Goal: Task Accomplishment & Management: Manage account settings

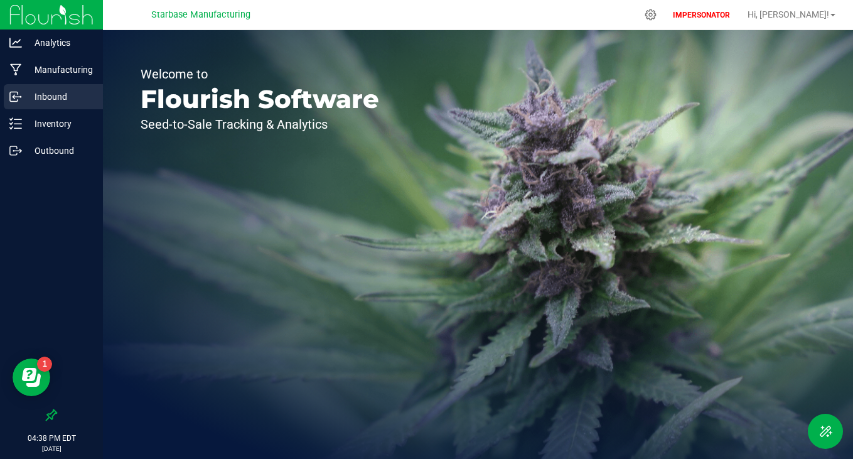
click at [51, 90] on p "Inbound" at bounding box center [59, 96] width 75 height 15
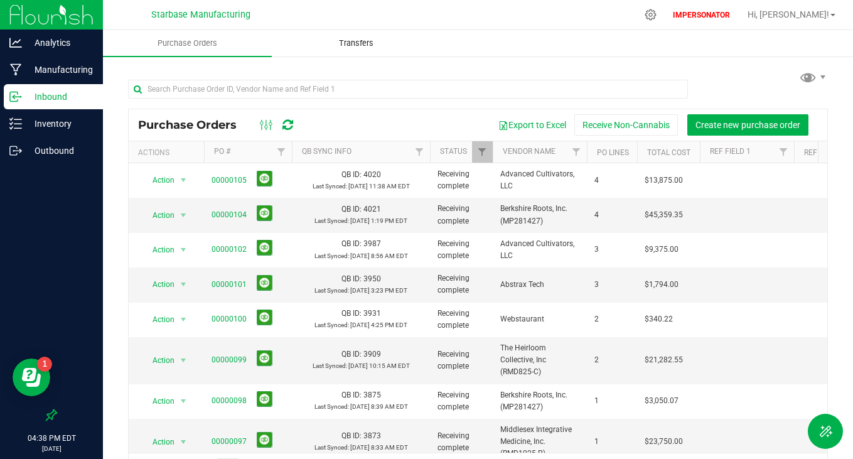
click at [362, 45] on span "Transfers" at bounding box center [356, 43] width 68 height 11
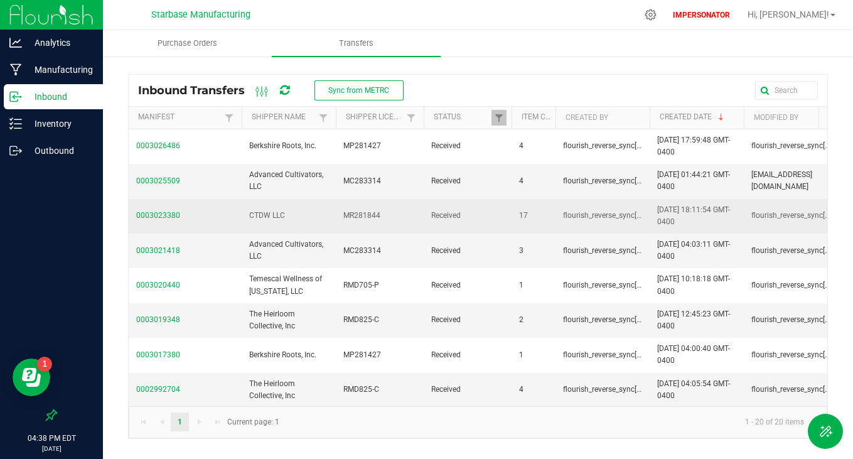
click at [168, 216] on span "0003023380" at bounding box center [185, 216] width 98 height 12
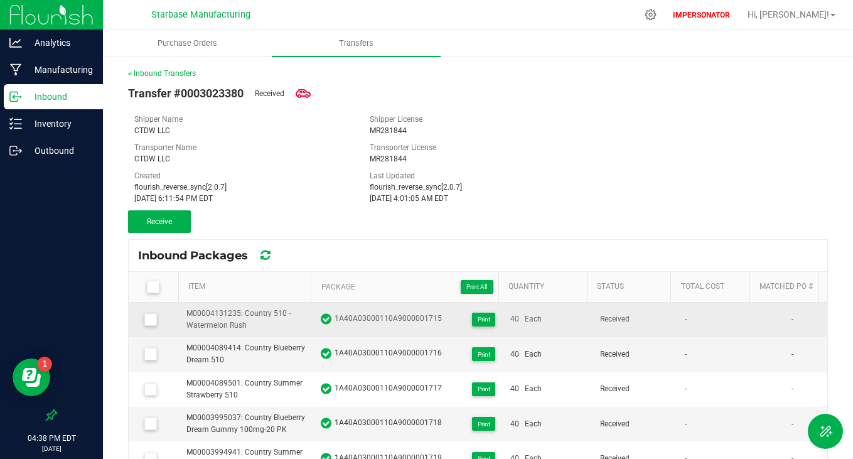
drag, startPoint x: 441, startPoint y: 319, endPoint x: 331, endPoint y: 321, distance: 109.9
click at [331, 321] on div "1A40A03000110A9000001715 Print" at bounding box center [408, 320] width 174 height 14
copy span "1A40A03000110A9000001715"
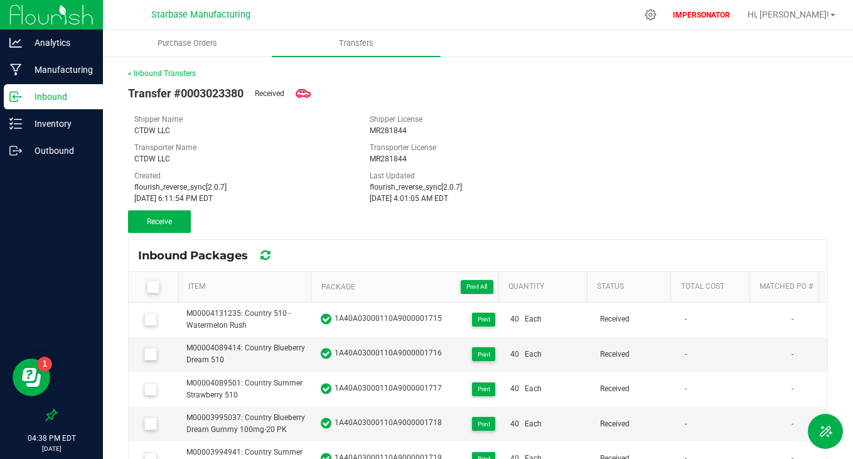
click at [306, 93] on icon at bounding box center [303, 93] width 15 height 15
click at [305, 92] on icon at bounding box center [303, 93] width 15 height 15
click at [166, 223] on span "Receive" at bounding box center [159, 221] width 25 height 9
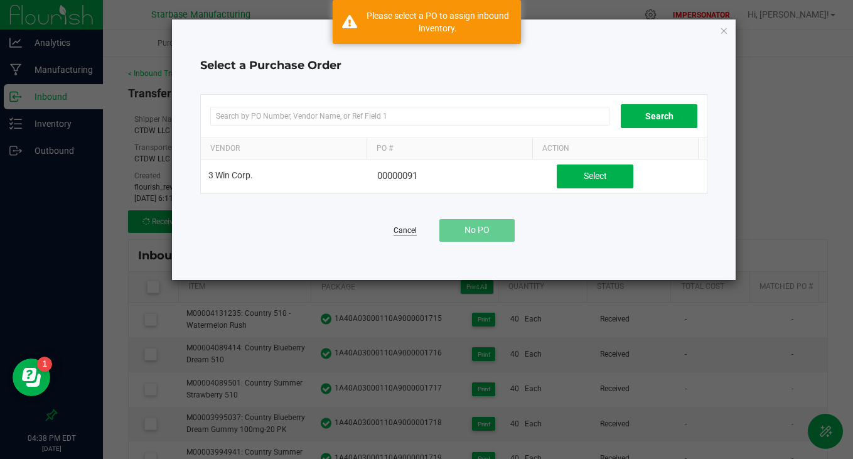
click at [409, 228] on link "Cancel" at bounding box center [405, 230] width 23 height 11
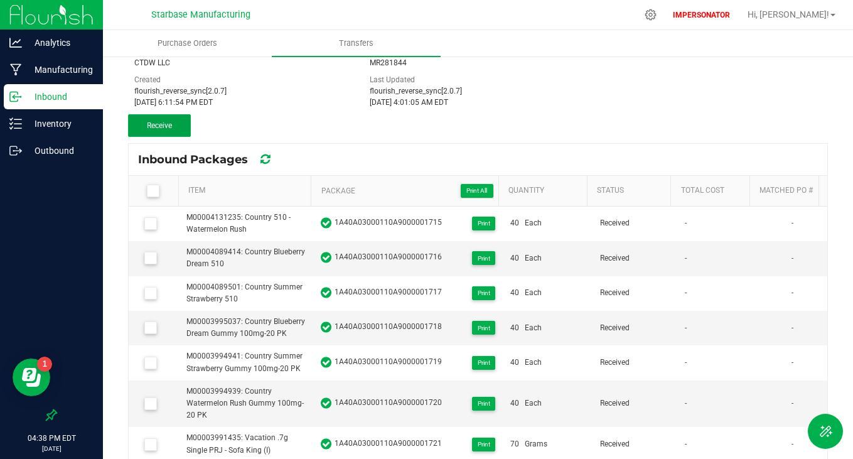
scroll to position [170, 0]
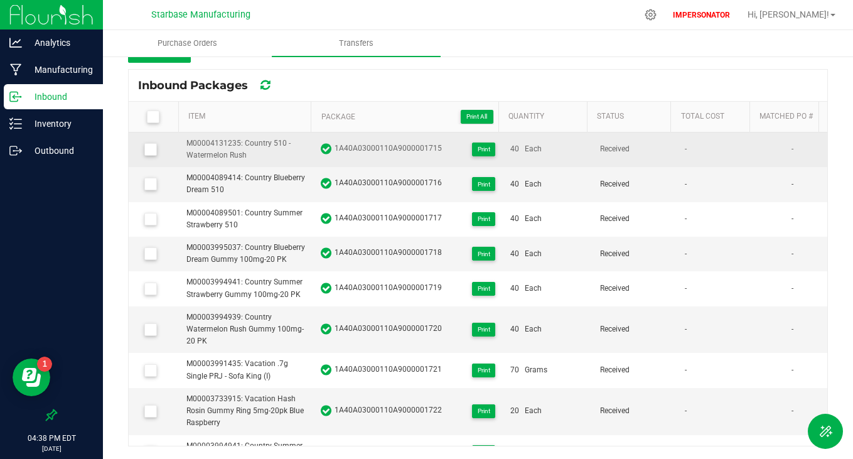
drag, startPoint x: 441, startPoint y: 153, endPoint x: 330, endPoint y: 152, distance: 111.1
click at [330, 152] on div "1A40A03000110A9000001715 Print" at bounding box center [408, 149] width 174 height 14
copy span "1A40A03000110A9000001715"
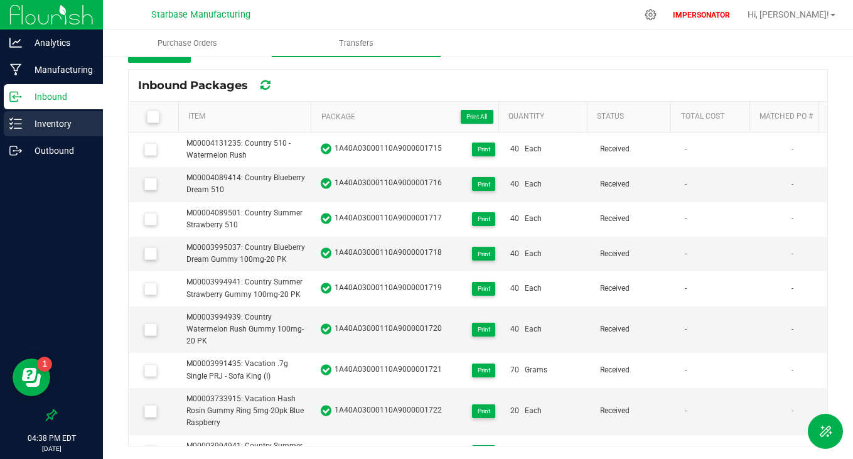
click at [78, 131] on p "Inventory" at bounding box center [59, 123] width 75 height 15
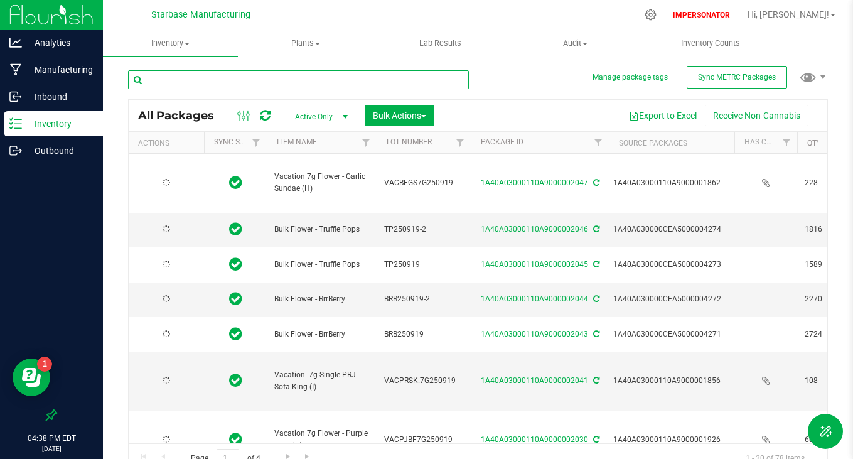
click at [205, 80] on input "text" at bounding box center [298, 79] width 341 height 19
paste input "1A40A03000110A9000001715"
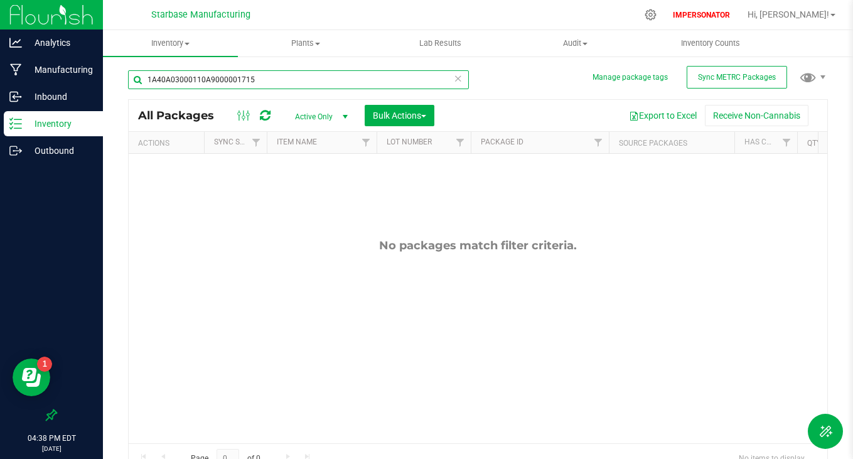
type input "1A40A03000110A9000001715"
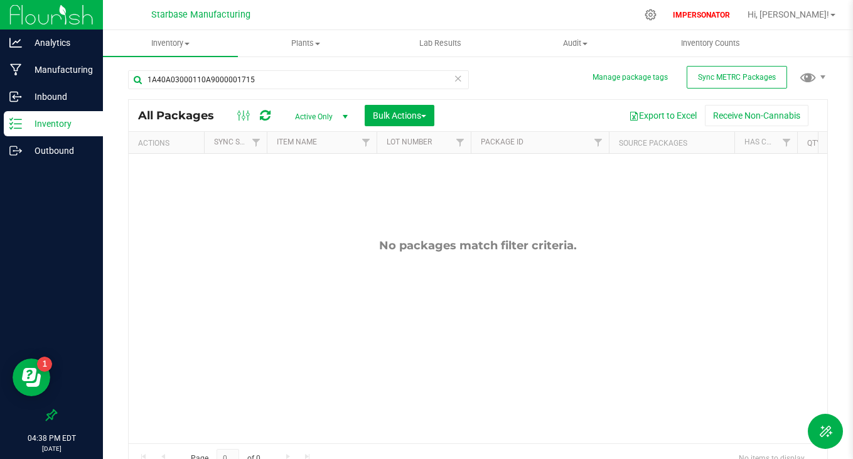
click at [330, 117] on span "Active Only" at bounding box center [318, 117] width 69 height 18
click at [323, 187] on li "All" at bounding box center [318, 193] width 68 height 19
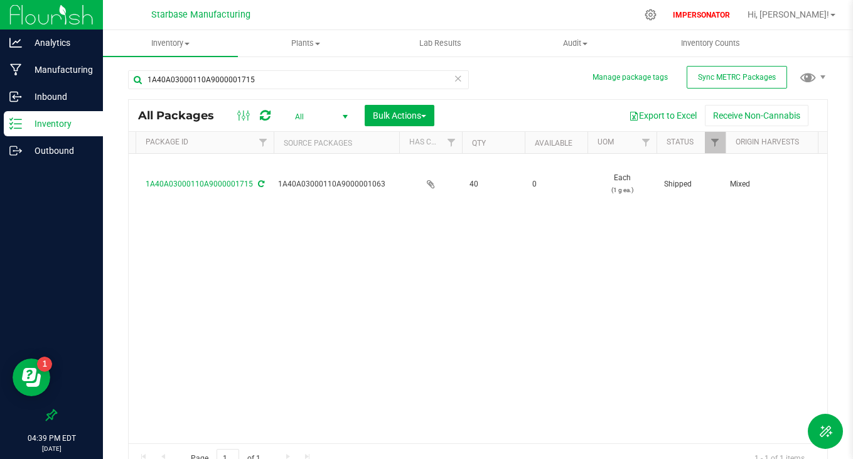
scroll to position [0, 298]
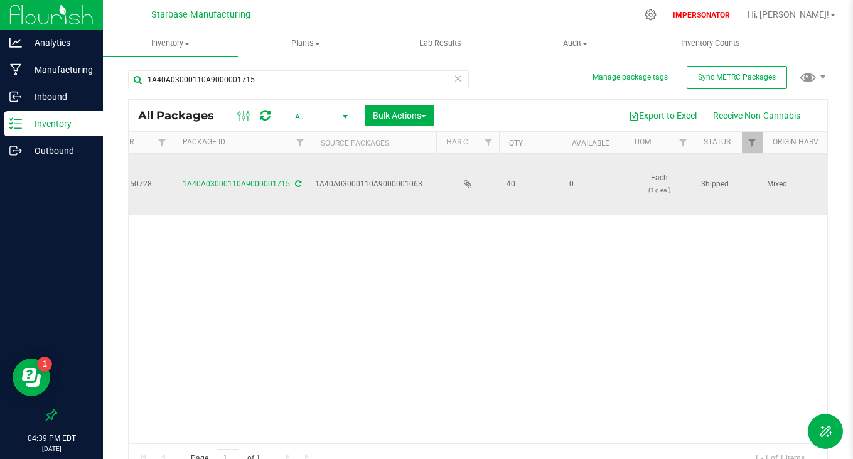
click at [296, 182] on icon at bounding box center [298, 184] width 6 height 8
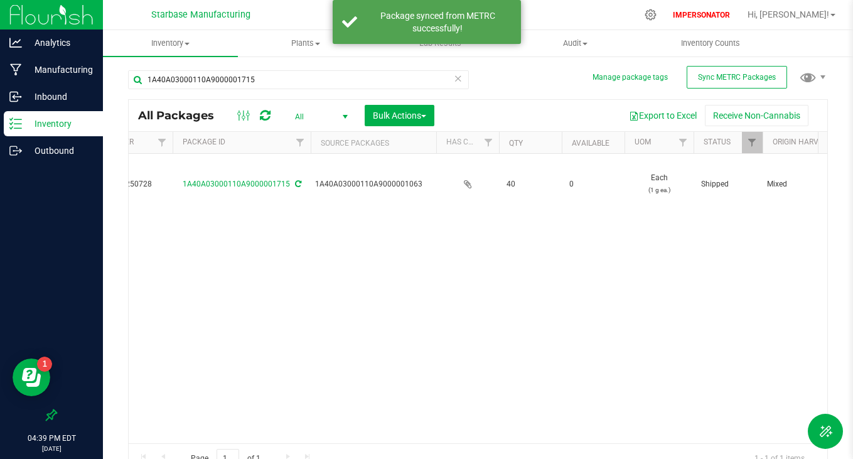
scroll to position [0, 0]
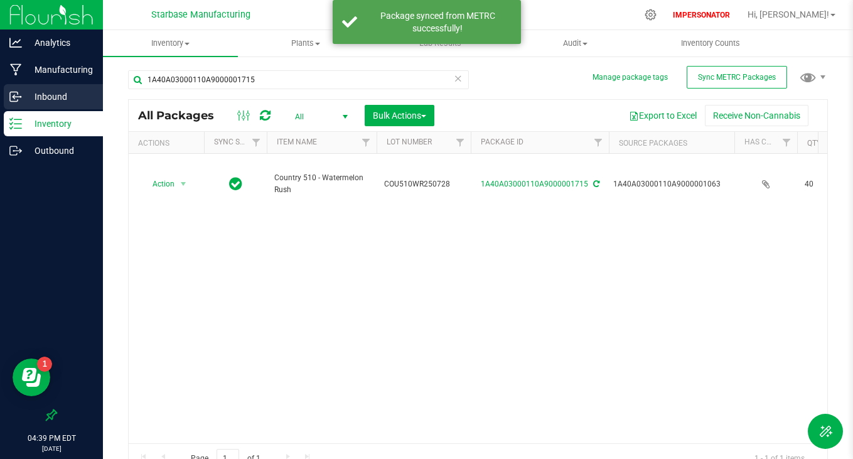
click at [36, 103] on p "Inbound" at bounding box center [59, 96] width 75 height 15
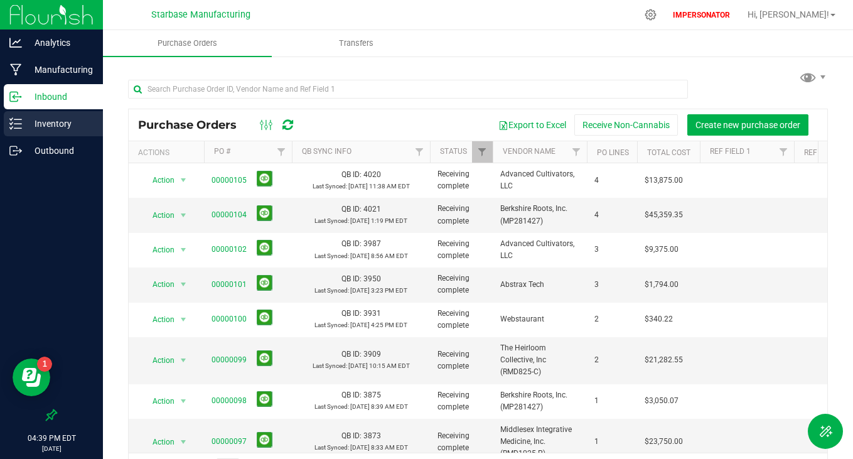
click at [77, 125] on p "Inventory" at bounding box center [59, 123] width 75 height 15
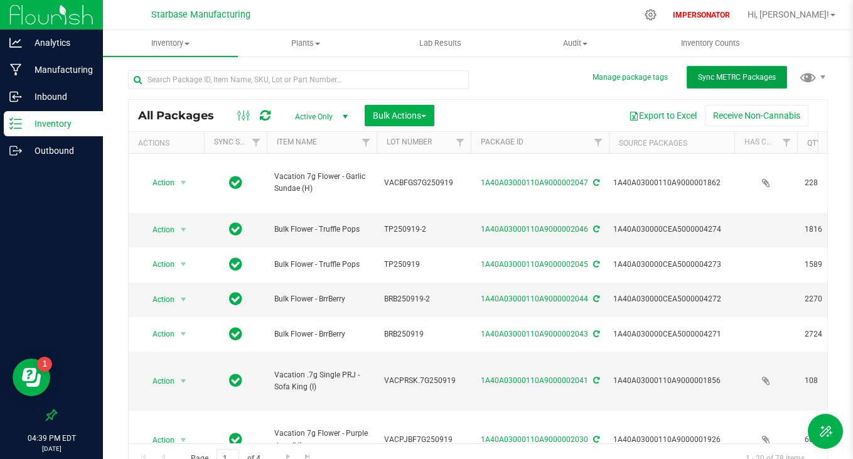
click at [709, 80] on span "Sync METRC Packages" at bounding box center [737, 77] width 78 height 9
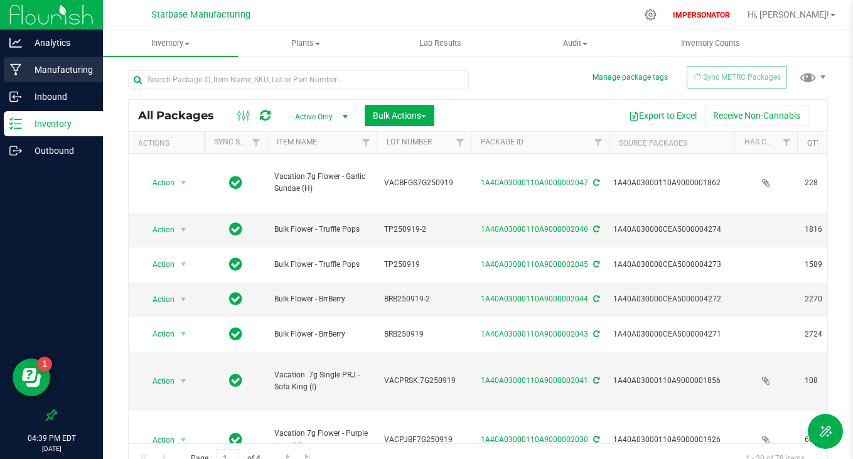
click at [49, 79] on div "Manufacturing" at bounding box center [53, 69] width 99 height 25
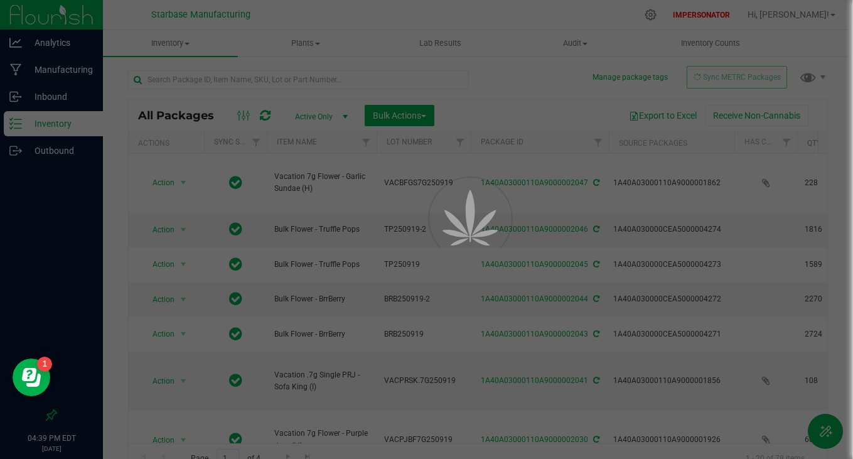
click at [49, 99] on div at bounding box center [426, 229] width 853 height 459
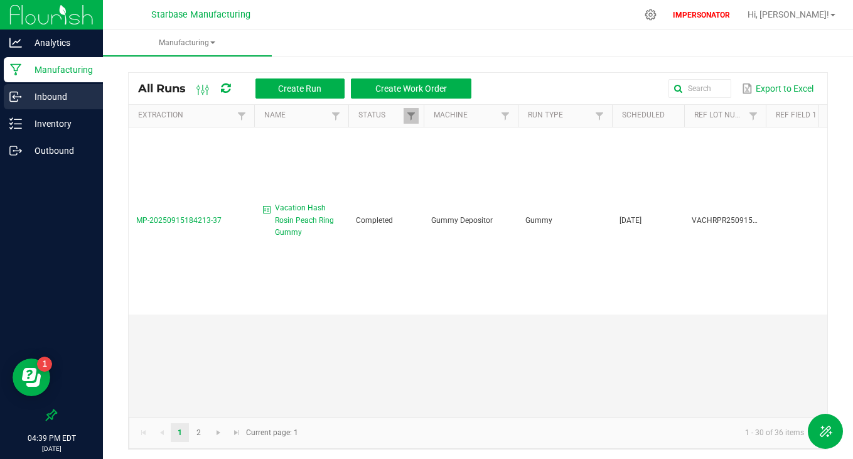
click at [49, 98] on p "Inbound" at bounding box center [59, 96] width 75 height 15
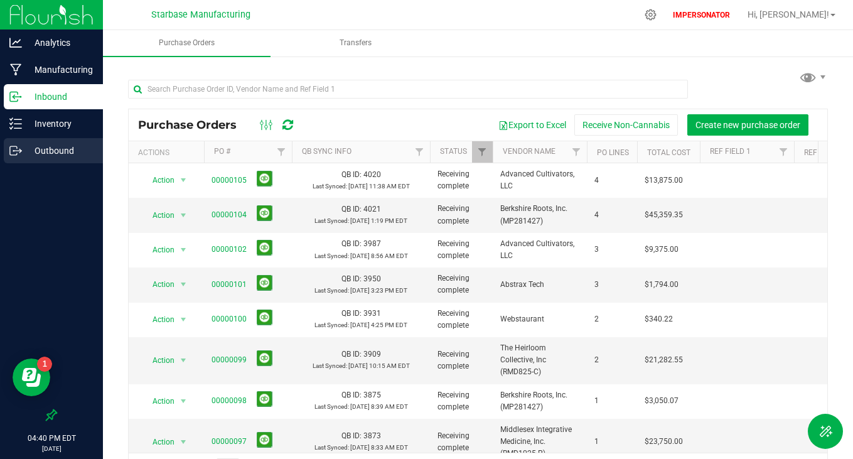
click at [60, 150] on p "Outbound" at bounding box center [59, 150] width 75 height 15
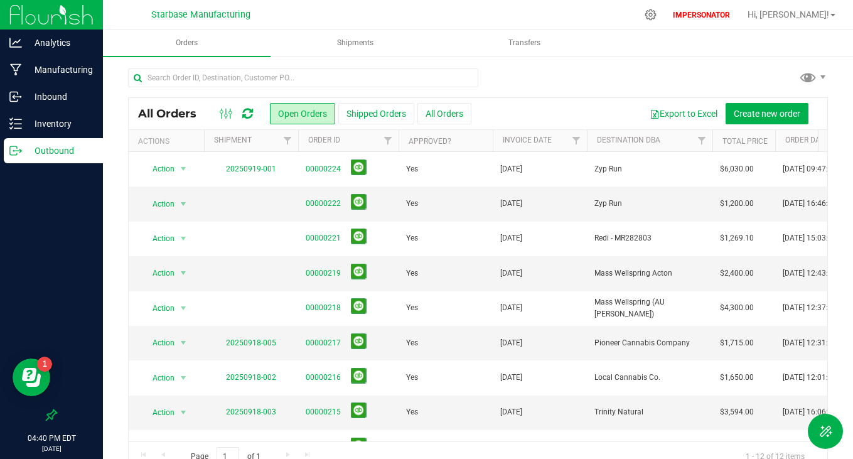
scroll to position [137, 0]
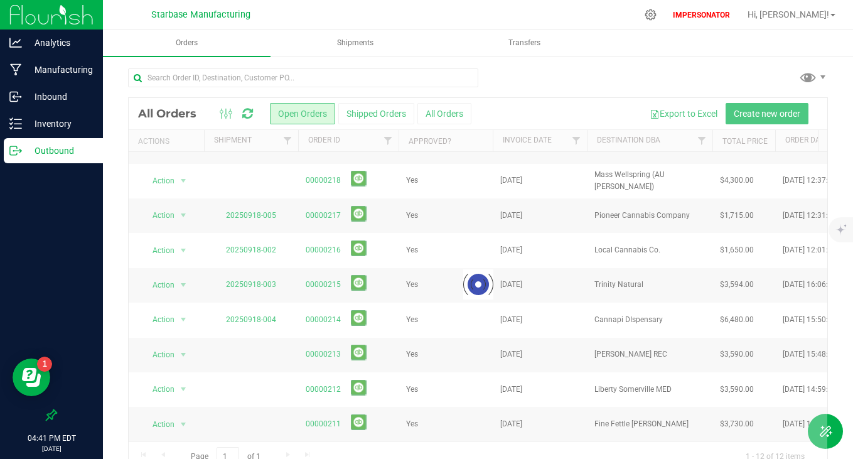
drag, startPoint x: 812, startPoint y: 272, endPoint x: 812, endPoint y: 144, distance: 128.7
click at [812, 144] on div at bounding box center [478, 284] width 699 height 373
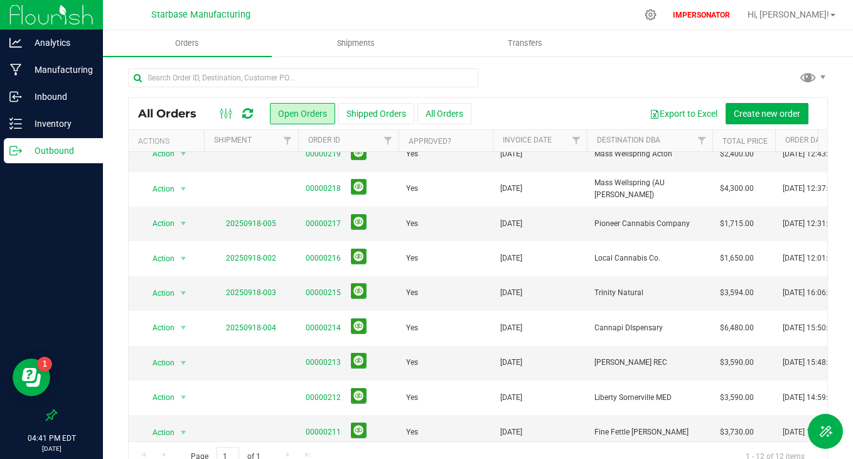
scroll to position [137, 0]
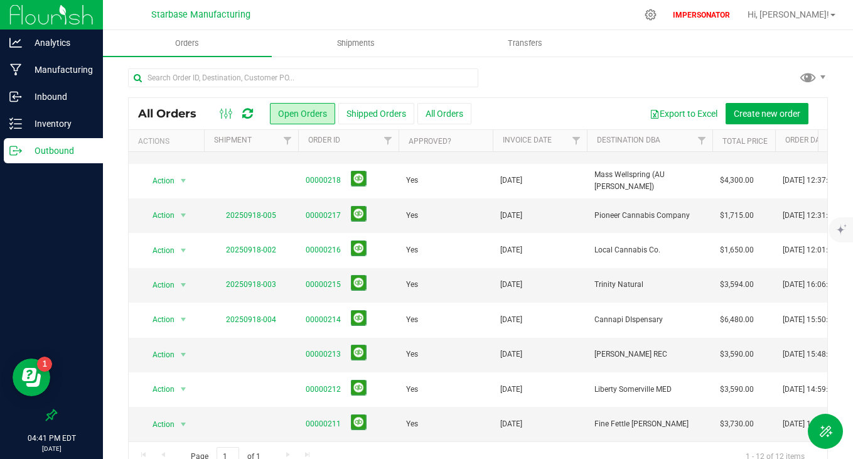
click at [252, 88] on div at bounding box center [303, 82] width 350 height 29
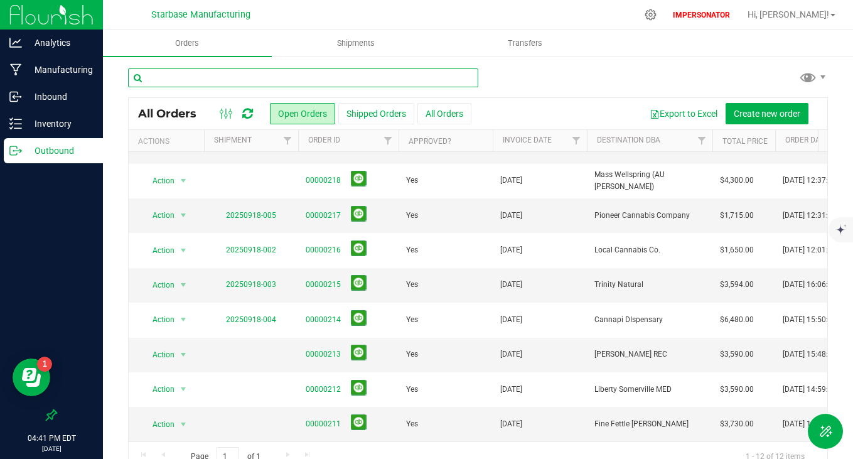
click at [255, 75] on input "text" at bounding box center [303, 77] width 350 height 19
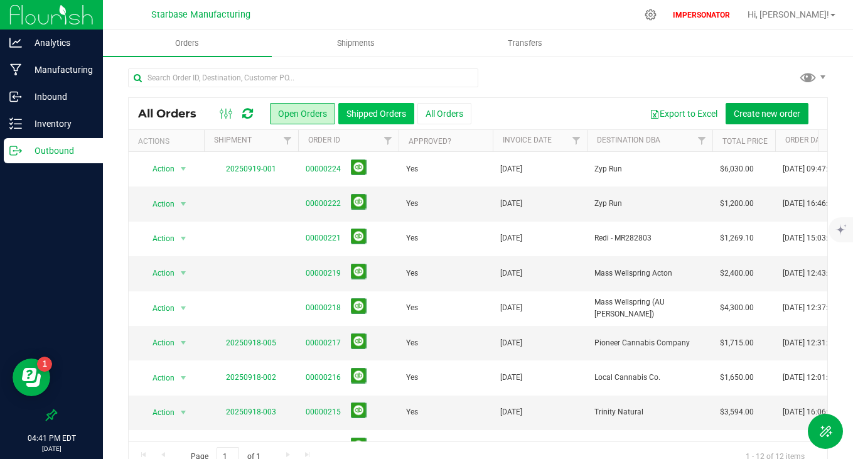
click at [368, 118] on button "Shipped Orders" at bounding box center [376, 113] width 76 height 21
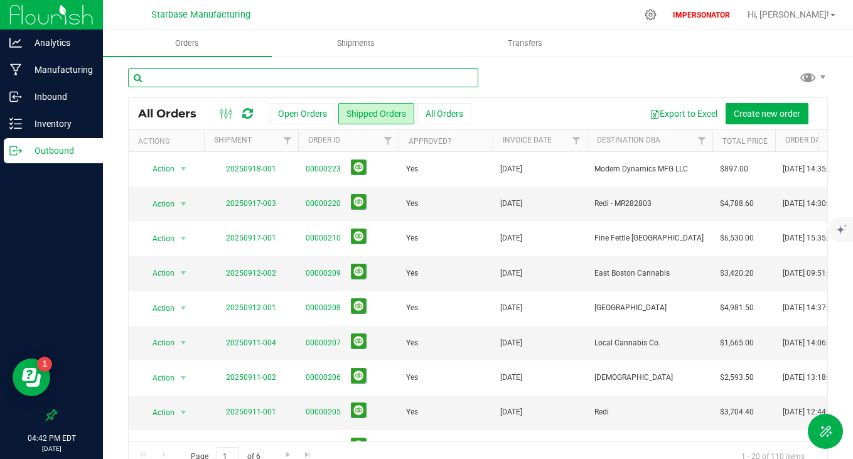
click at [212, 78] on input "text" at bounding box center [303, 77] width 350 height 19
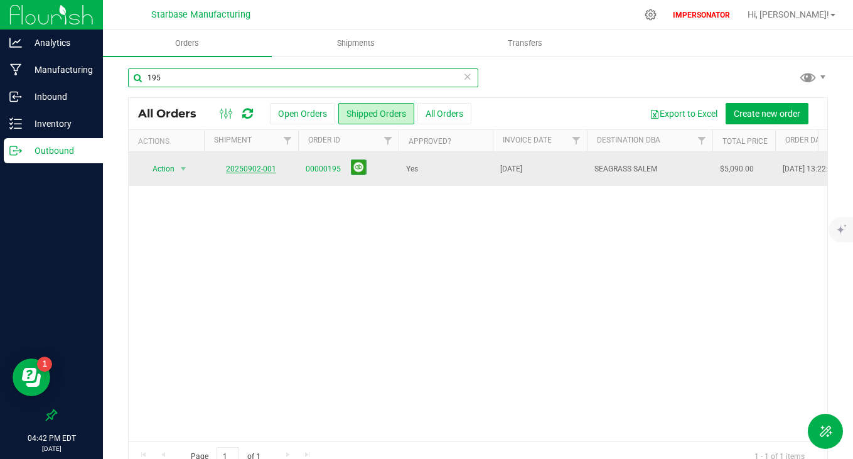
type input "195"
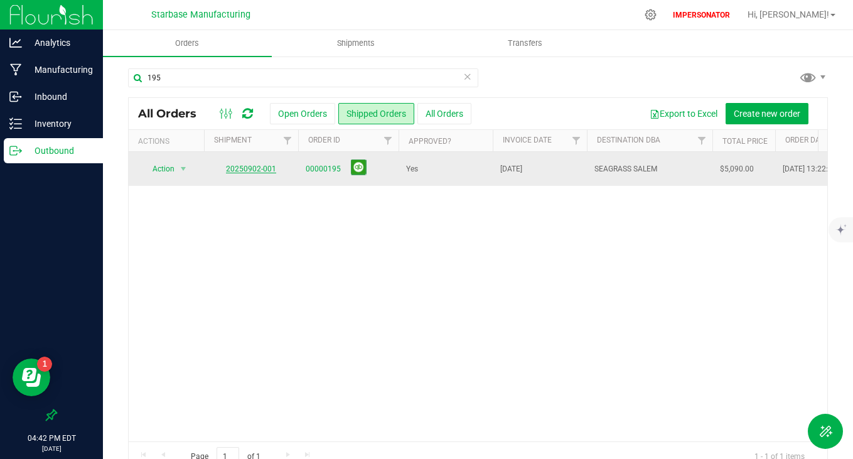
click at [250, 170] on link "20250902-001" at bounding box center [251, 168] width 50 height 9
click at [314, 170] on link "00000195" at bounding box center [323, 169] width 35 height 12
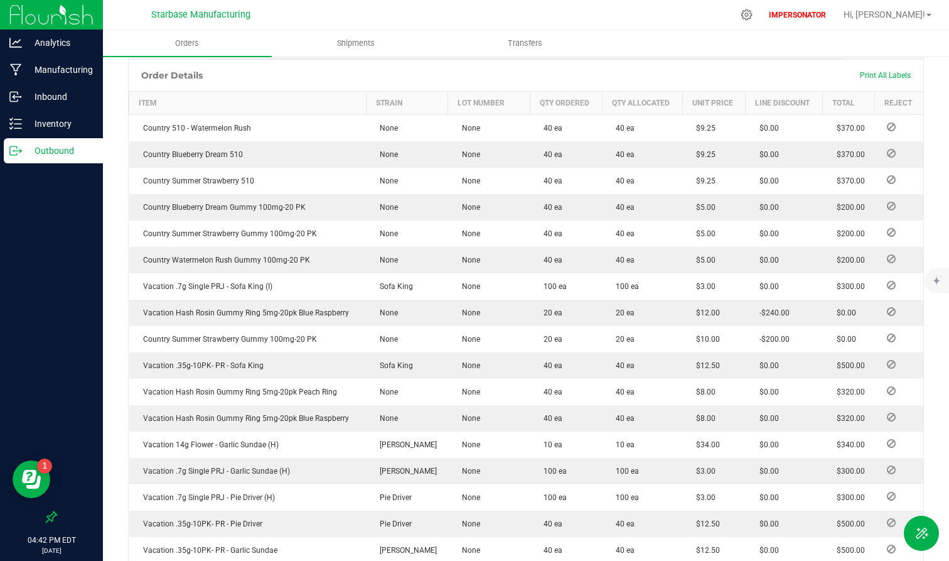
scroll to position [351, 0]
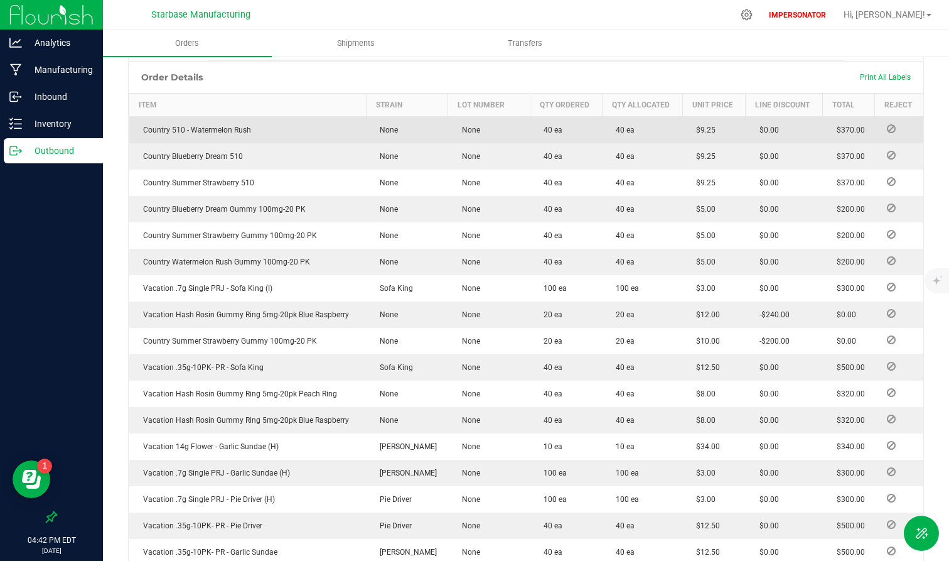
click at [852, 131] on icon at bounding box center [891, 129] width 9 height 8
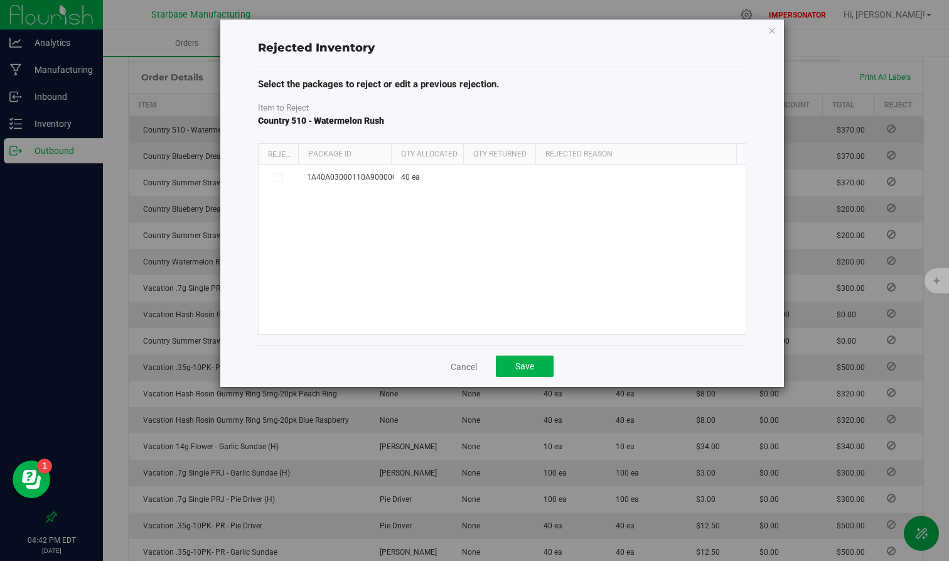
click at [852, 127] on body "Rejected Inventory Select the packages to reject or edit a previous rejection. …" at bounding box center [474, 280] width 949 height 561
drag, startPoint x: 390, startPoint y: 154, endPoint x: 485, endPoint y: 154, distance: 94.8
click at [485, 154] on div "Reject Package Id Qty Allocated Qty Returned Rejected Reason" at bounding box center [498, 154] width 478 height 21
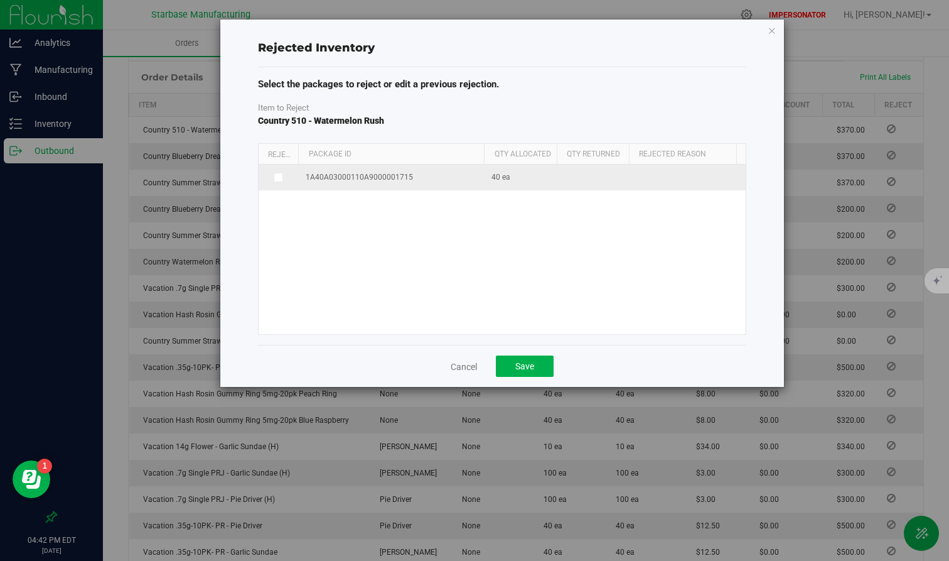
click at [275, 177] on icon at bounding box center [277, 177] width 6 height 0
click at [0, 0] on input "checkbox" at bounding box center [0, 0] width 0 height 0
click at [677, 174] on span at bounding box center [721, 179] width 169 height 18
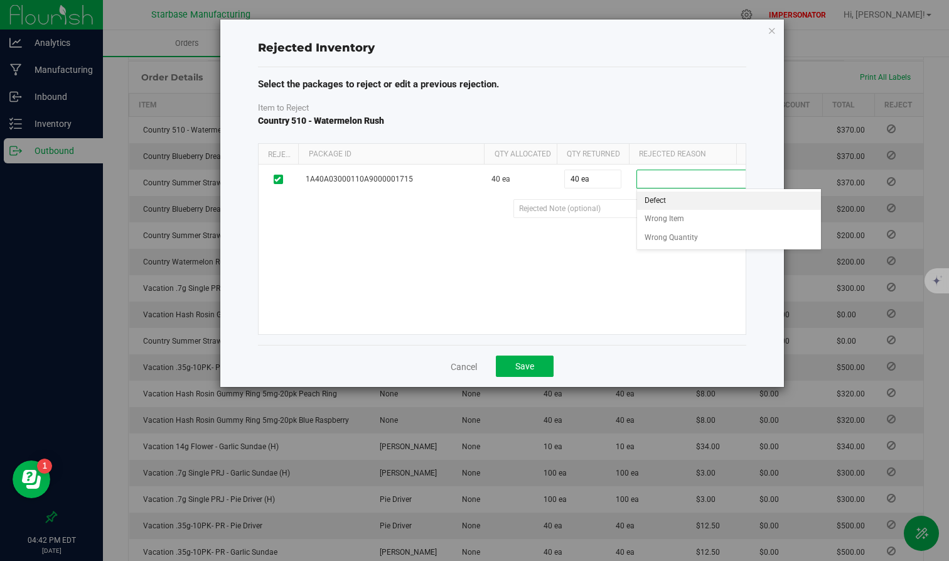
click at [652, 298] on div "1A40A03000110A9000001715 40 ea 40 ea 40 Defect Wrong Item Wrong Quantity" at bounding box center [502, 248] width 487 height 169
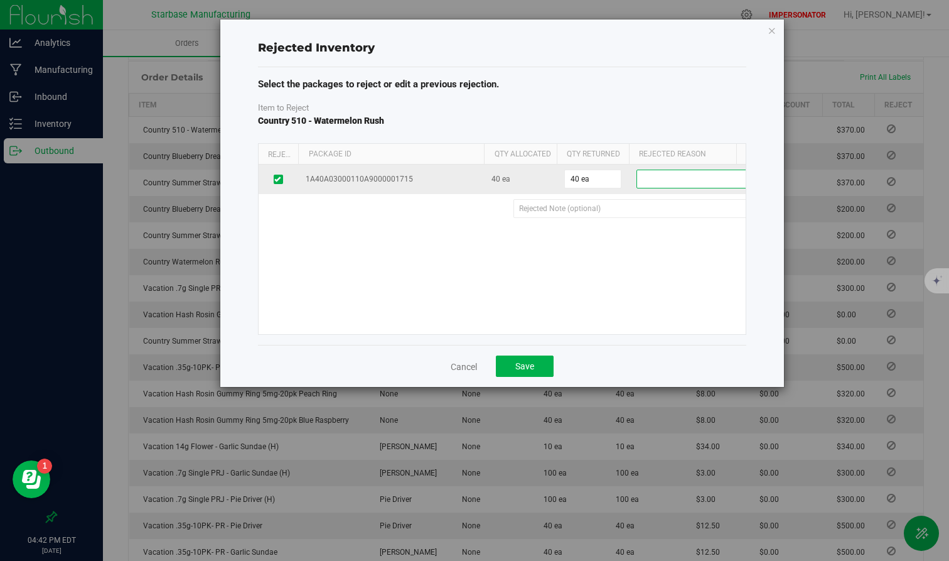
click at [678, 174] on span at bounding box center [721, 179] width 169 height 18
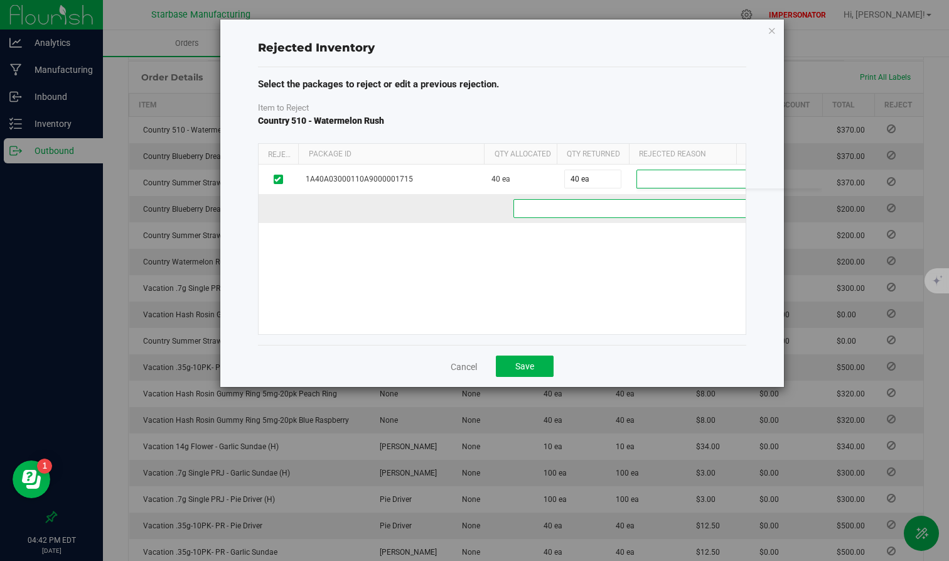
click at [568, 212] on 03de5250-fd24-449e-ae6d-e6d1ce93300f "text" at bounding box center [667, 208] width 309 height 19
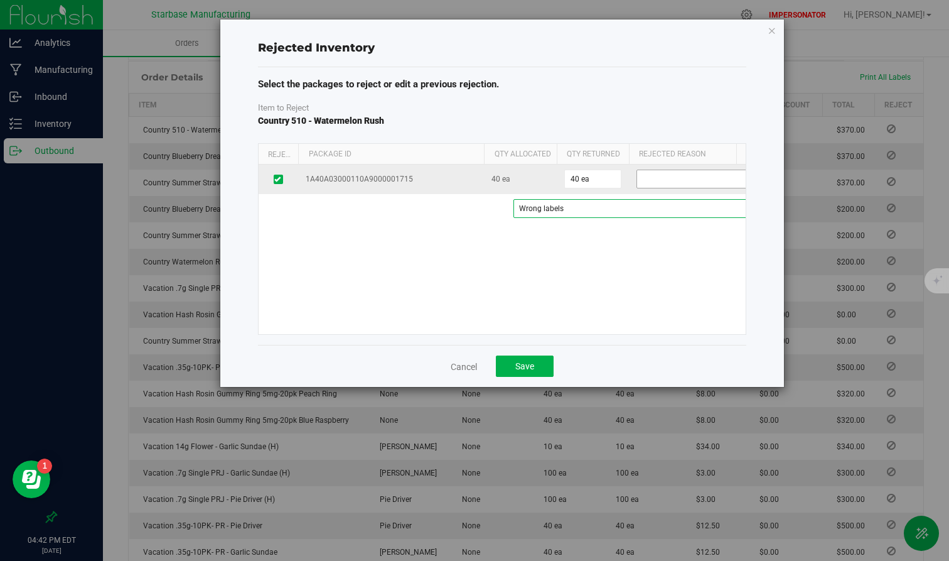
type 03de5250-fd24-449e-ae6d-e6d1ce93300f "Wrong labels"
click at [663, 178] on span at bounding box center [721, 179] width 169 height 18
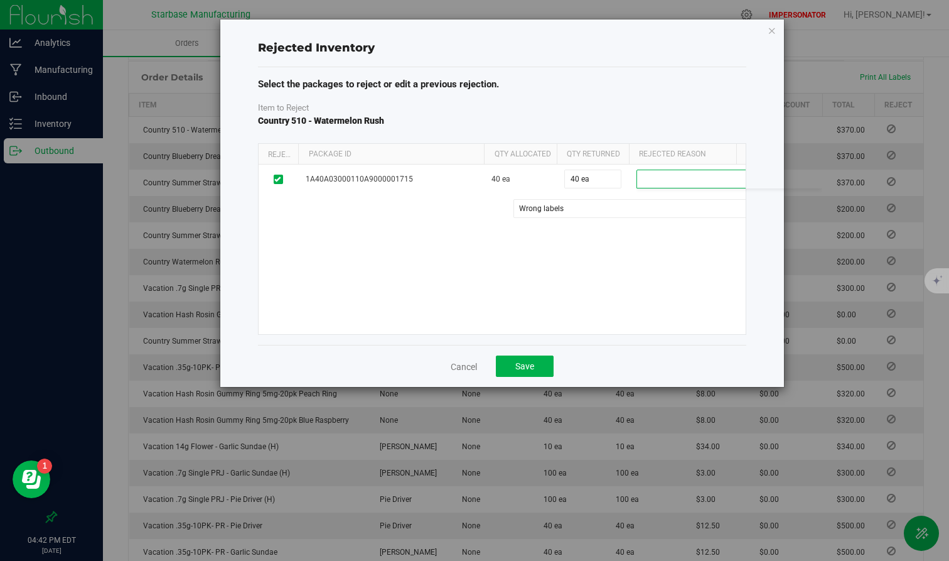
click at [587, 237] on div "1A40A03000110A9000001715 40 ea 40 ea 40 Defect Wrong Item Wrong Quantity Wrong …" at bounding box center [502, 248] width 487 height 169
click at [527, 371] on button "Save" at bounding box center [525, 365] width 58 height 21
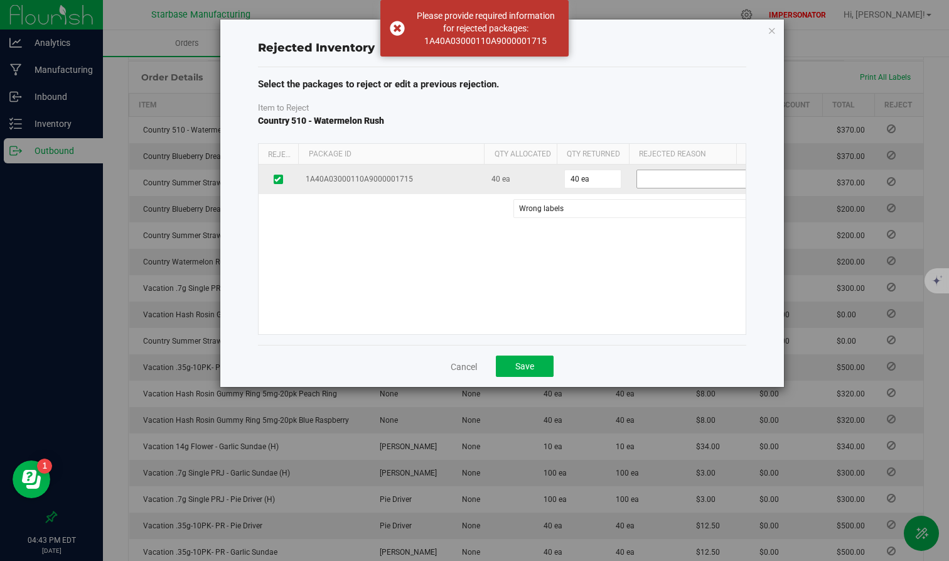
click at [660, 173] on span at bounding box center [721, 179] width 169 height 18
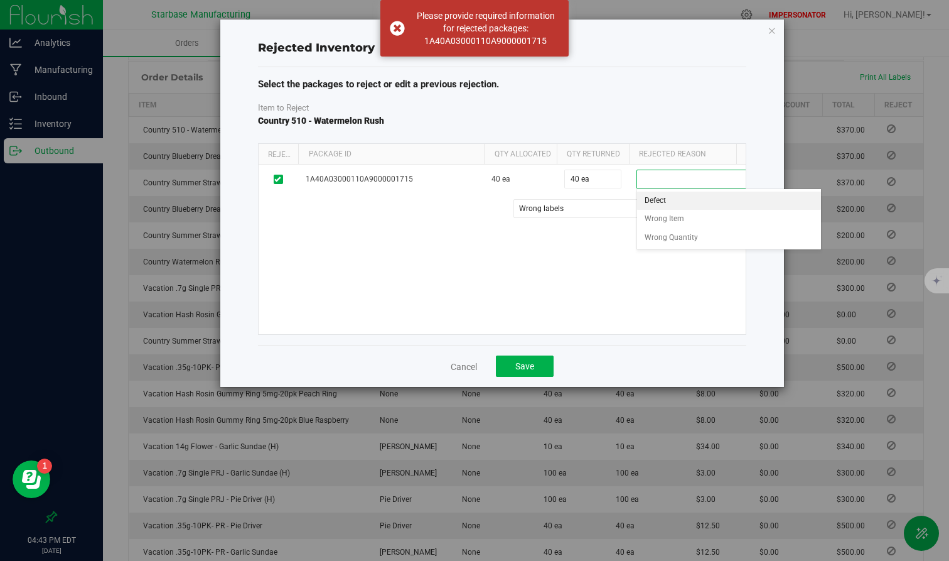
click at [647, 206] on li "Defect" at bounding box center [729, 200] width 185 height 19
click at [599, 276] on div "1A40A03000110A9000001715 40 ea 40 ea 40 Defect Defect Wrong Item Wrong Quantity…" at bounding box center [502, 248] width 487 height 169
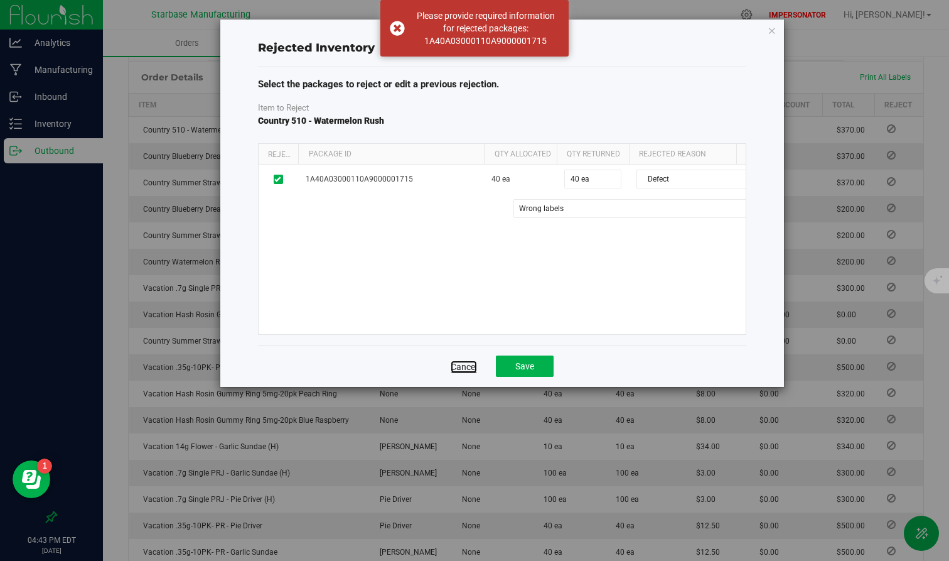
click at [468, 367] on link "Cancel" at bounding box center [464, 366] width 26 height 13
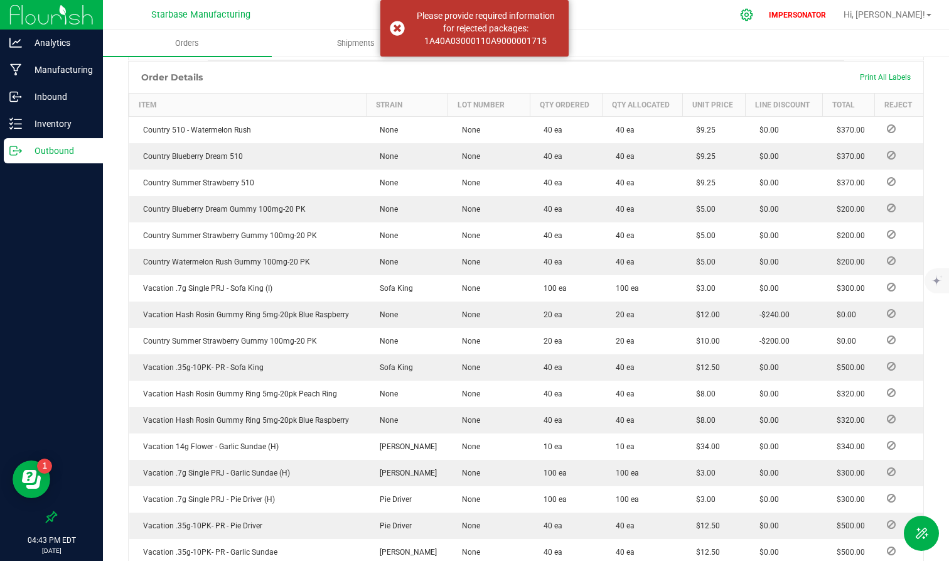
click at [763, 20] on div at bounding box center [746, 14] width 31 height 27
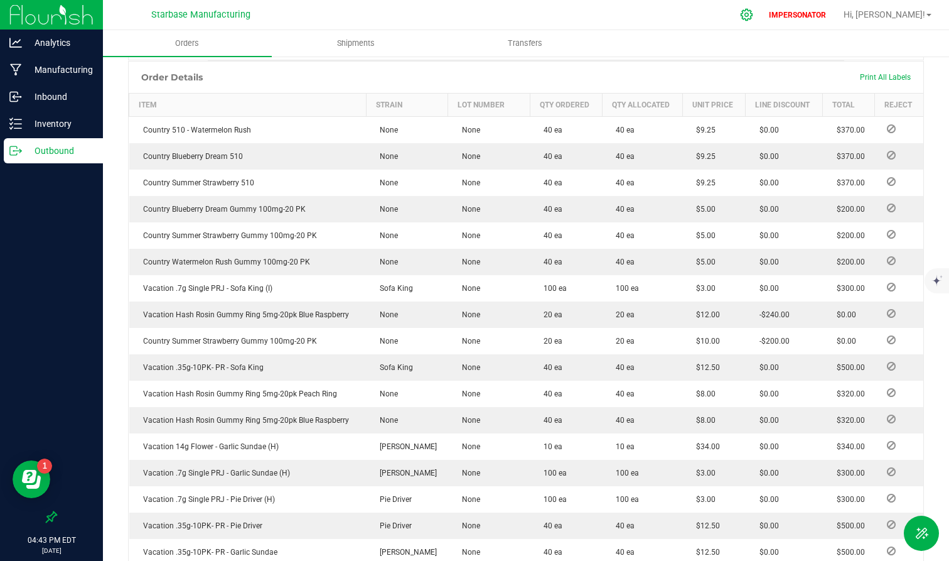
click at [753, 11] on icon at bounding box center [746, 14] width 13 height 13
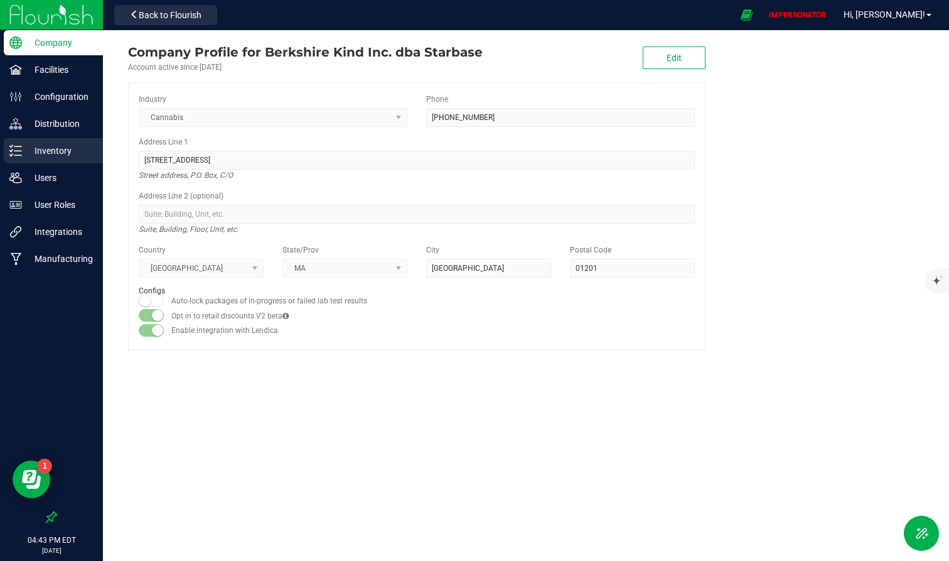
click at [55, 151] on p "Inventory" at bounding box center [59, 150] width 75 height 15
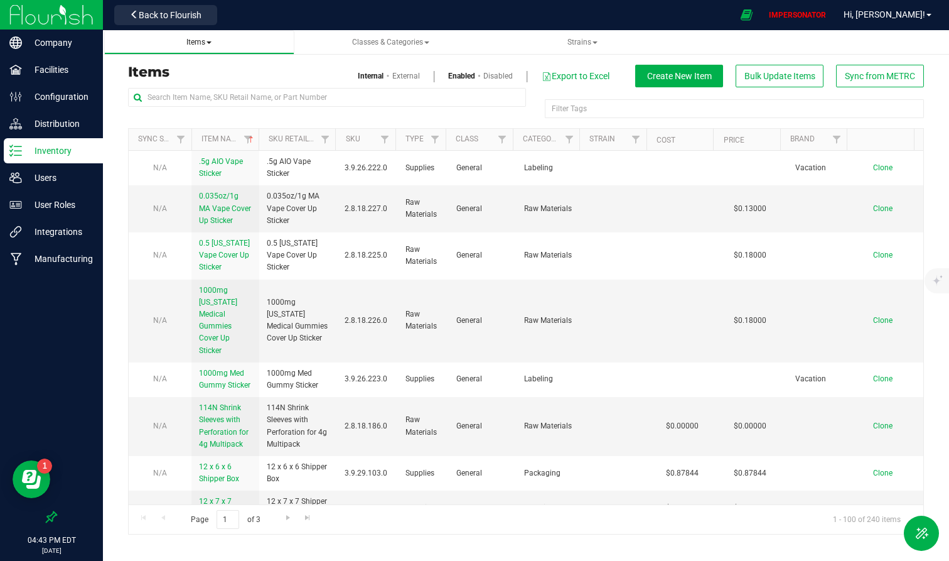
click at [213, 45] on span "Items" at bounding box center [199, 42] width 170 height 11
click at [203, 43] on span "Items" at bounding box center [198, 42] width 25 height 9
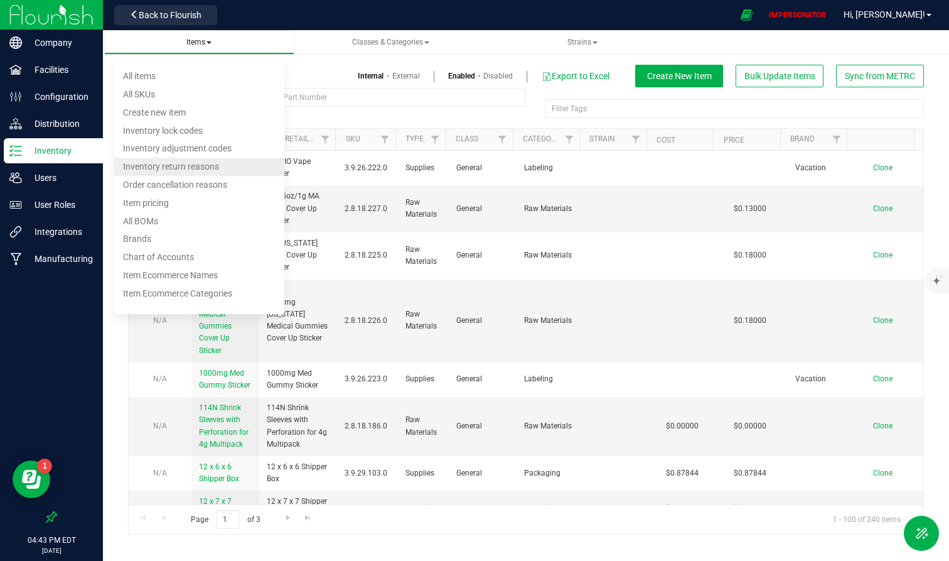
click at [181, 164] on span "Inventory return reasons" at bounding box center [171, 166] width 96 height 10
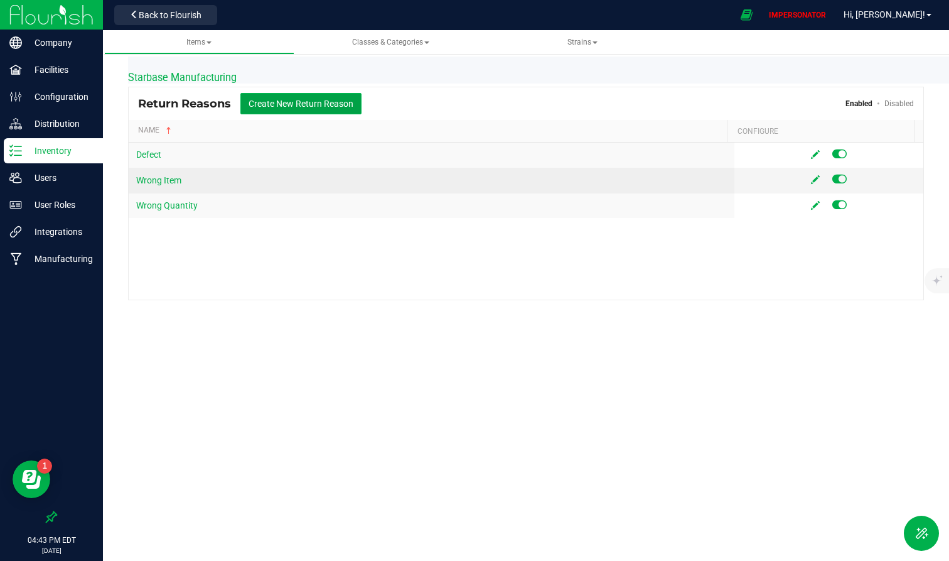
click at [292, 102] on button "Create New Return Reason" at bounding box center [300, 103] width 121 height 21
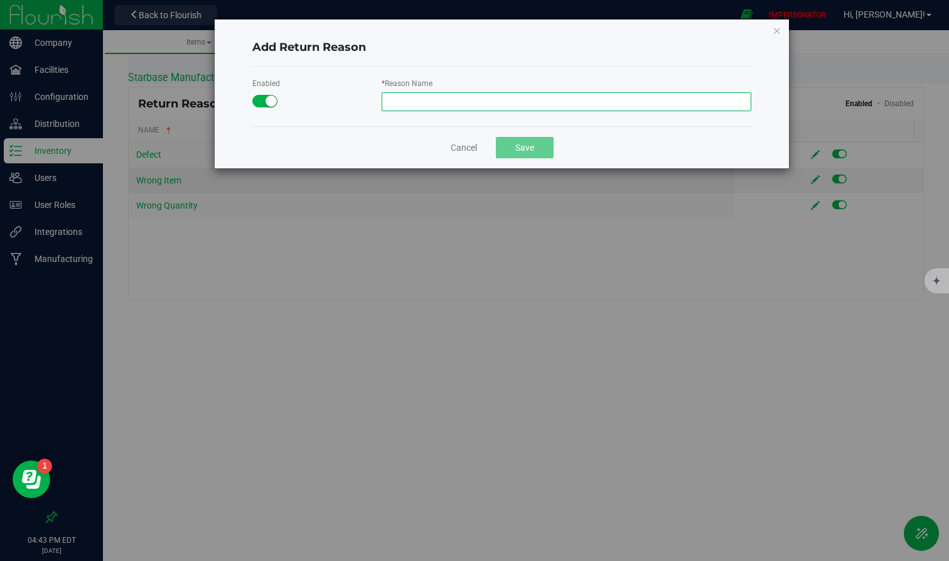
click at [458, 104] on input "* Reason Name" at bounding box center [566, 101] width 369 height 19
click at [410, 107] on input "Update Labels" at bounding box center [566, 101] width 369 height 19
click at [407, 107] on input "Update Labels" at bounding box center [566, 101] width 369 height 19
click at [410, 103] on input "Update Labels" at bounding box center [566, 101] width 369 height 19
type input "Updating Labels"
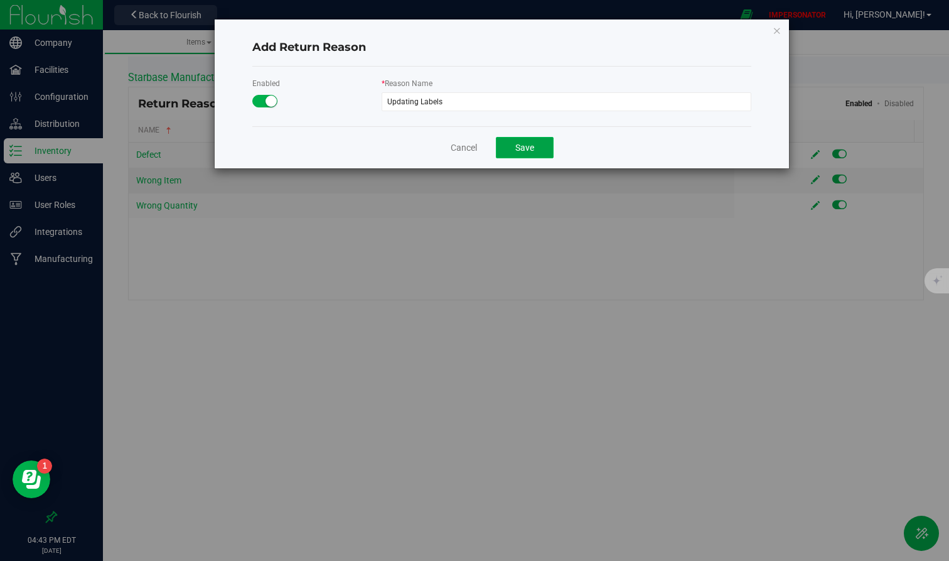
click at [535, 147] on button "Save" at bounding box center [525, 147] width 58 height 21
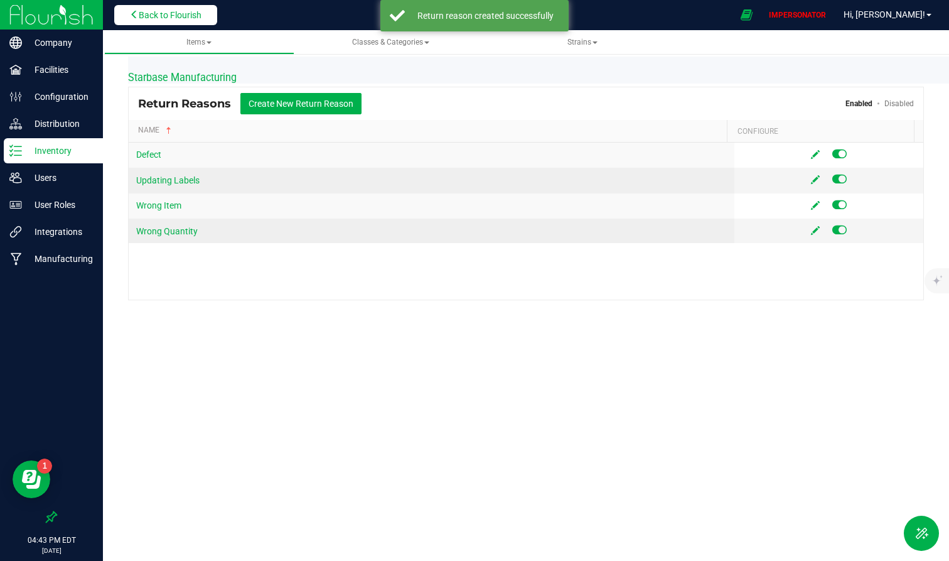
click at [188, 13] on span "Back to Flourish" at bounding box center [170, 15] width 63 height 10
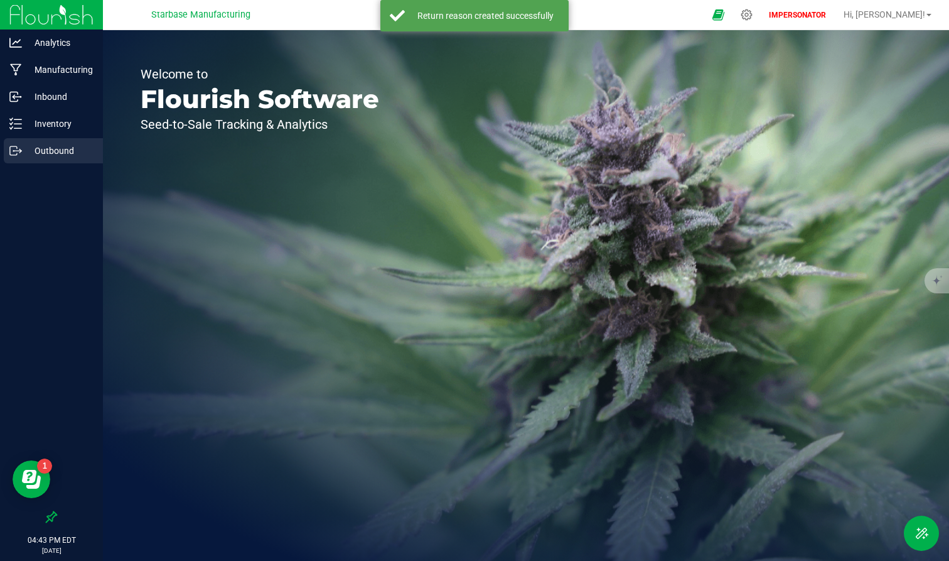
click at [53, 151] on p "Outbound" at bounding box center [59, 150] width 75 height 15
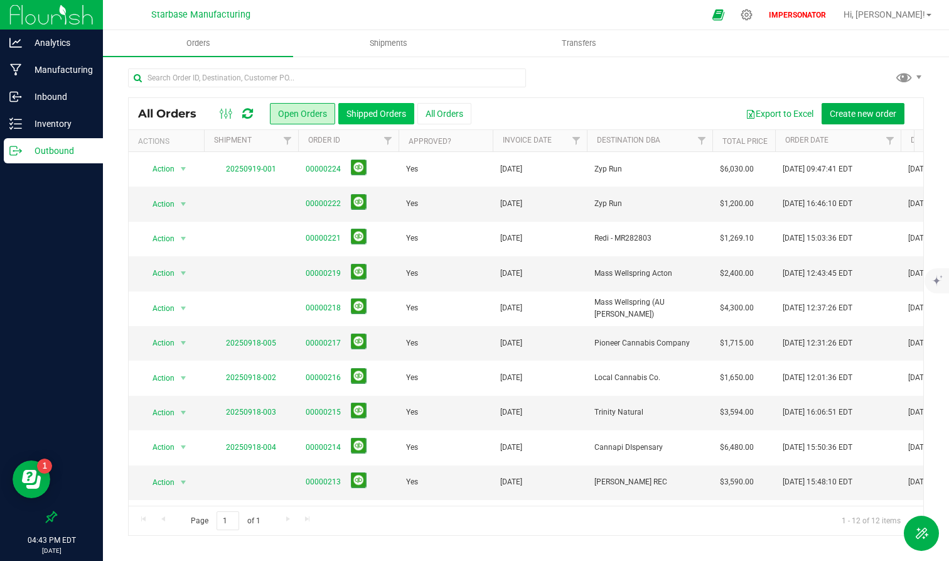
click at [371, 111] on button "Shipped Orders" at bounding box center [376, 113] width 76 height 21
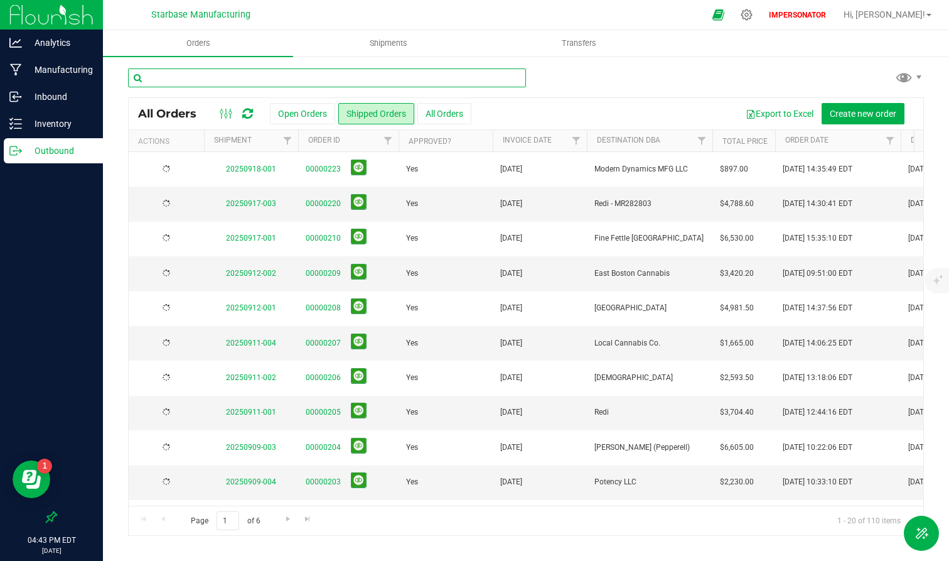
click at [313, 81] on input "text" at bounding box center [327, 77] width 398 height 19
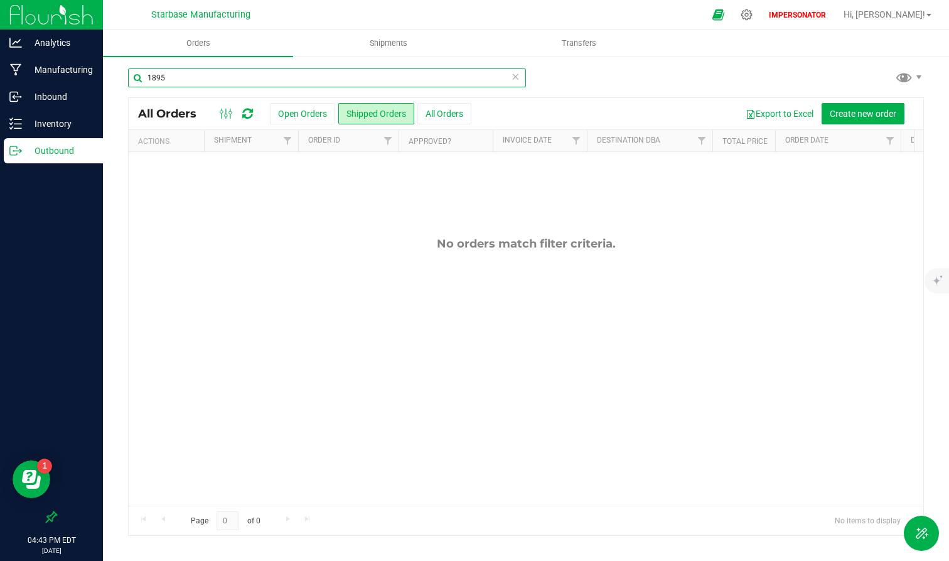
click at [174, 76] on input "1895" at bounding box center [327, 77] width 398 height 19
drag, startPoint x: 174, startPoint y: 76, endPoint x: 123, endPoint y: 76, distance: 50.8
click at [123, 76] on div "1895 All Orders Open Orders Shipped Orders All Orders Export to Excel Create ne…" at bounding box center [526, 301] width 846 height 493
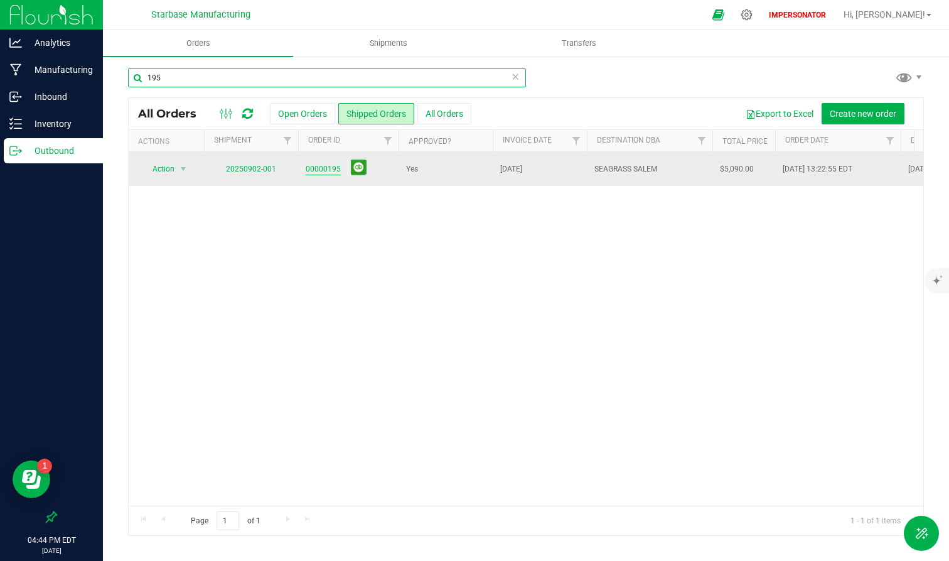
type input "195"
click at [314, 168] on link "00000195" at bounding box center [323, 169] width 35 height 12
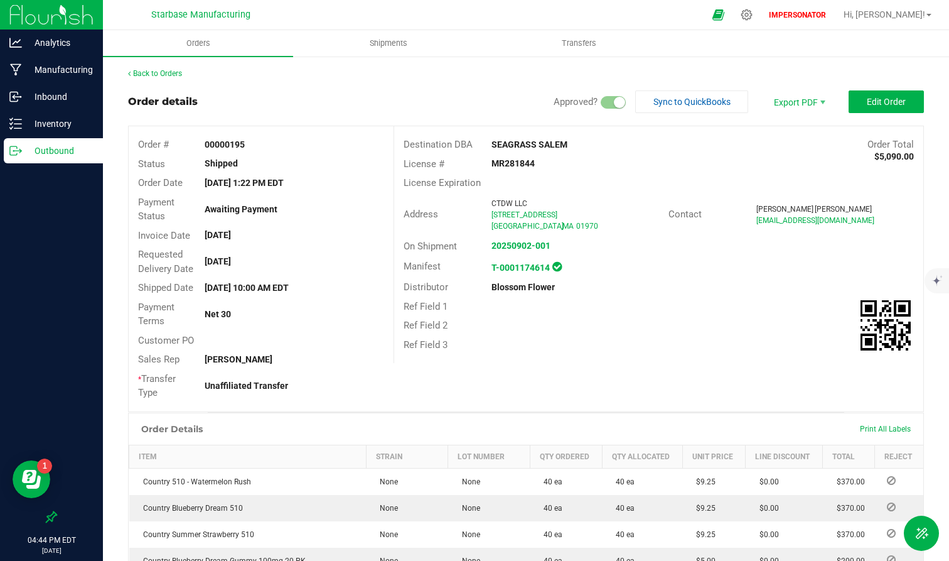
click at [852, 116] on outbound-order-header "Order details Approved? Sync to QuickBooks Export PDF Edit Order Order # 000001…" at bounding box center [526, 250] width 796 height 321
click at [852, 99] on span "Edit Order" at bounding box center [886, 102] width 39 height 10
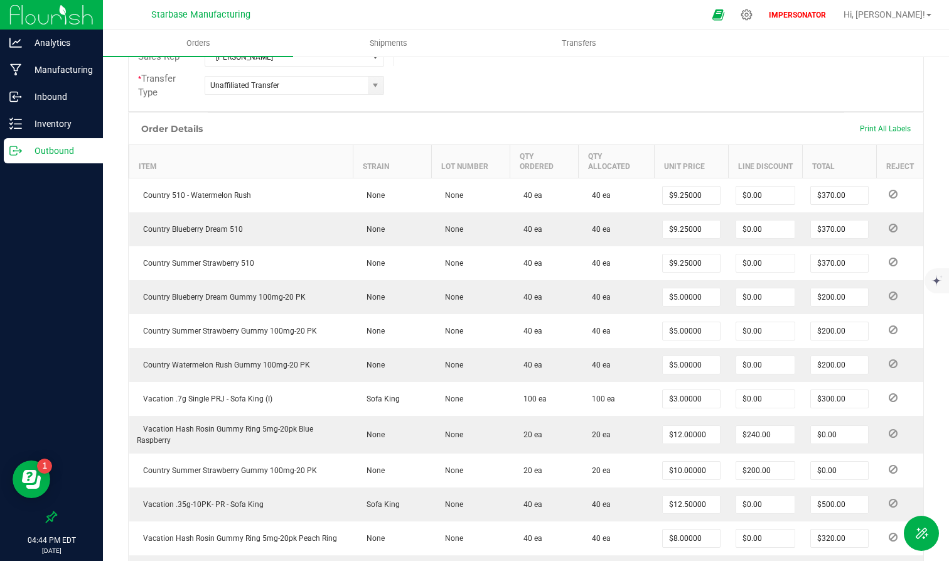
scroll to position [317, 0]
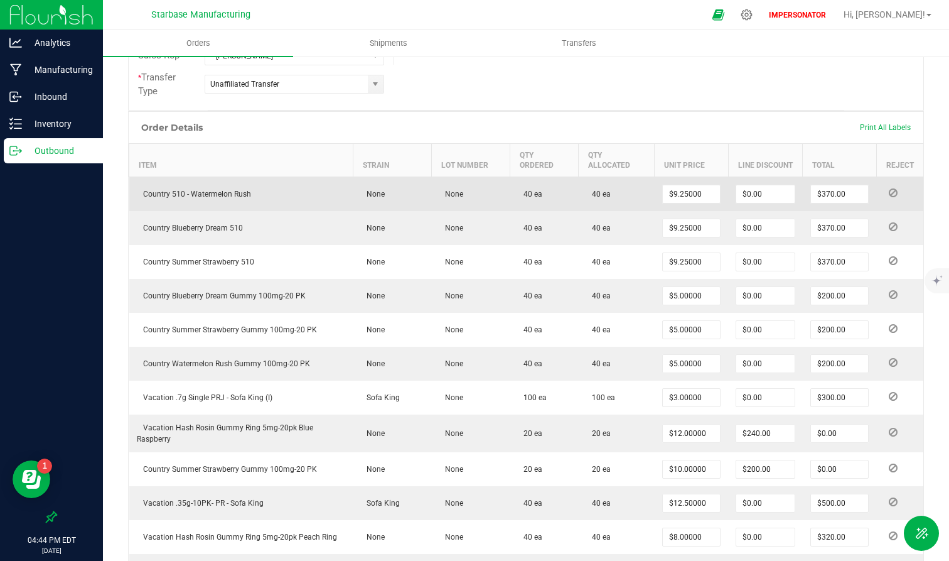
click at [852, 191] on icon at bounding box center [893, 193] width 9 height 8
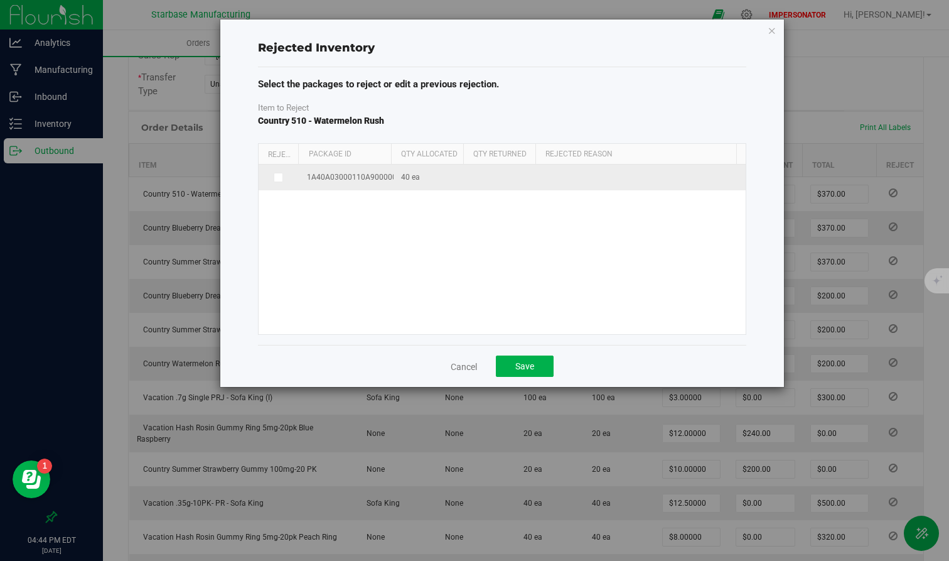
click at [277, 173] on span at bounding box center [279, 178] width 10 height 10
click at [0, 0] on input "checkbox" at bounding box center [0, 0] width 0 height 0
click at [603, 174] on span at bounding box center [635, 179] width 173 height 18
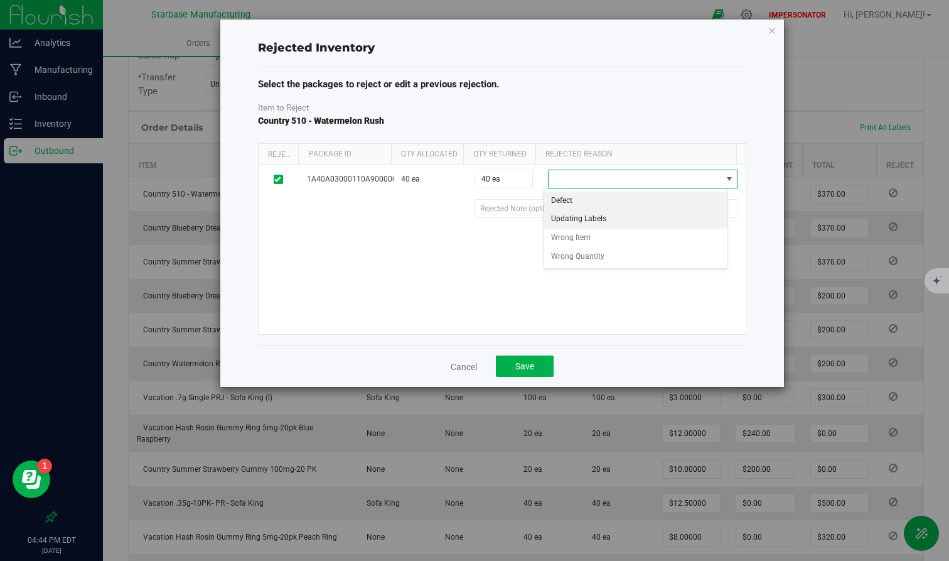
click at [590, 217] on li "Updating Labels" at bounding box center [636, 219] width 185 height 19
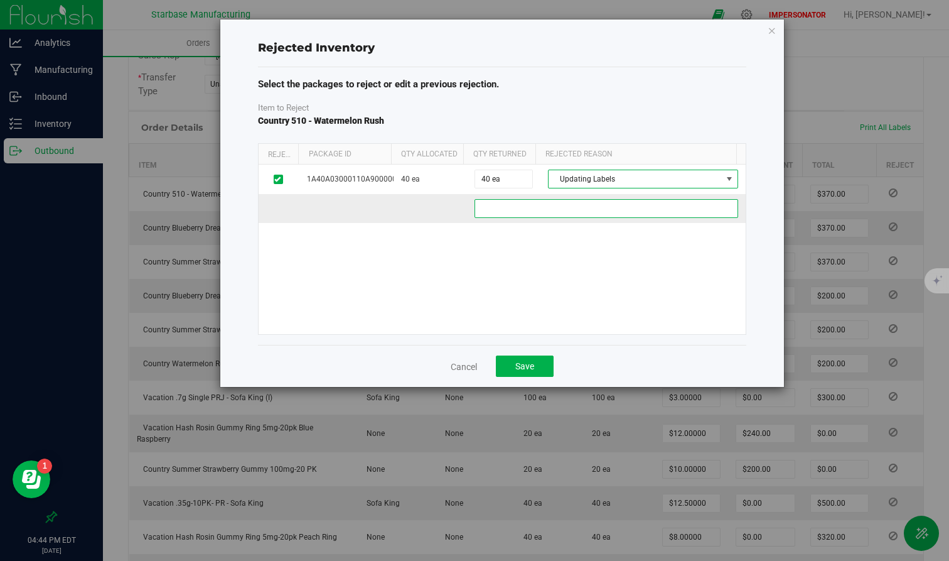
click at [562, 218] on bc8f0c03-e7f1-4763-b744-77aa639e025b "text" at bounding box center [607, 208] width 264 height 19
click at [562, 217] on bc8f0c03-e7f1-4763-b744-77aa639e025b "text" at bounding box center [607, 208] width 264 height 19
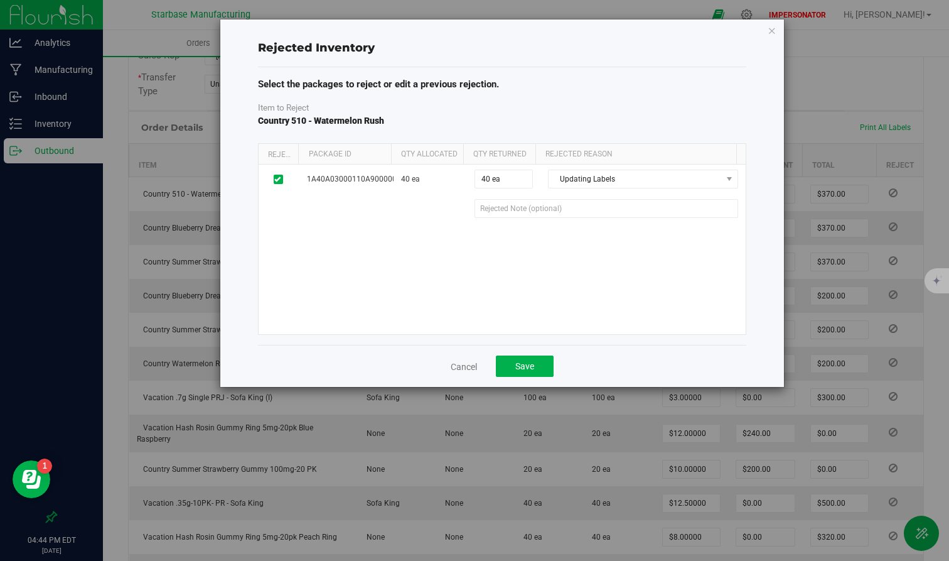
click at [479, 270] on div "1A40A03000110A9000001715 40 ea 40 ea 40 Updating Labels Defect Updating Labels …" at bounding box center [502, 248] width 487 height 169
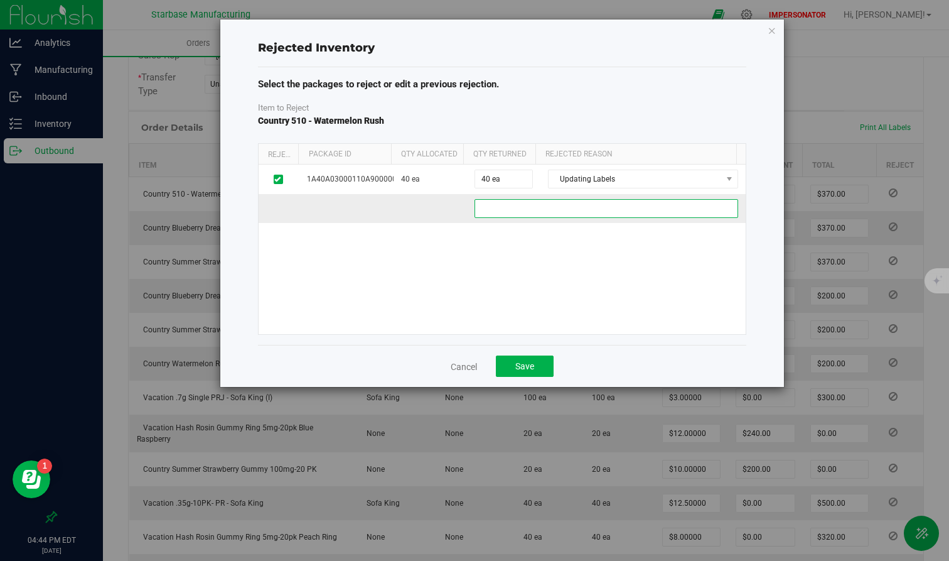
click at [530, 210] on bc8f0c03-e7f1-4763-b744-77aa639e025b "text" at bounding box center [607, 208] width 264 height 19
drag, startPoint x: 593, startPoint y: 203, endPoint x: 510, endPoint y: 208, distance: 83.0
click at [510, 208] on bc8f0c03-e7f1-4763-b744-77aa639e025b "Correcting labels for this store." at bounding box center [607, 208] width 264 height 19
drag, startPoint x: 567, startPoint y: 210, endPoint x: 417, endPoint y: 208, distance: 150.7
click at [417, 208] on div "Correcting labels for this store." at bounding box center [502, 208] width 491 height 19
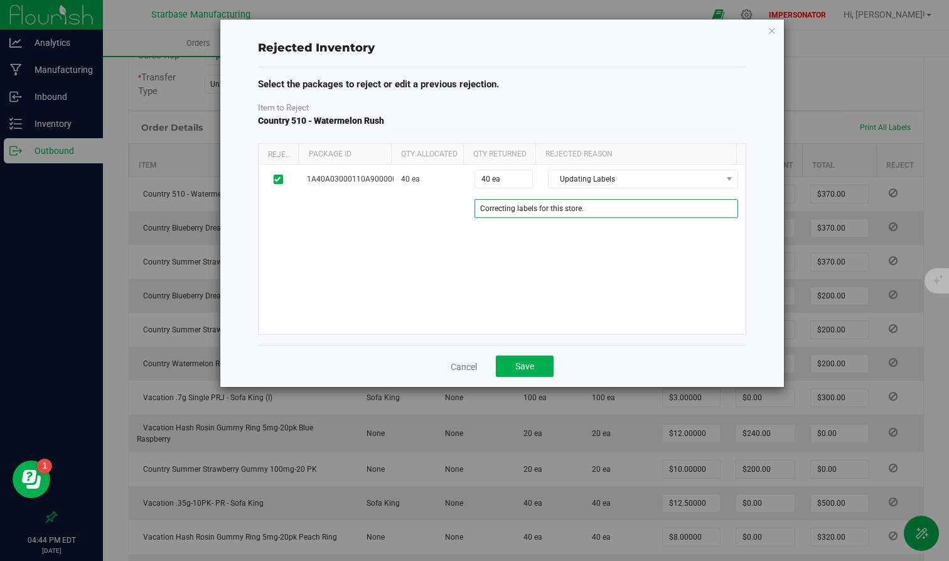
type bc8f0c03-e7f1-4763-b744-77aa639e025b "Correcting labels for this store."
click at [552, 275] on div "1A40A03000110A9000001715 40 ea 40 ea 40 Updating Labels Defect Updating Labels …" at bounding box center [502, 248] width 487 height 169
click at [517, 372] on button "Save" at bounding box center [525, 365] width 58 height 21
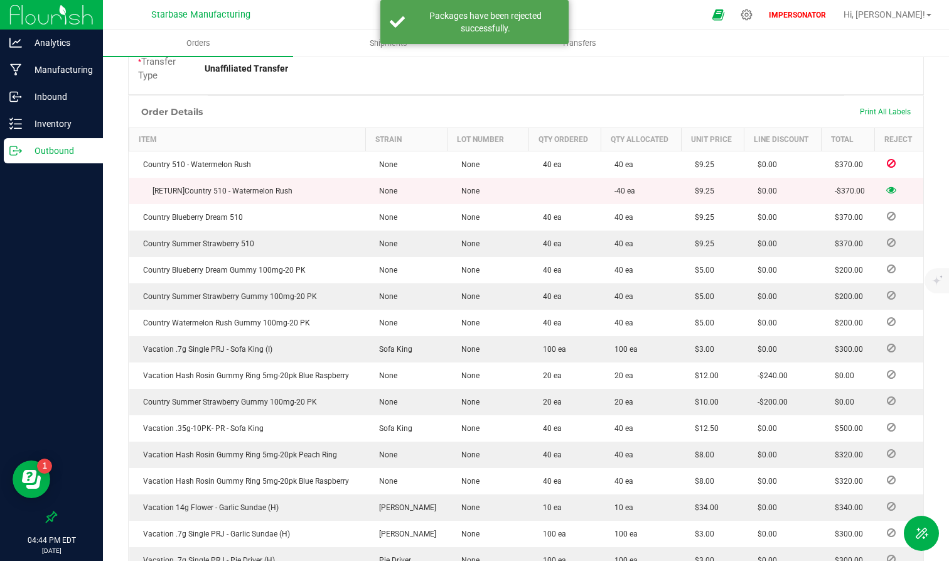
drag, startPoint x: 155, startPoint y: 191, endPoint x: 319, endPoint y: 200, distance: 164.7
click at [316, 198] on td "[RETURN] Country 510 - Watermelon Rush" at bounding box center [247, 191] width 237 height 26
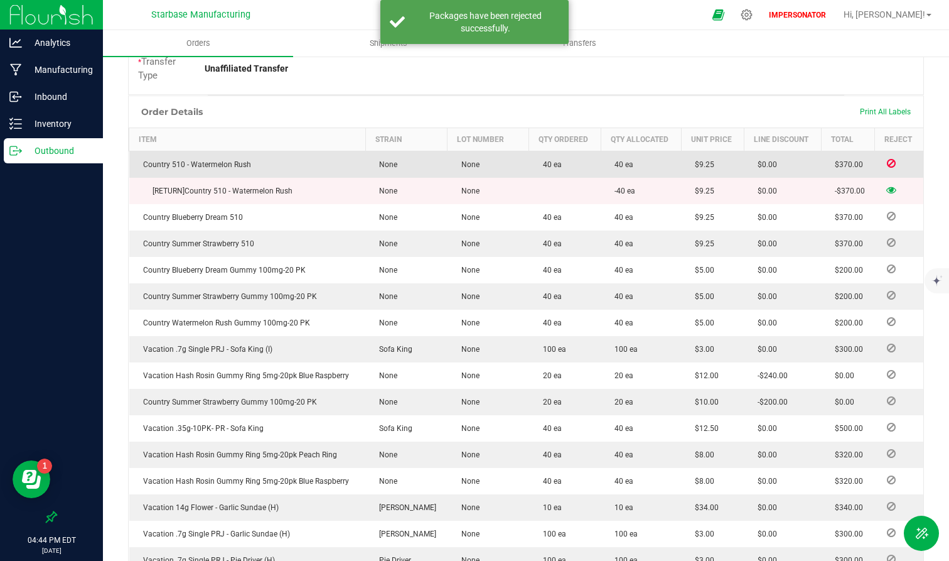
click at [852, 163] on icon at bounding box center [891, 163] width 9 height 8
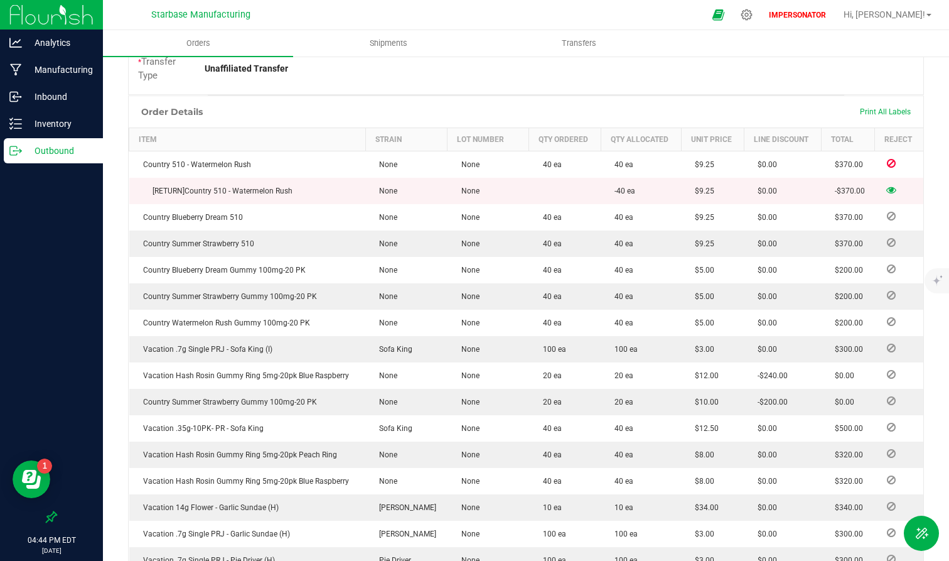
click at [852, 188] on icon at bounding box center [891, 190] width 10 height 8
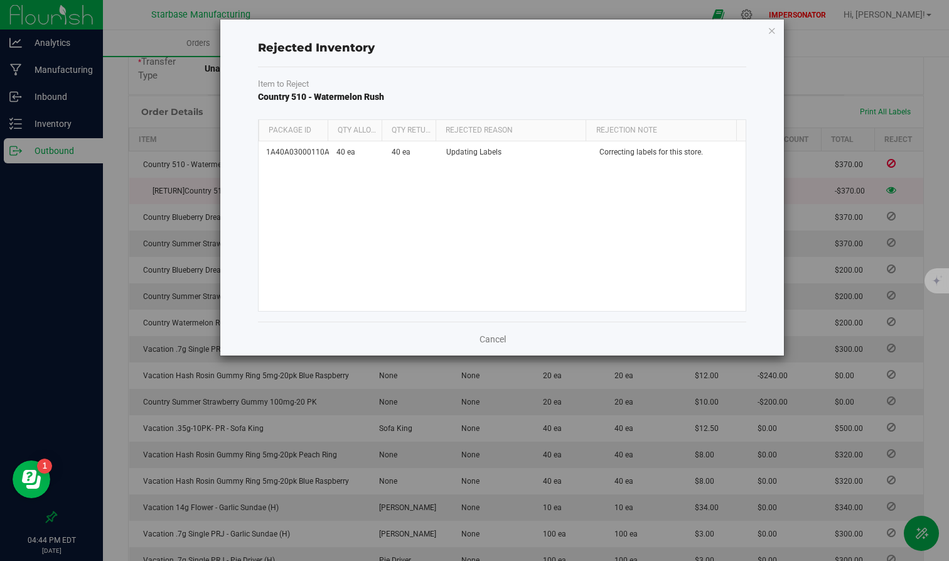
click at [328, 129] on th "Qty Allocated" at bounding box center [355, 130] width 54 height 21
drag, startPoint x: 327, startPoint y: 129, endPoint x: 458, endPoint y: 135, distance: 130.7
click at [458, 135] on div "Package Id Qty Allocated Qty Returned Rejected Reason Rejection Note" at bounding box center [498, 130] width 478 height 21
click at [488, 338] on link "Cancel" at bounding box center [493, 339] width 26 height 13
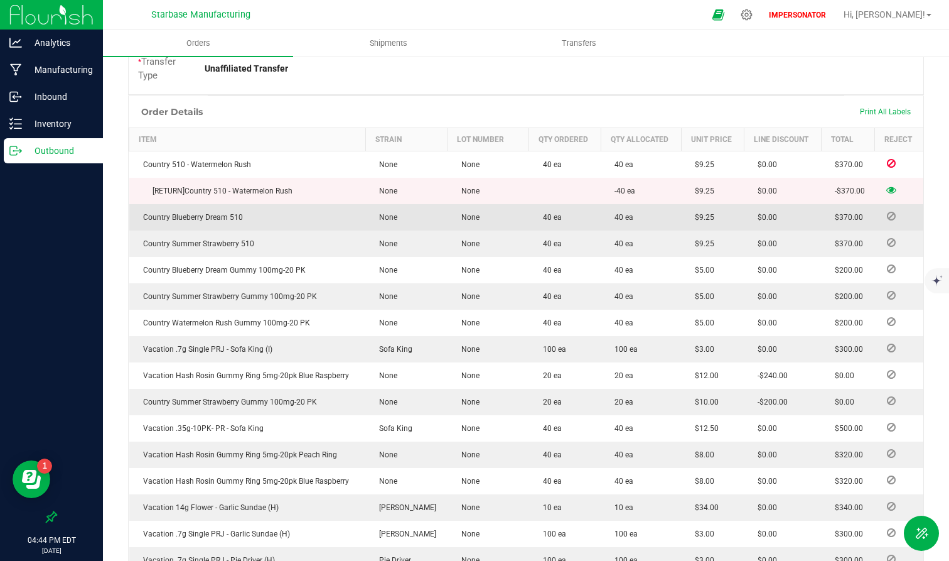
click at [852, 215] on icon at bounding box center [891, 216] width 9 height 8
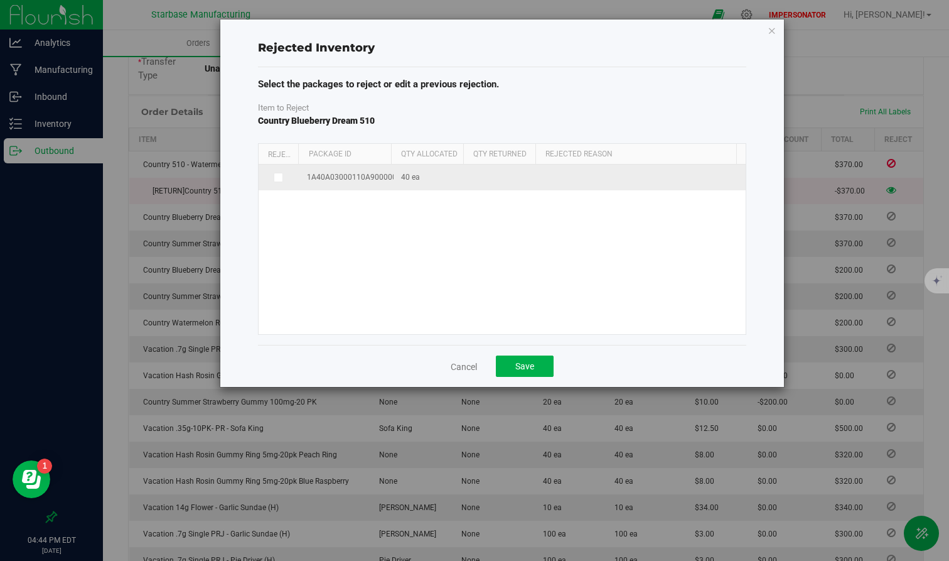
click at [275, 177] on icon at bounding box center [277, 177] width 6 height 0
click at [0, 0] on input "checkbox" at bounding box center [0, 0] width 0 height 0
click at [620, 176] on span at bounding box center [635, 179] width 173 height 18
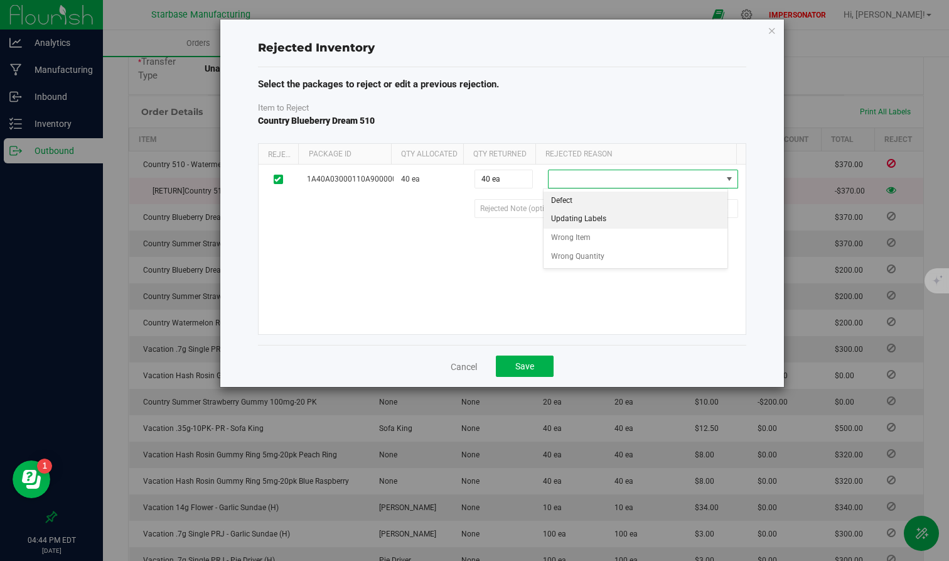
click at [608, 219] on li "Updating Labels" at bounding box center [636, 219] width 185 height 19
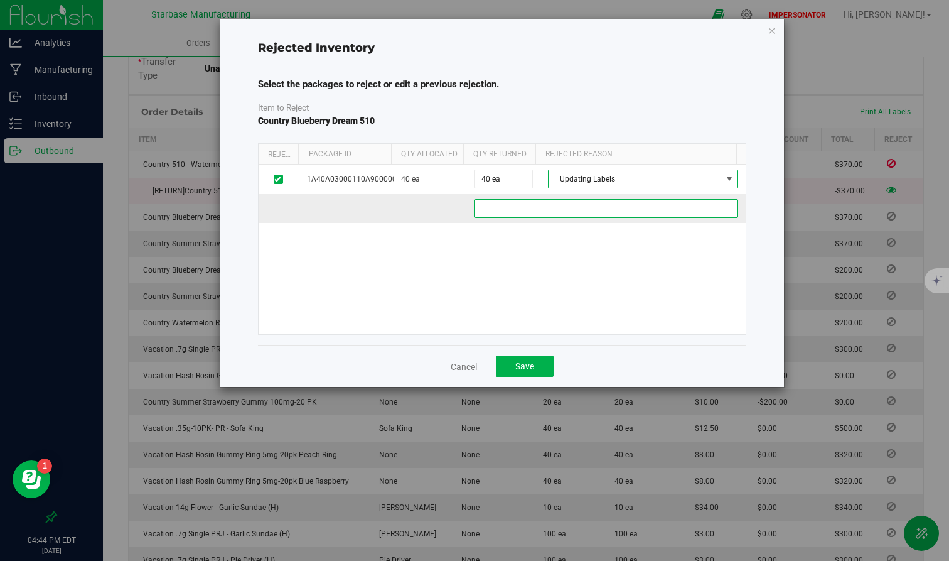
click at [548, 212] on b145d448-cdfd-4d56-939e-195f6b8ba48c "text" at bounding box center [607, 208] width 264 height 19
paste b145d448-cdfd-4d56-939e-195f6b8ba48c "Correcting labels for this store."
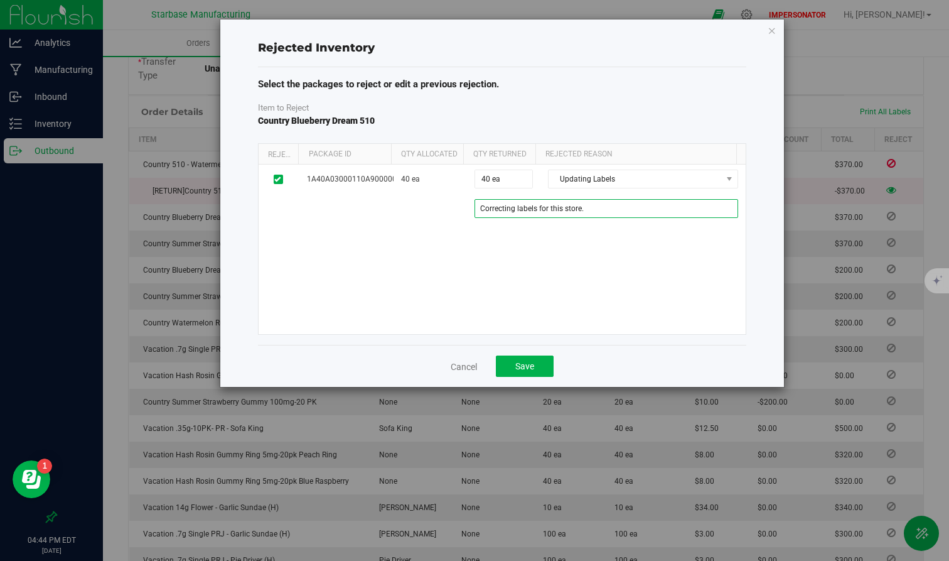
type b145d448-cdfd-4d56-939e-195f6b8ba48c "Correcting labels for this store."
click at [550, 281] on div "1A40A03000110A9000001716 40 ea 40 ea 40 Updating Labels Defect Updating Labels …" at bounding box center [502, 248] width 487 height 169
click at [523, 368] on span "Save" at bounding box center [524, 366] width 19 height 10
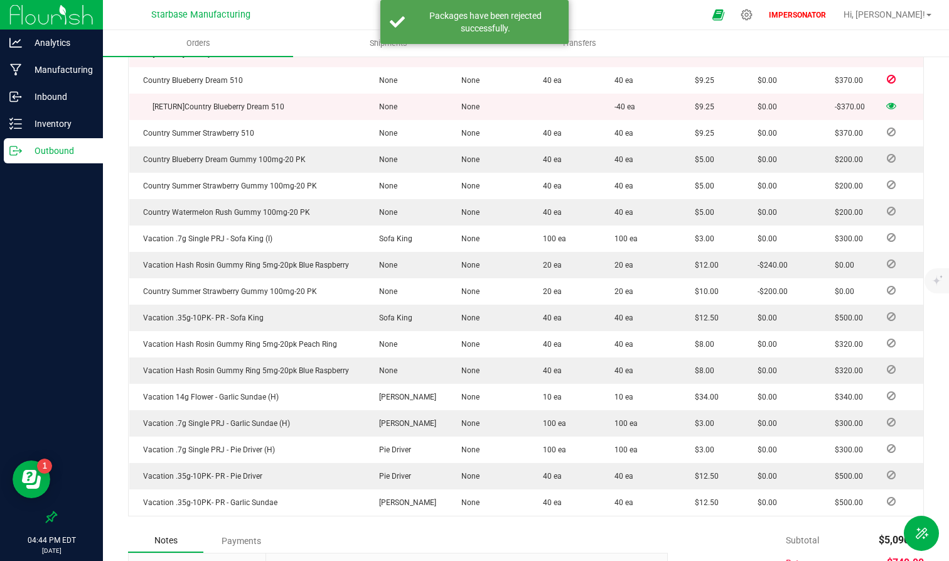
scroll to position [456, 0]
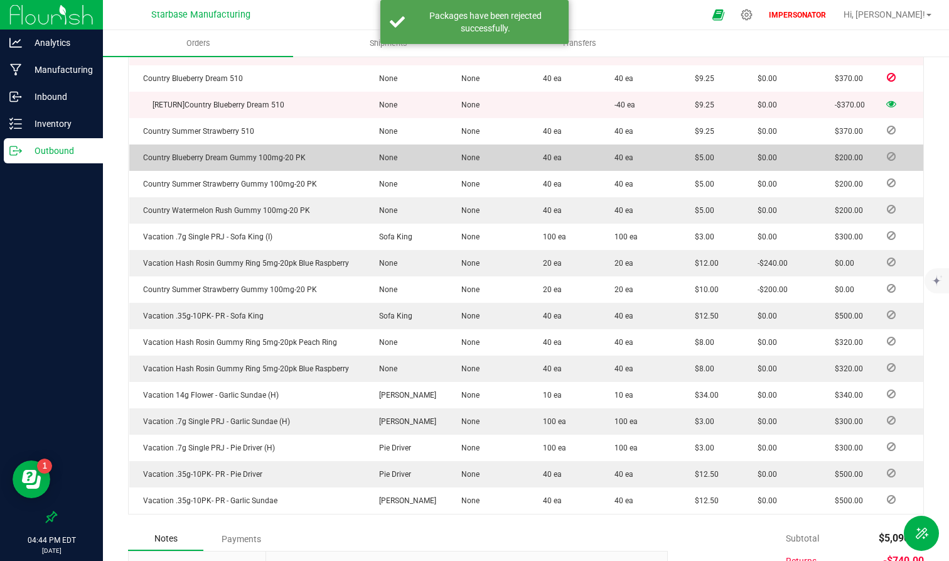
click at [852, 155] on icon at bounding box center [891, 157] width 9 height 8
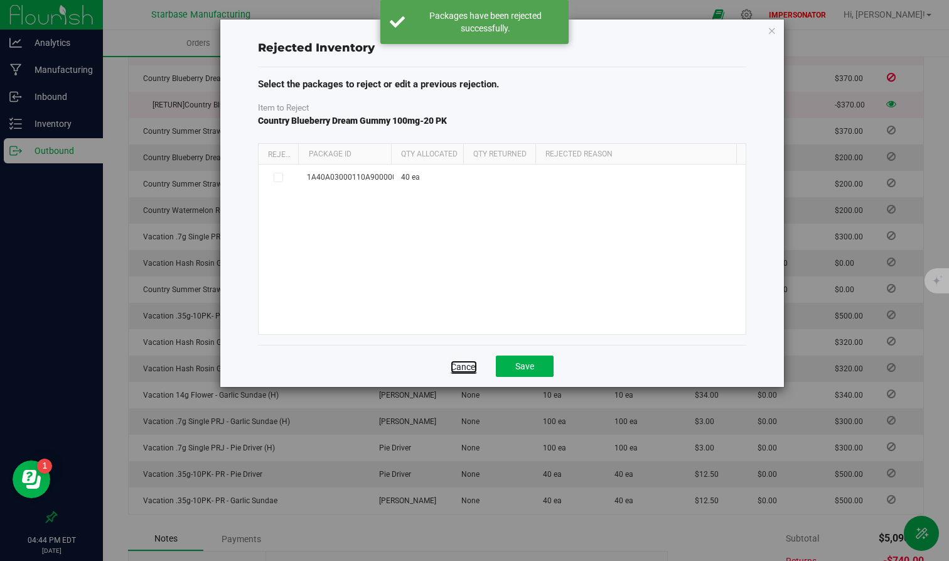
click at [467, 370] on link "Cancel" at bounding box center [464, 366] width 26 height 13
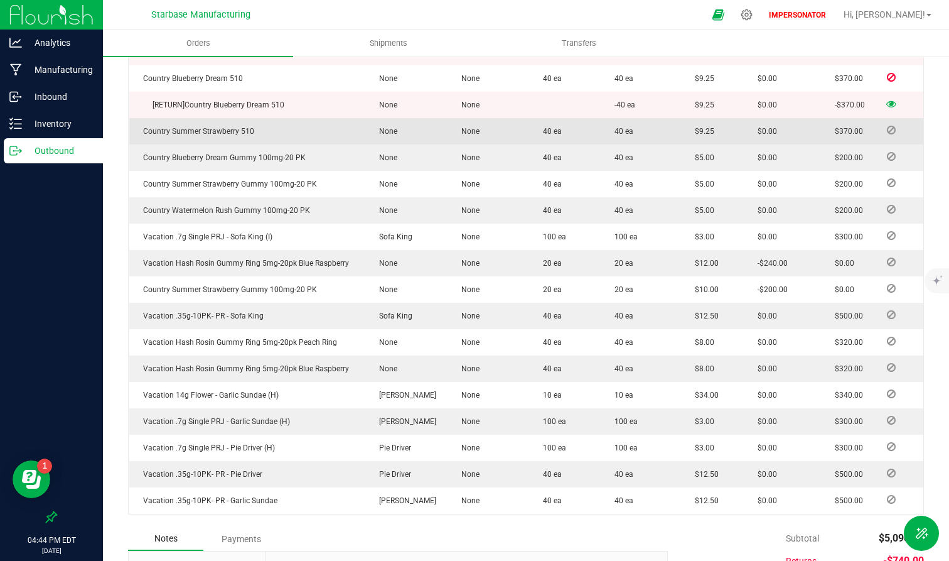
click at [852, 127] on icon at bounding box center [891, 130] width 9 height 8
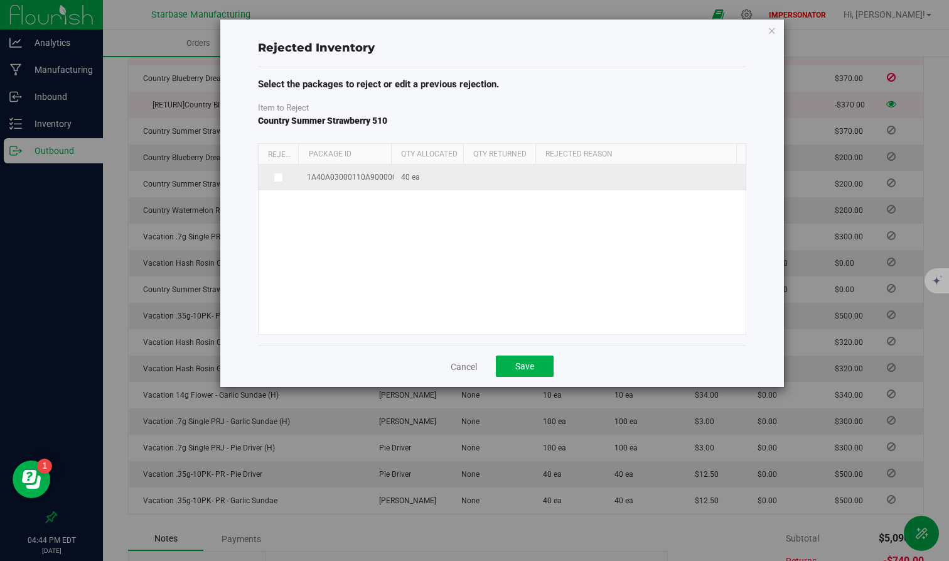
click at [280, 177] on icon at bounding box center [277, 177] width 6 height 0
click at [0, 0] on input "checkbox" at bounding box center [0, 0] width 0 height 0
click at [599, 180] on span at bounding box center [635, 179] width 173 height 18
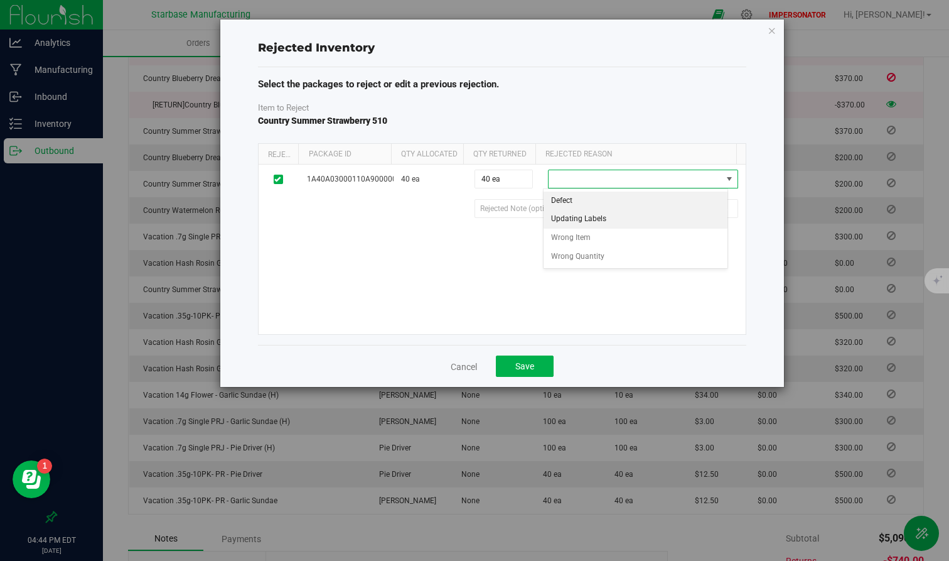
click at [591, 220] on li "Updating Labels" at bounding box center [636, 219] width 185 height 19
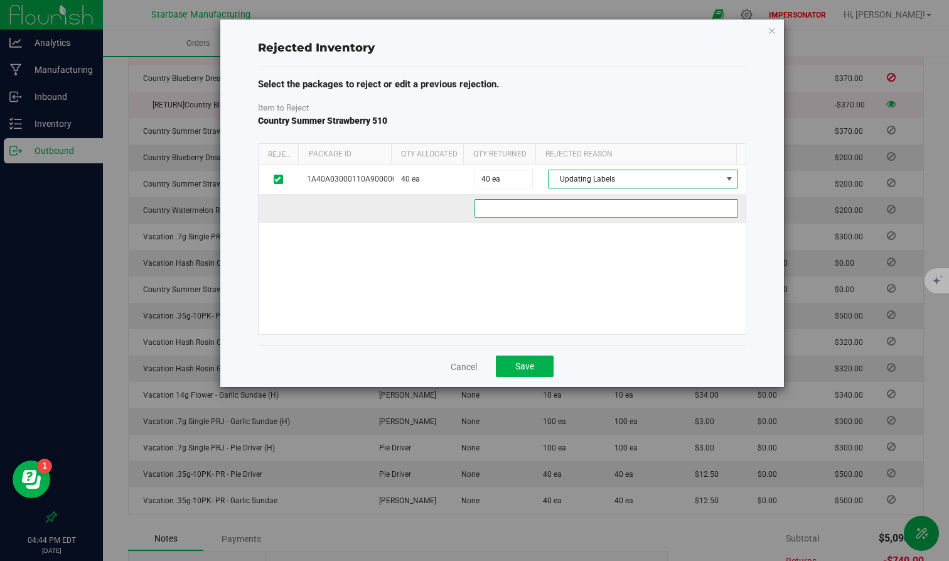
click at [550, 215] on 615db310-2b56-41db-a6d5-a5d26454b845 "text" at bounding box center [607, 208] width 264 height 19
paste 615db310-2b56-41db-a6d5-a5d26454b845 "Correcting labels for this store."
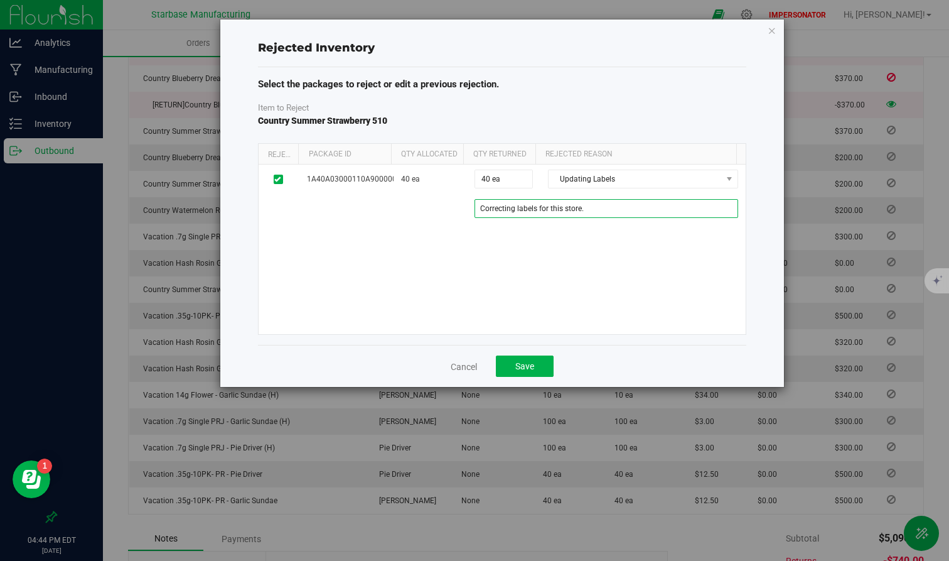
type 615db310-2b56-41db-a6d5-a5d26454b845 "Correcting labels for this store."
click at [567, 292] on div "1A40A03000110A9000001717 40 ea 40 ea 40 Updating Labels Defect Updating Labels …" at bounding box center [502, 248] width 487 height 169
click at [531, 372] on button "Save" at bounding box center [525, 365] width 58 height 21
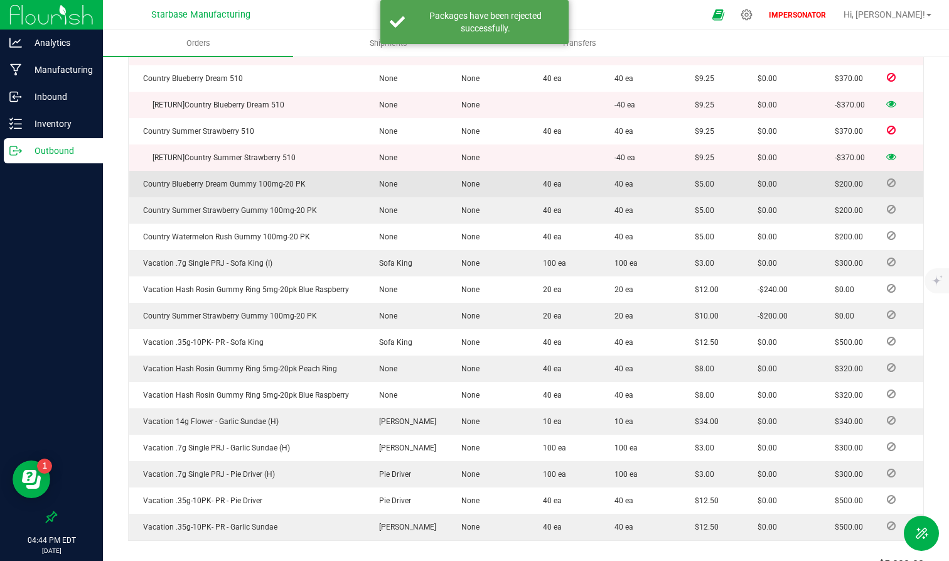
click at [852, 180] on icon at bounding box center [891, 183] width 9 height 8
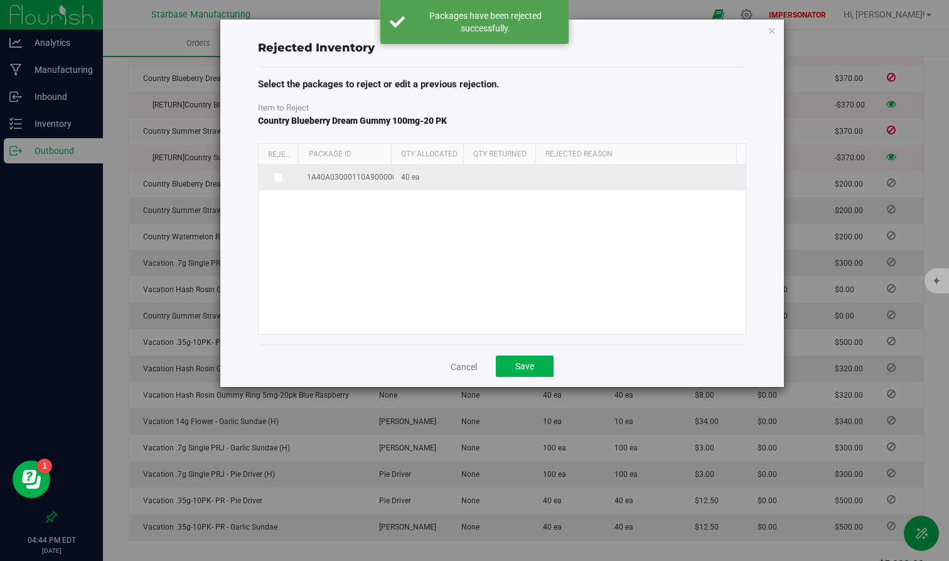
click at [281, 175] on span at bounding box center [279, 178] width 10 height 10
click at [0, 0] on input "checkbox" at bounding box center [0, 0] width 0 height 0
click at [581, 176] on span at bounding box center [635, 179] width 173 height 18
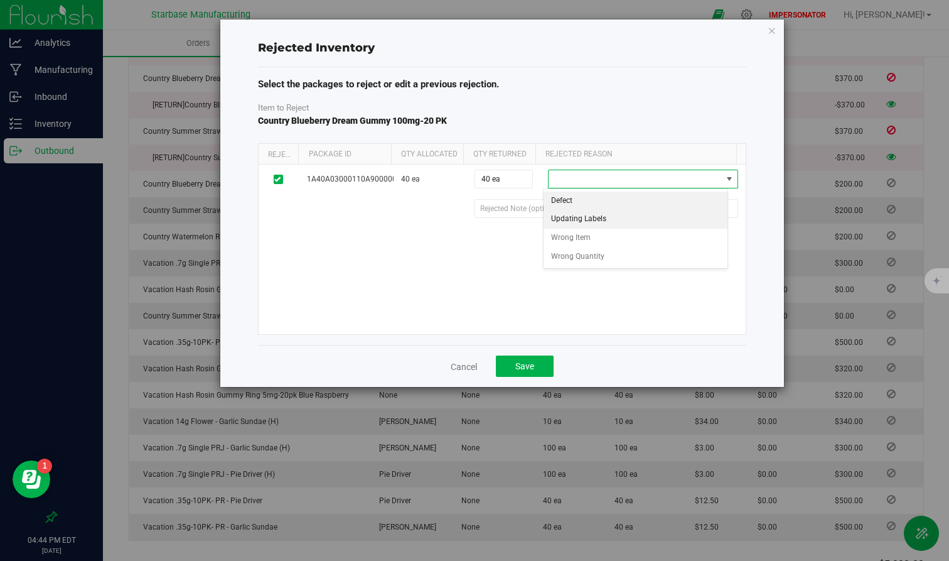
click at [576, 220] on li "Updating Labels" at bounding box center [636, 219] width 185 height 19
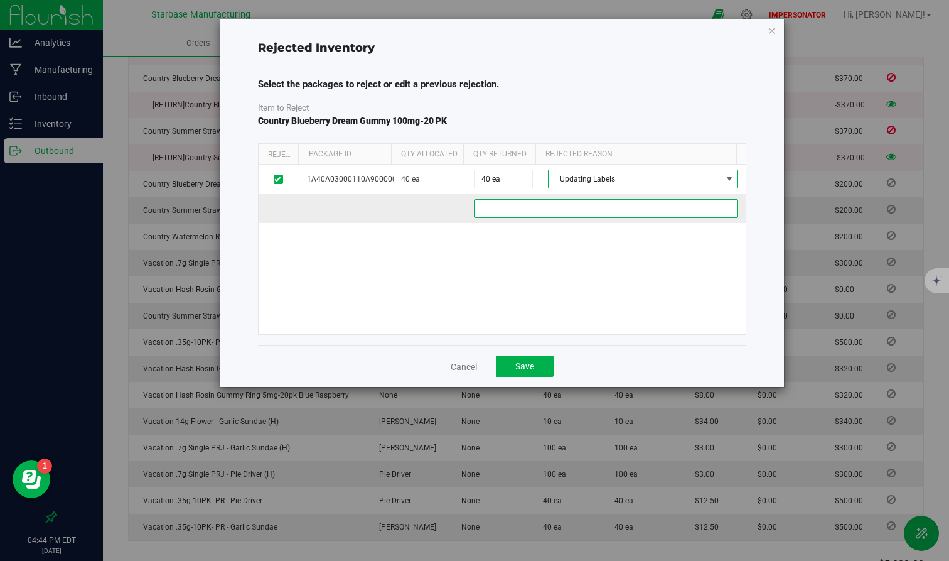
click at [563, 210] on c34c4c83-09af-4661-bb73-46f9800aa622 "text" at bounding box center [607, 208] width 264 height 19
paste c34c4c83-09af-4661-bb73-46f9800aa622 "Correcting labels for this store."
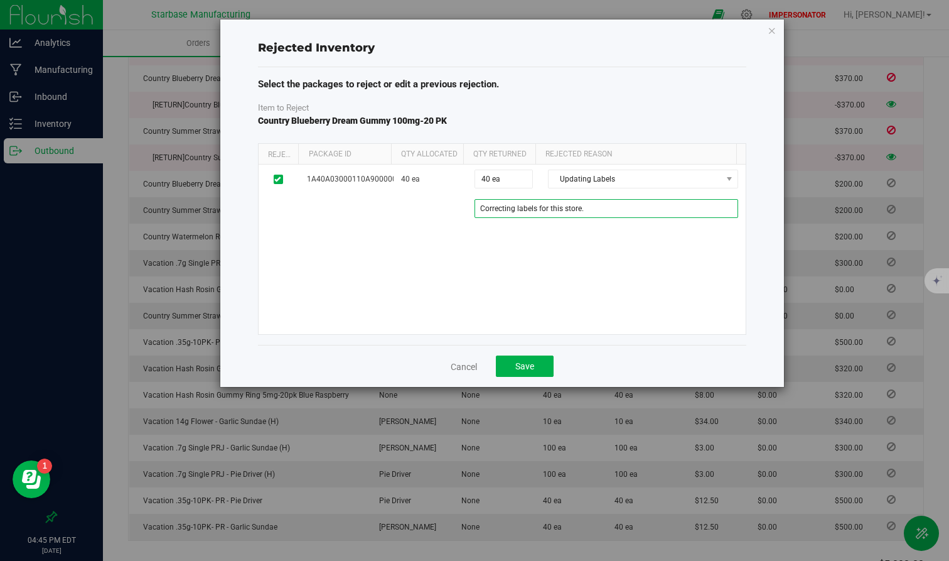
type c34c4c83-09af-4661-bb73-46f9800aa622 "Correcting labels for this store."
click at [569, 295] on div "1A40A03000110A9000001718 40 ea 40 ea 40 Updating Labels Defect Updating Labels …" at bounding box center [502, 248] width 487 height 169
click at [535, 375] on button "Save" at bounding box center [525, 365] width 58 height 21
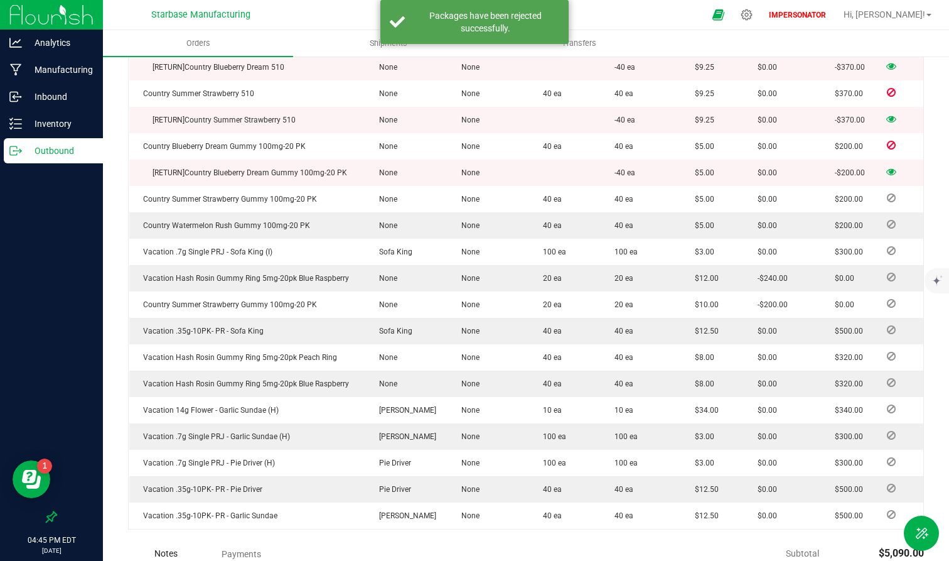
scroll to position [503, 0]
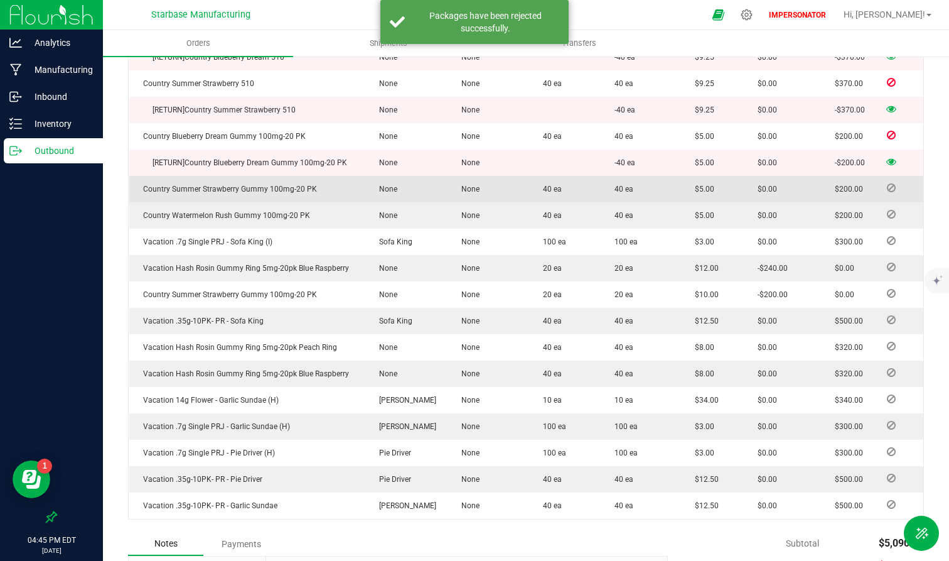
click at [852, 186] on icon at bounding box center [891, 188] width 9 height 8
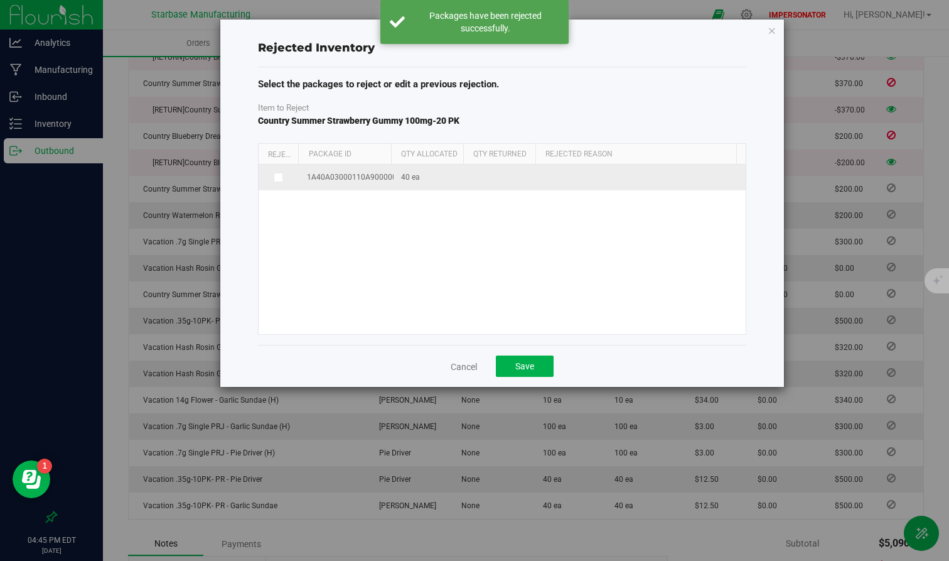
click at [271, 171] on td at bounding box center [279, 177] width 41 height 26
click at [276, 177] on icon at bounding box center [277, 177] width 6 height 0
click at [0, 0] on input "checkbox" at bounding box center [0, 0] width 0 height 0
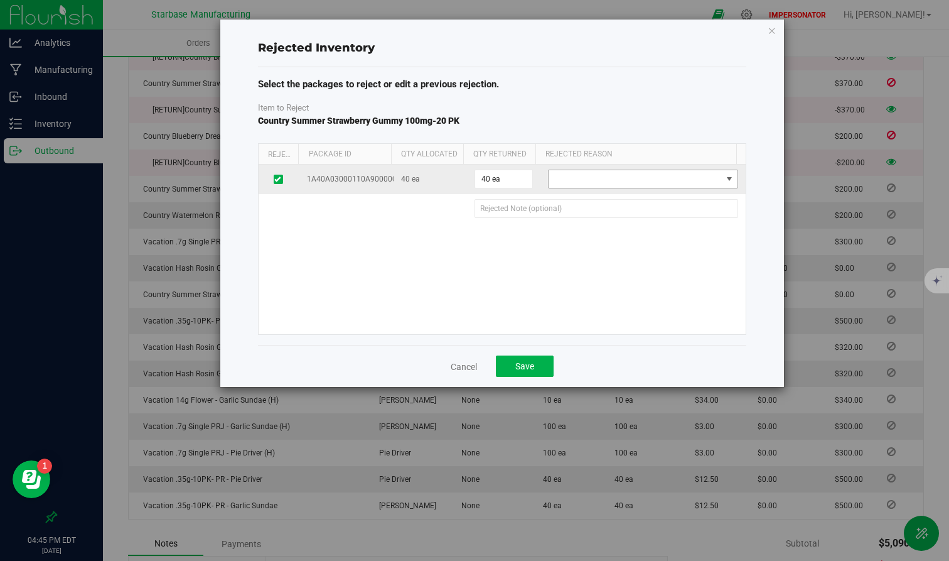
click at [583, 174] on span at bounding box center [635, 179] width 173 height 18
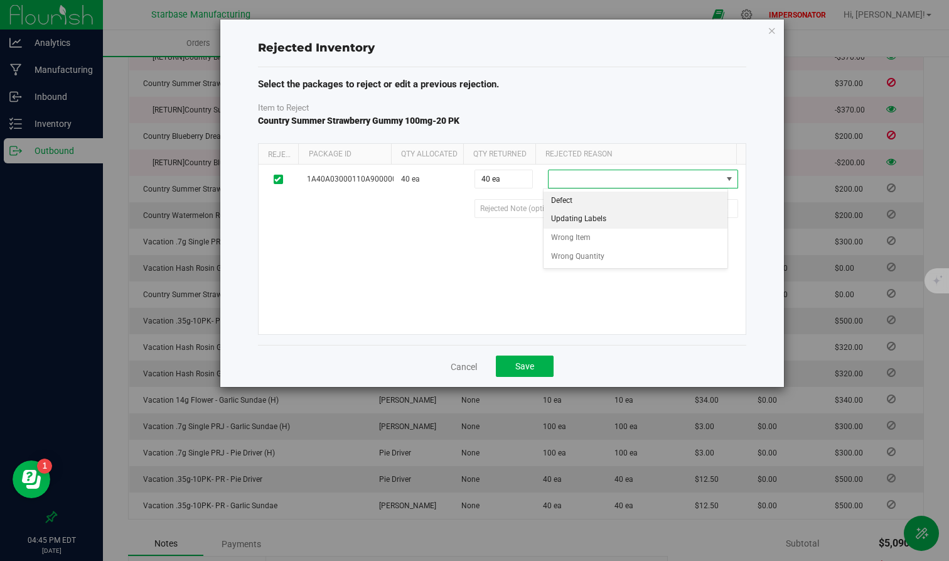
click at [593, 221] on li "Updating Labels" at bounding box center [636, 219] width 185 height 19
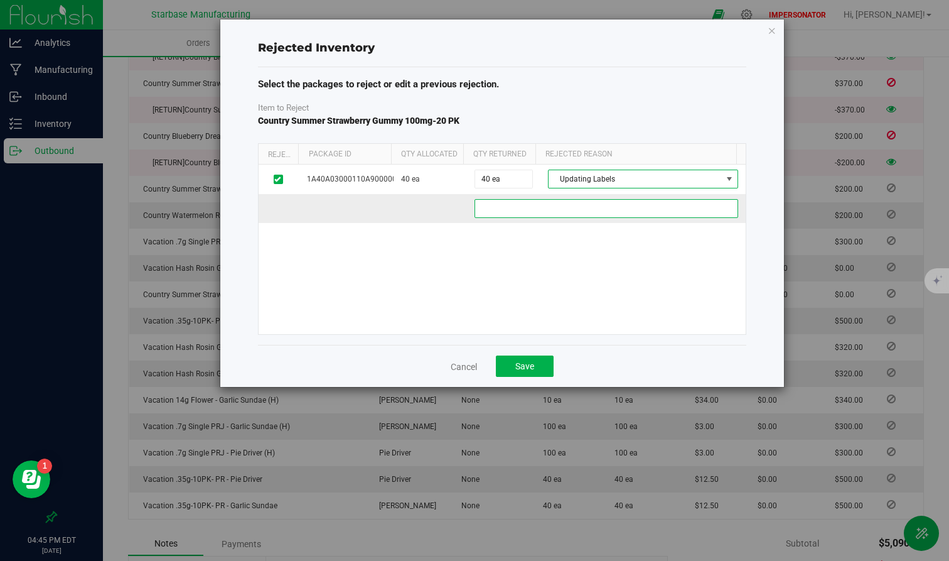
click at [558, 213] on a664ae07-a6b4-4418-9100-650585b612f2 "text" at bounding box center [607, 208] width 264 height 19
paste a664ae07-a6b4-4418-9100-650585b612f2 "Correcting labels for this store."
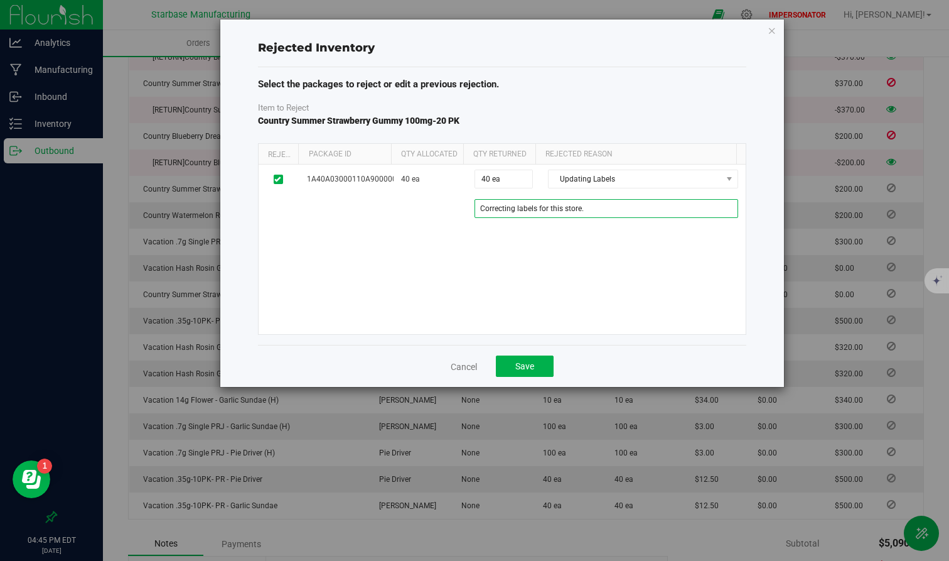
type a664ae07-a6b4-4418-9100-650585b612f2 "Correcting labels for this store."
click at [553, 264] on div "1A40A03000110A9000001719 40 ea 40 ea 40 Updating Labels Defect Updating Labels …" at bounding box center [502, 248] width 487 height 169
click at [525, 371] on span "Save" at bounding box center [524, 366] width 19 height 10
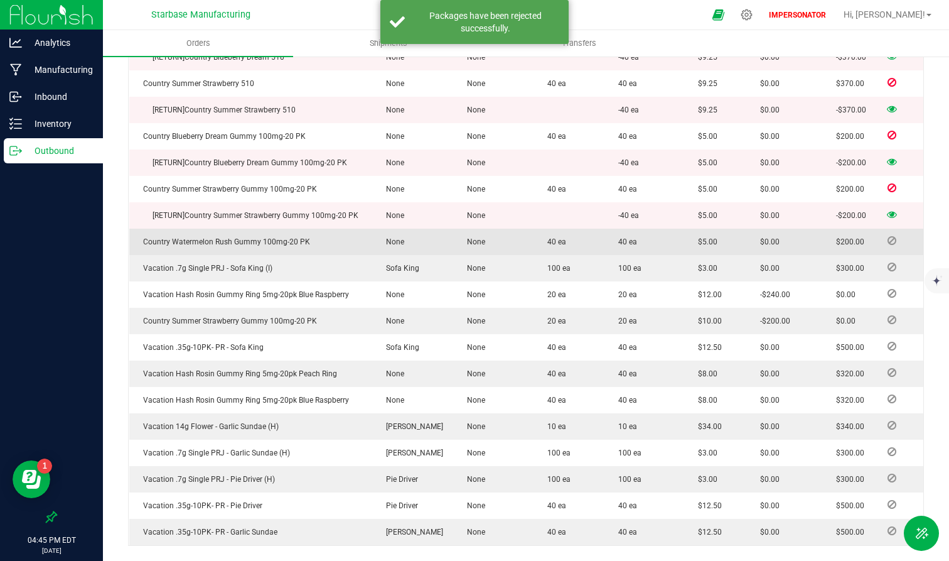
click at [852, 240] on icon at bounding box center [892, 241] width 9 height 8
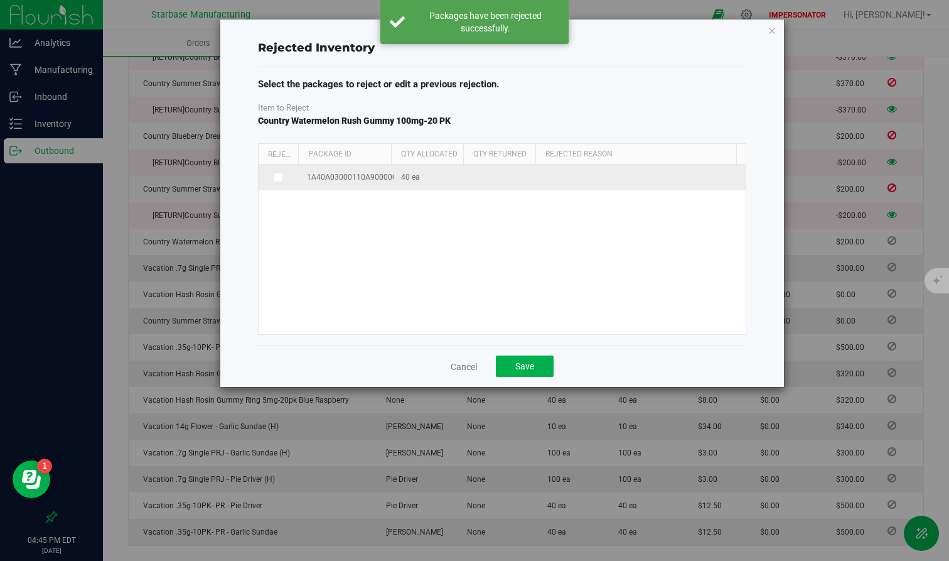
click at [274, 177] on icon at bounding box center [277, 177] width 6 height 0
click at [0, 0] on input "checkbox" at bounding box center [0, 0] width 0 height 0
click at [572, 188] on td "Defect Updating Labels Wrong Item Wrong Quantity" at bounding box center [642, 179] width 205 height 30
click at [576, 179] on span at bounding box center [635, 179] width 173 height 18
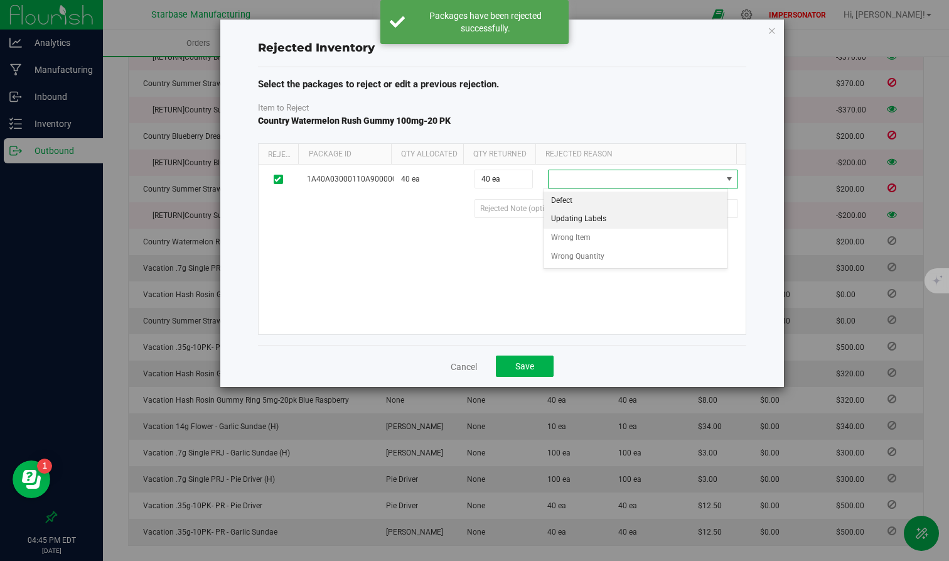
click at [572, 220] on li "Updating Labels" at bounding box center [636, 219] width 185 height 19
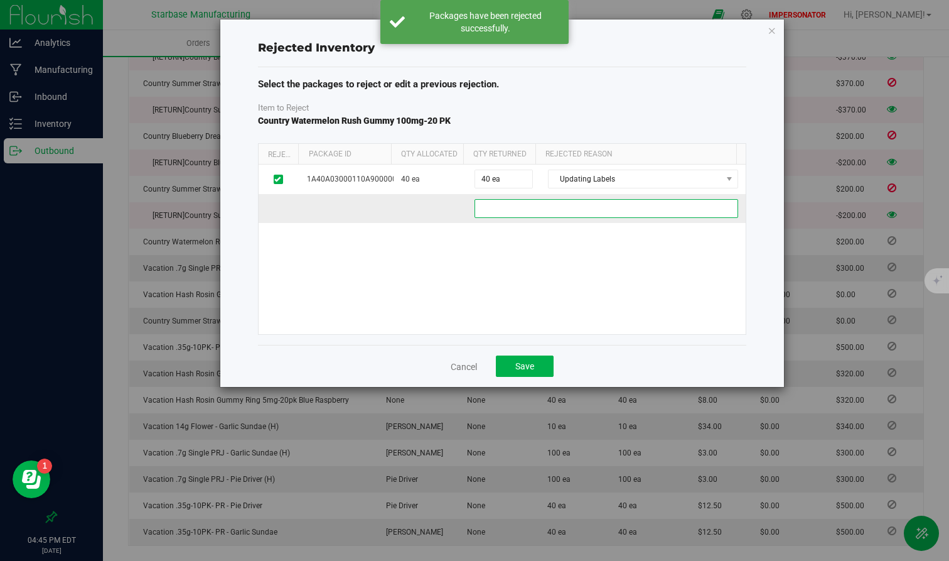
click at [528, 210] on 694be4e6-36c3-49d6-9375-c237bcc5adec "text" at bounding box center [607, 208] width 264 height 19
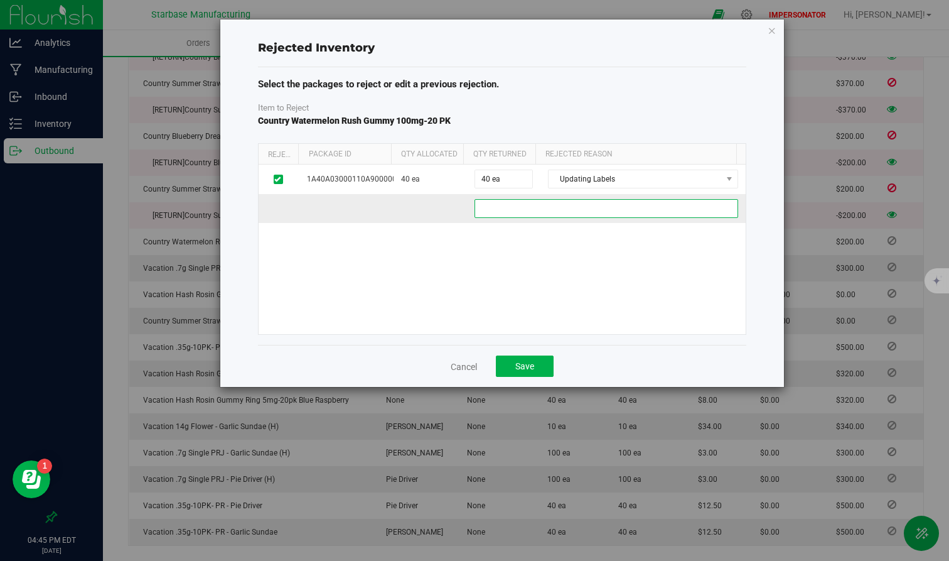
paste 694be4e6-36c3-49d6-9375-c237bcc5adec "Correcting labels for this store."
type 694be4e6-36c3-49d6-9375-c237bcc5adec "Correcting labels for this store."
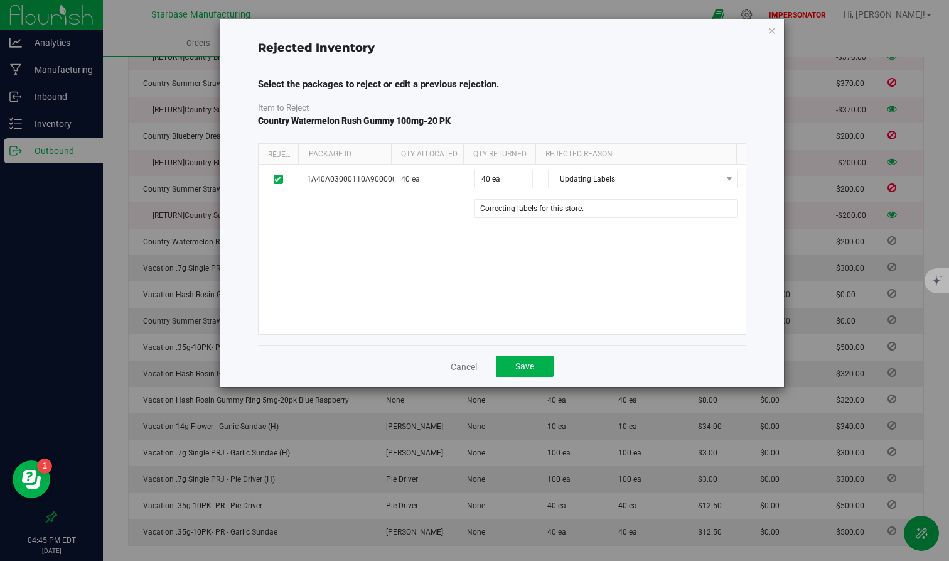
click at [542, 270] on div "1A40A03000110A9000001720 40 ea 40 ea 40 Updating Labels Defect Updating Labels …" at bounding box center [502, 248] width 487 height 169
click at [520, 363] on span "Save" at bounding box center [524, 366] width 19 height 10
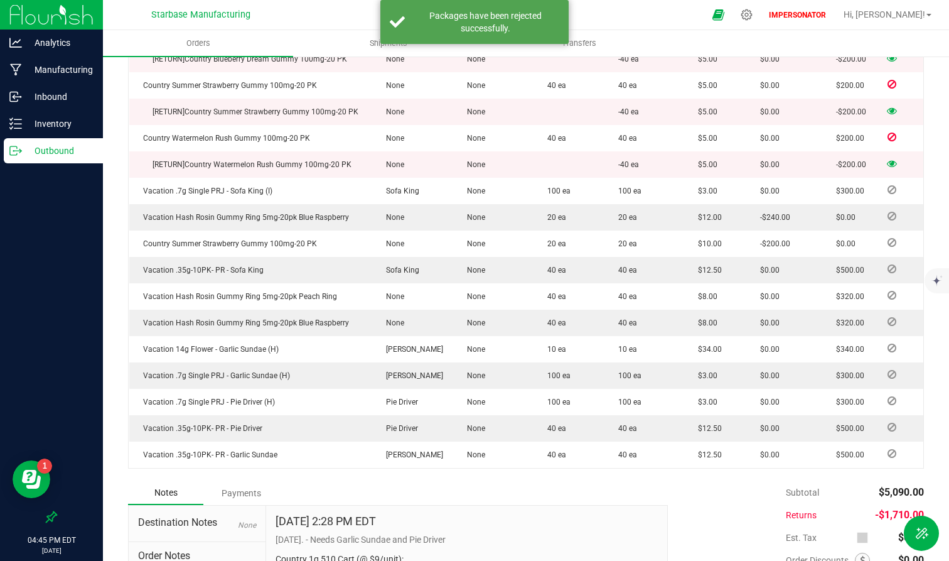
scroll to position [640, 0]
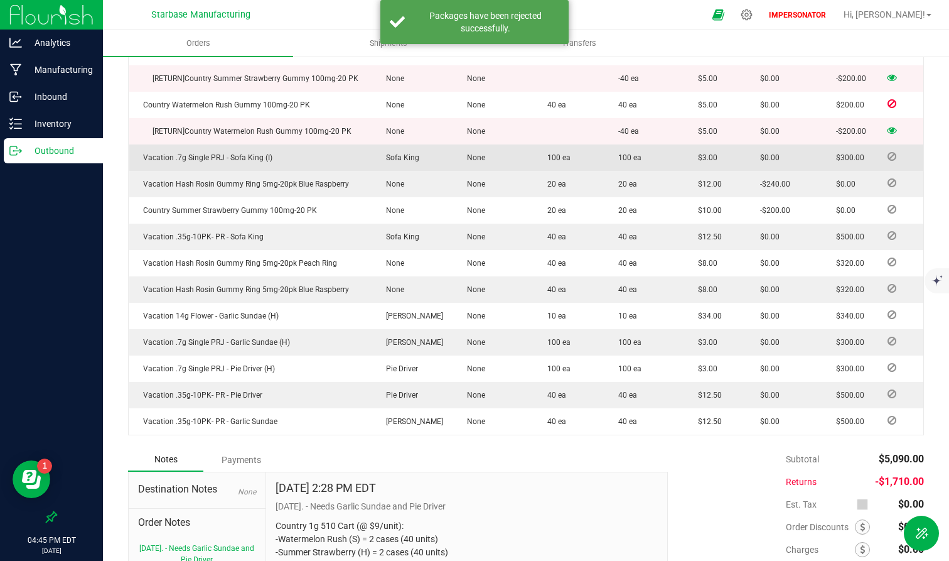
click at [852, 153] on icon at bounding box center [892, 157] width 9 height 8
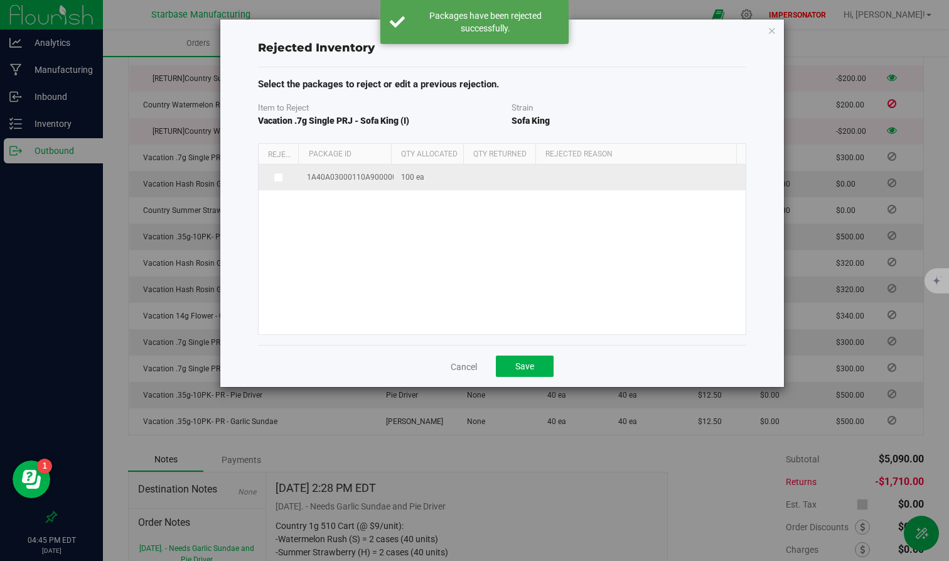
click at [277, 177] on icon at bounding box center [277, 177] width 6 height 0
click at [0, 0] on input "checkbox" at bounding box center [0, 0] width 0 height 0
click at [568, 176] on span at bounding box center [635, 179] width 173 height 18
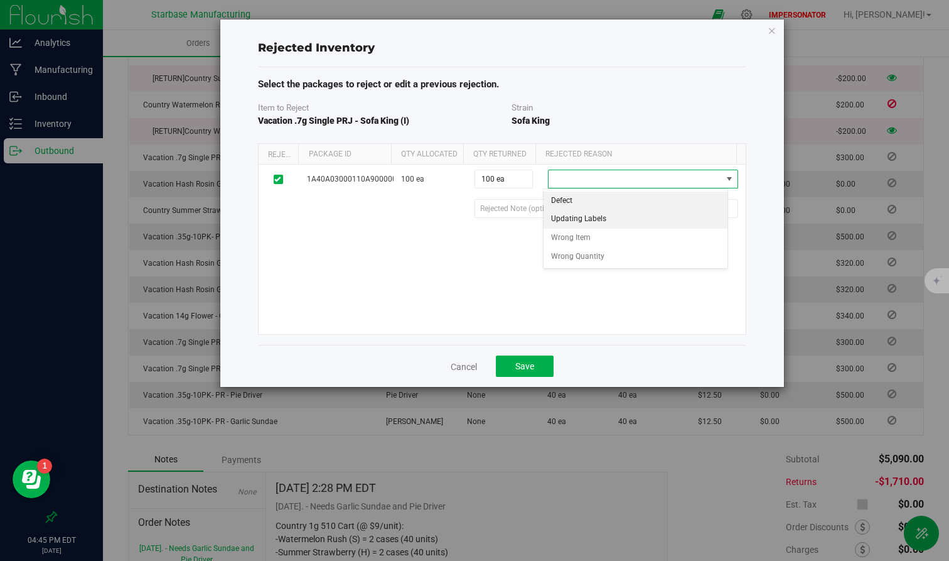
click at [576, 220] on li "Updating Labels" at bounding box center [636, 219] width 185 height 19
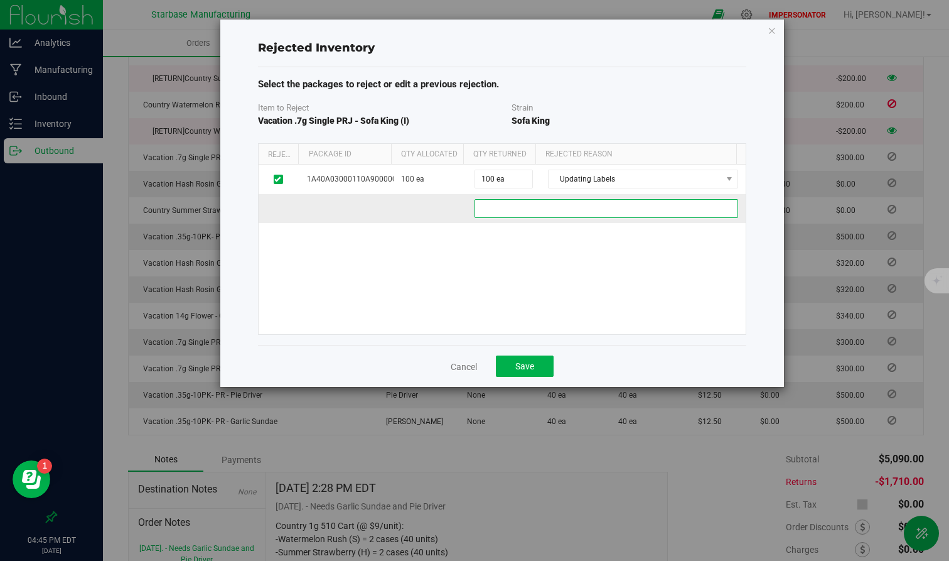
click at [537, 206] on 9508f31b-4379-4fd2-8012-fe6b4a4118c7 "text" at bounding box center [607, 208] width 264 height 19
paste 9508f31b-4379-4fd2-8012-fe6b4a4118c7 "Correcting labels for this store."
type 9508f31b-4379-4fd2-8012-fe6b4a4118c7 "Correcting labels for this store."
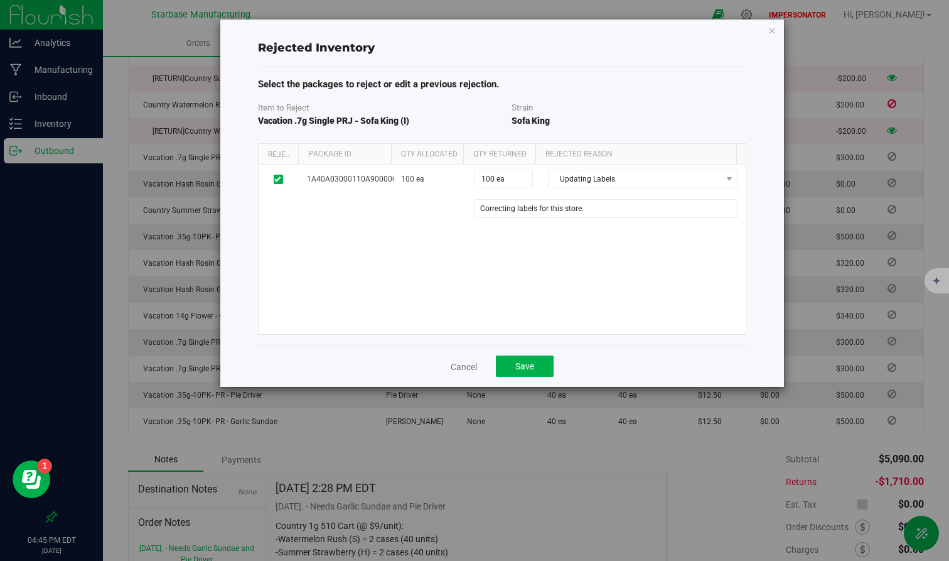
click at [553, 262] on div "1A40A03000110A9000001721 100 ea 100 ea 100 Updating Labels Defect Updating Labe…" at bounding box center [502, 248] width 487 height 169
click at [510, 385] on div "Cancel Save" at bounding box center [502, 366] width 488 height 42
click at [512, 377] on div "Cancel Save" at bounding box center [502, 366] width 488 height 42
click at [516, 362] on span "Save" at bounding box center [524, 366] width 19 height 10
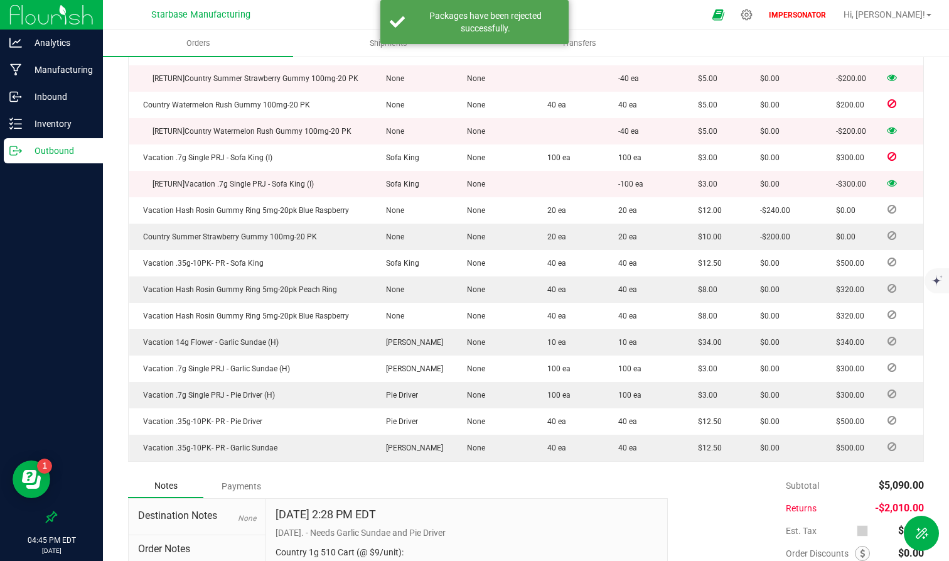
scroll to position [649, 0]
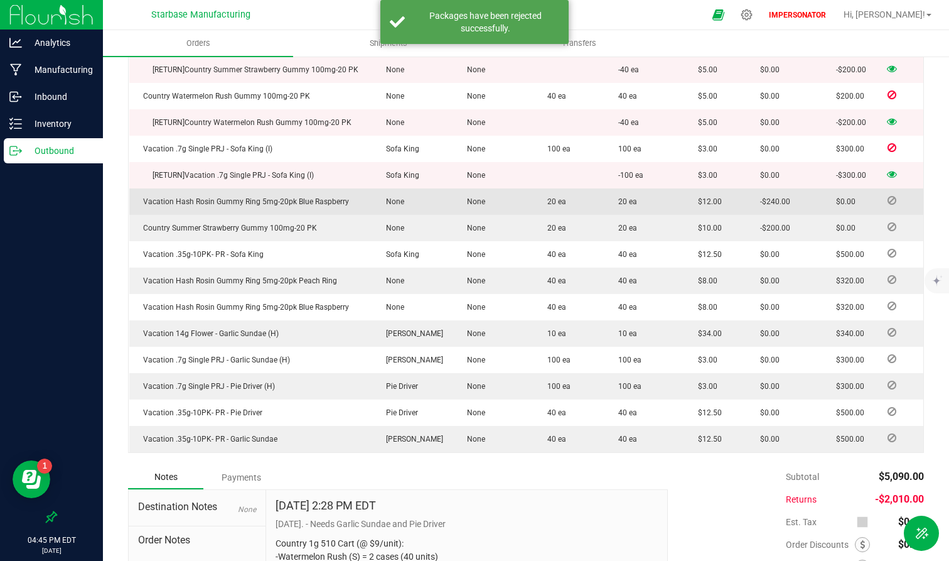
click at [852, 204] on icon at bounding box center [892, 200] width 9 height 8
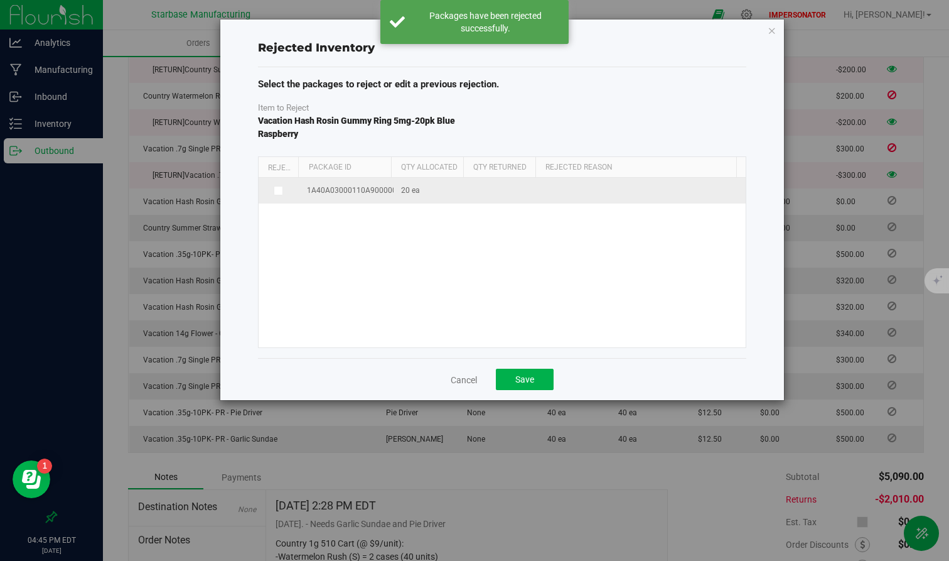
click at [277, 190] on icon at bounding box center [277, 190] width 6 height 0
click at [0, 0] on input "checkbox" at bounding box center [0, 0] width 0 height 0
click at [627, 198] on span at bounding box center [635, 192] width 173 height 18
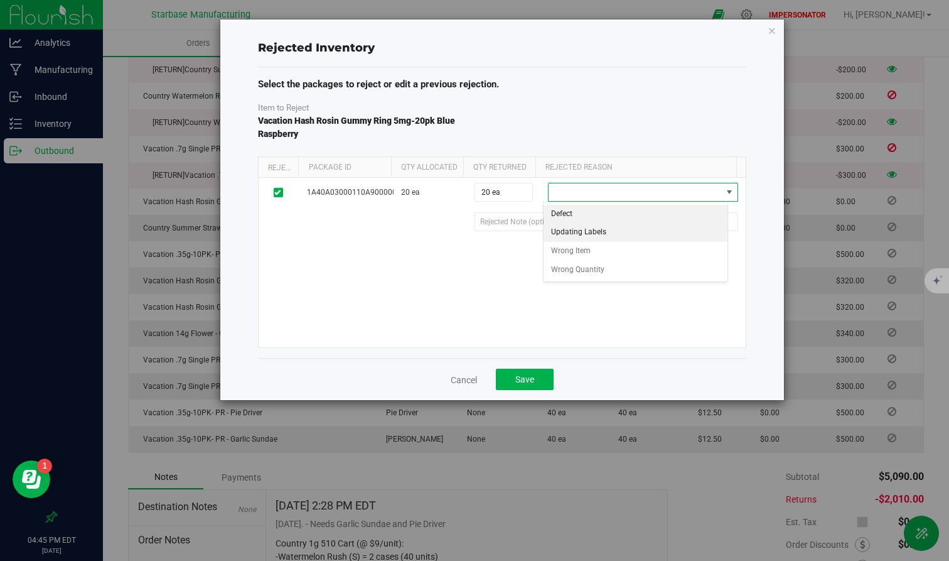
click at [606, 232] on li "Updating Labels" at bounding box center [636, 232] width 185 height 19
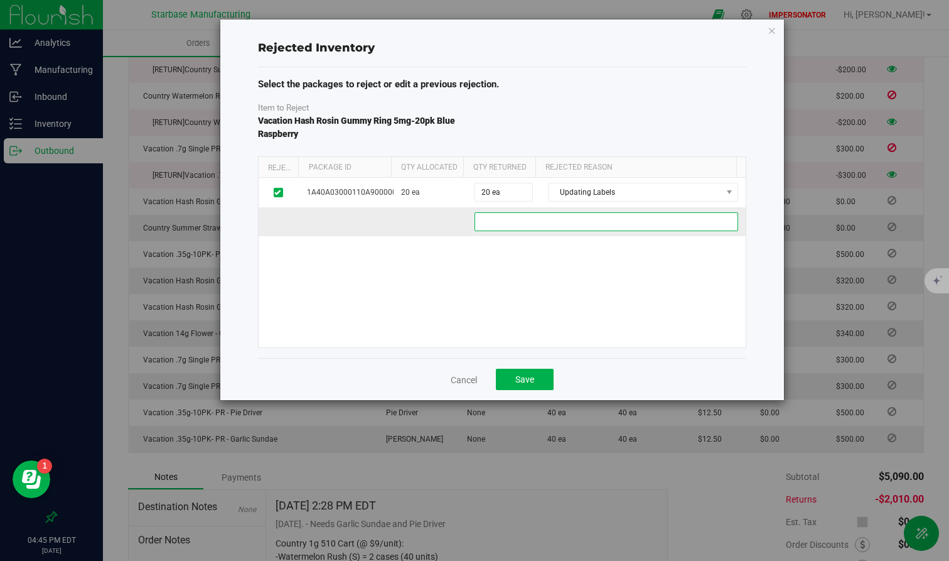
click at [555, 225] on 7d228549-6434-45d9-9a38-28a86efd512a "text" at bounding box center [607, 221] width 264 height 19
paste 7d228549-6434-45d9-9a38-28a86efd512a "Correcting labels for this store."
type 7d228549-6434-45d9-9a38-28a86efd512a "Correcting labels for this store."
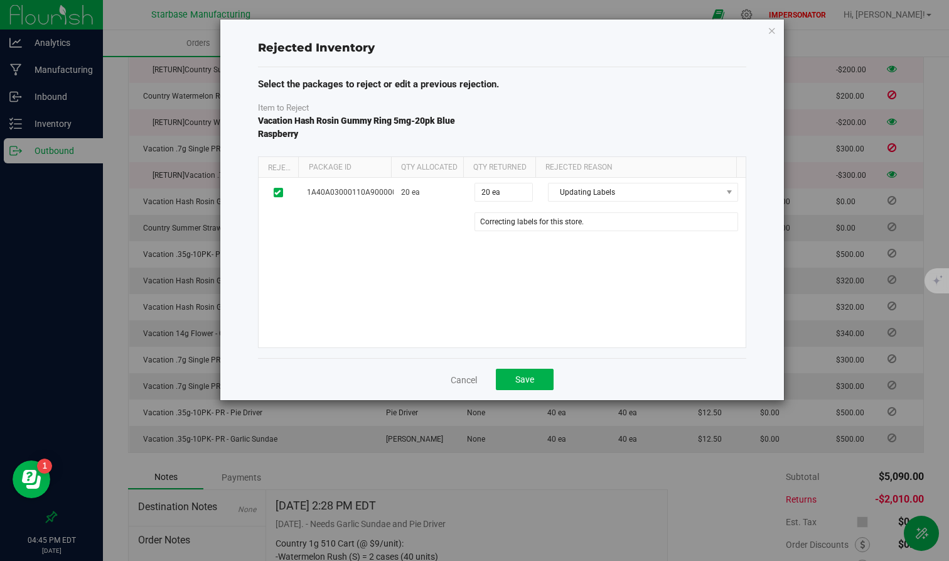
click at [579, 261] on div "1A40A03000110A9000001722 20 ea 20 ea 20 Updating Labels Defect Updating Labels …" at bounding box center [502, 262] width 487 height 169
click at [515, 387] on button "Save" at bounding box center [525, 378] width 58 height 21
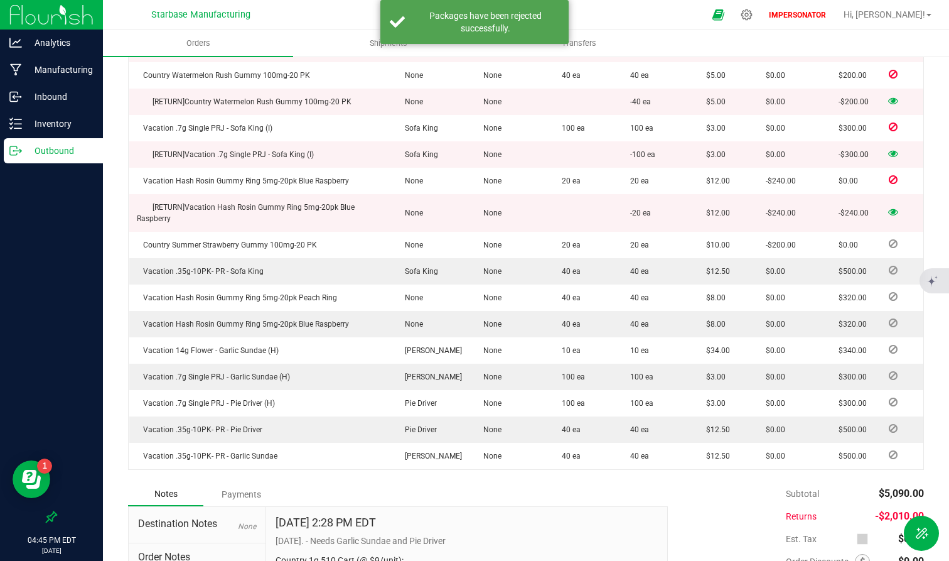
scroll to position [684, 0]
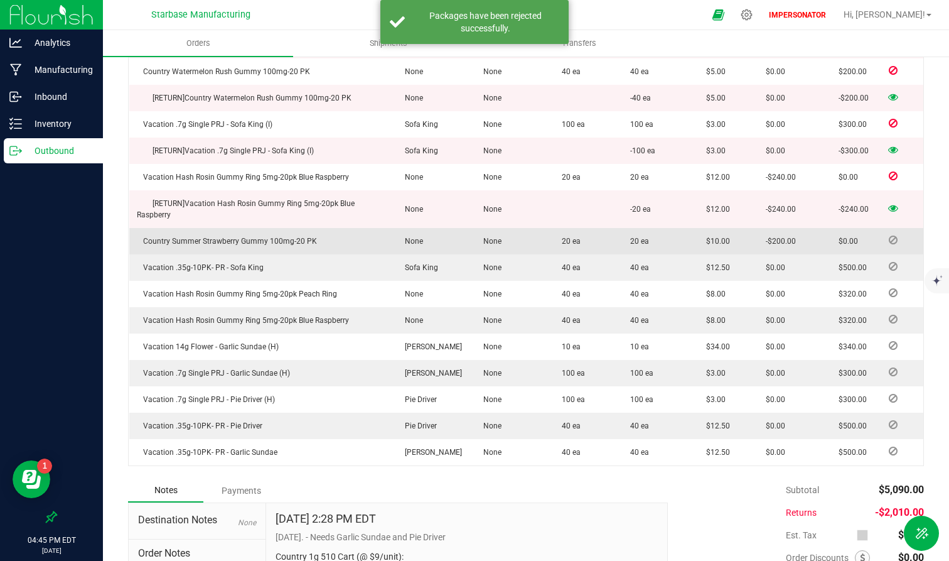
click at [852, 240] on icon at bounding box center [893, 240] width 9 height 8
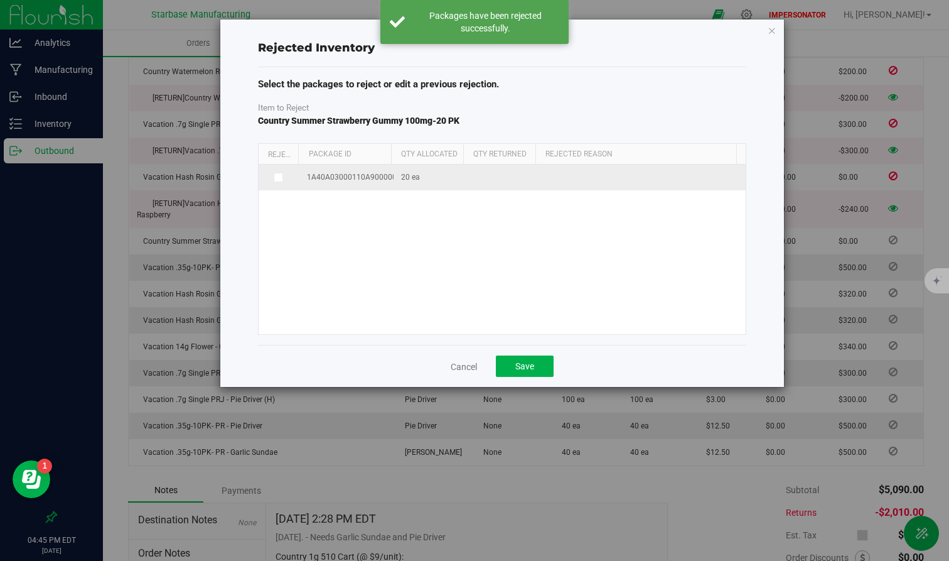
click at [276, 177] on icon at bounding box center [277, 177] width 6 height 0
click at [0, 0] on input "checkbox" at bounding box center [0, 0] width 0 height 0
click at [599, 180] on span at bounding box center [635, 179] width 173 height 18
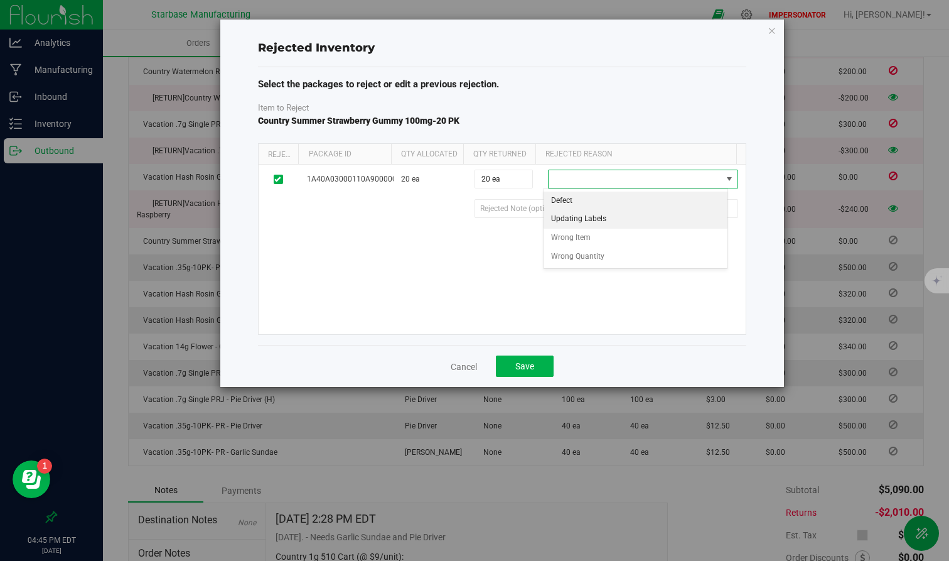
click at [578, 218] on li "Updating Labels" at bounding box center [636, 219] width 185 height 19
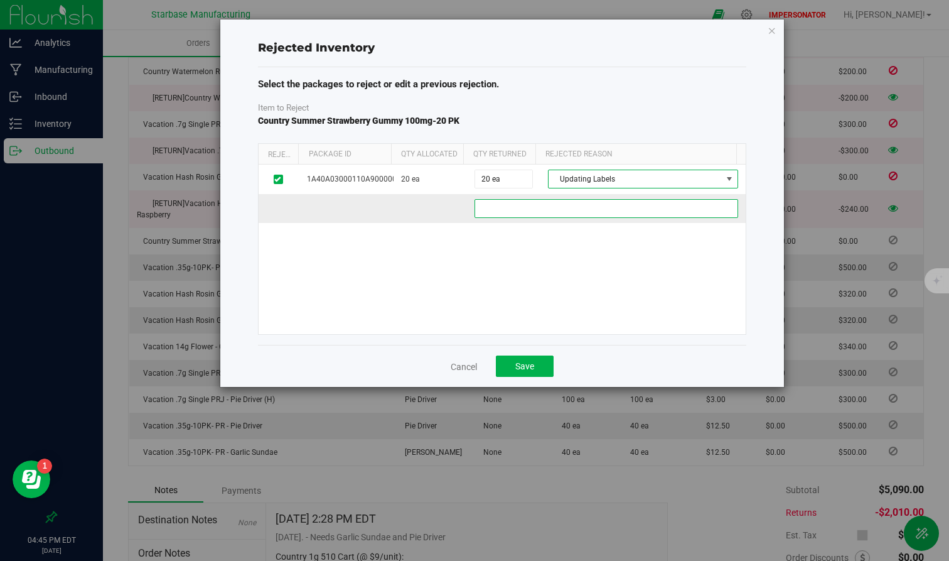
click at [545, 213] on 9dac5288-bfcb-409a-a915-71621c34944b "text" at bounding box center [607, 208] width 264 height 19
paste 9dac5288-bfcb-409a-a915-71621c34944b "Correcting labels for this store."
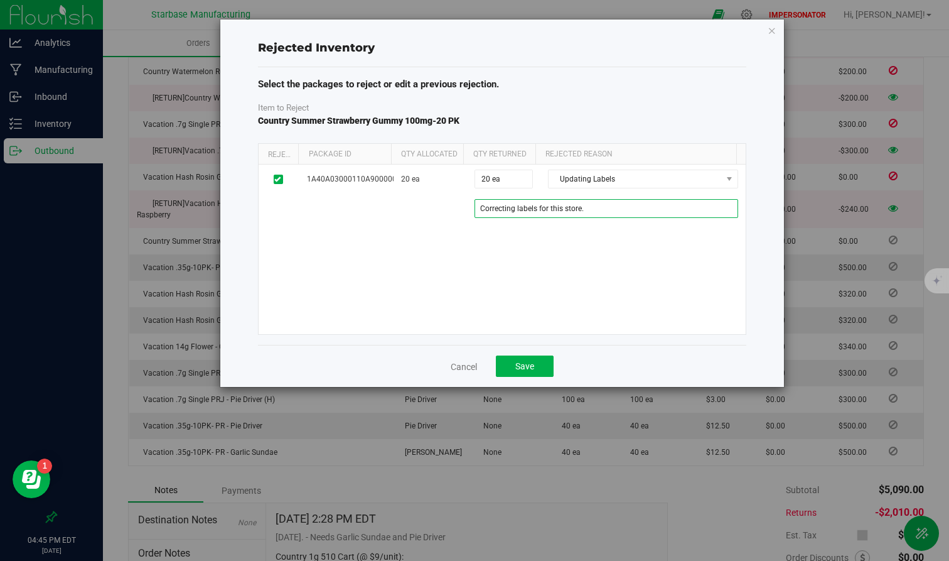
type 9dac5288-bfcb-409a-a915-71621c34944b "Correcting labels for this store."
click at [571, 282] on div "1A40A03000110A9000001723 20 ea 20 ea 20 Updating Labels Defect Updating Labels …" at bounding box center [502, 248] width 487 height 169
click at [530, 372] on button "Save" at bounding box center [525, 365] width 58 height 21
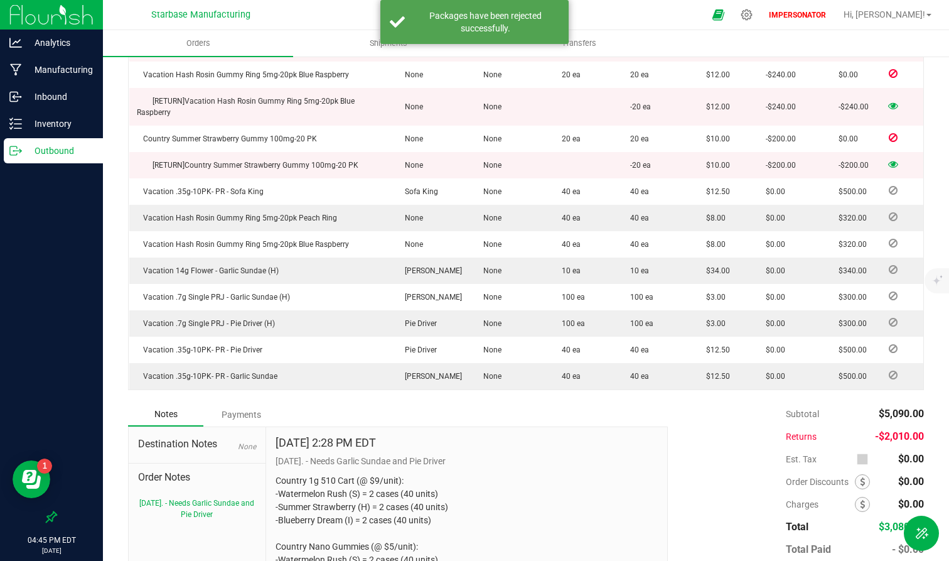
scroll to position [806, 0]
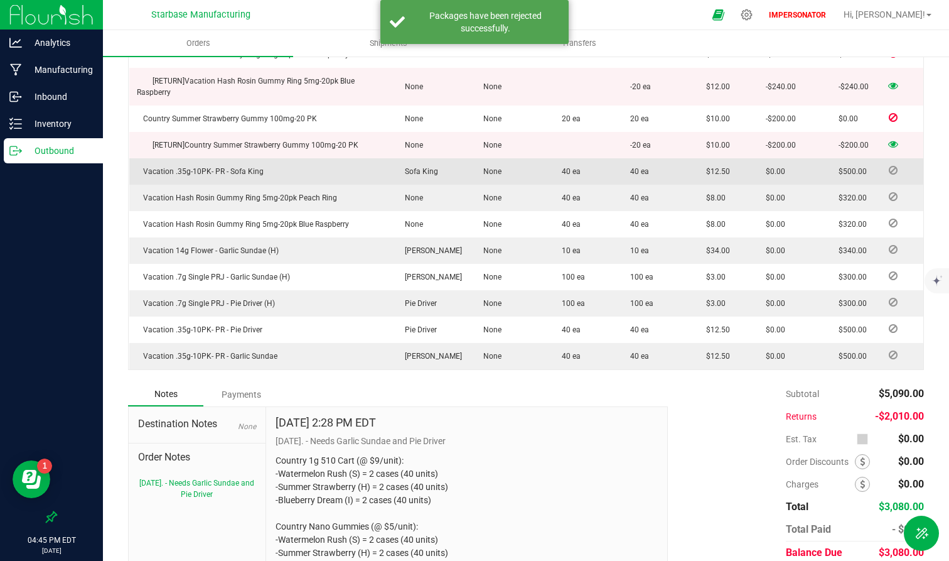
click at [852, 168] on span at bounding box center [893, 170] width 19 height 8
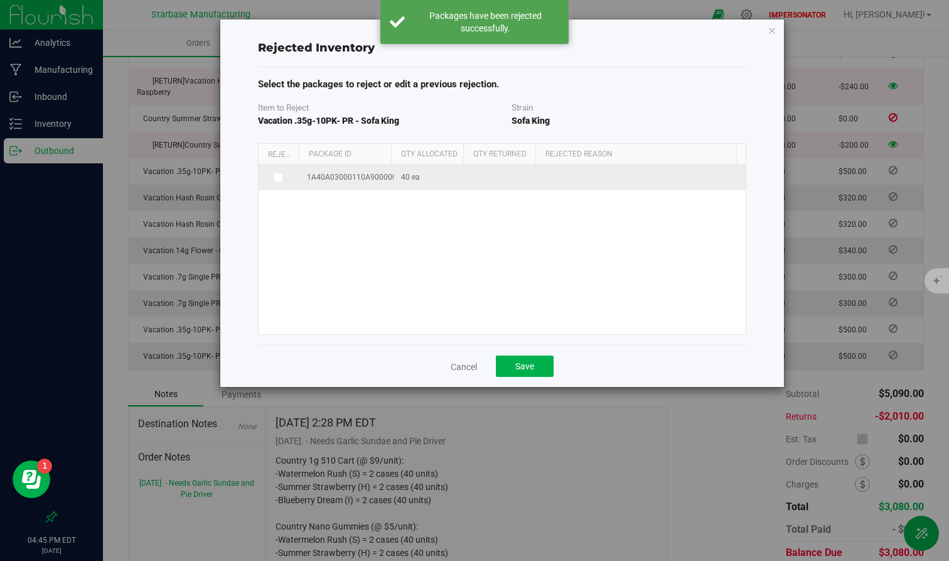
click at [271, 176] on label at bounding box center [279, 178] width 26 height 10
click at [0, 0] on input "checkbox" at bounding box center [0, 0] width 0 height 0
click at [589, 176] on span at bounding box center [635, 179] width 173 height 18
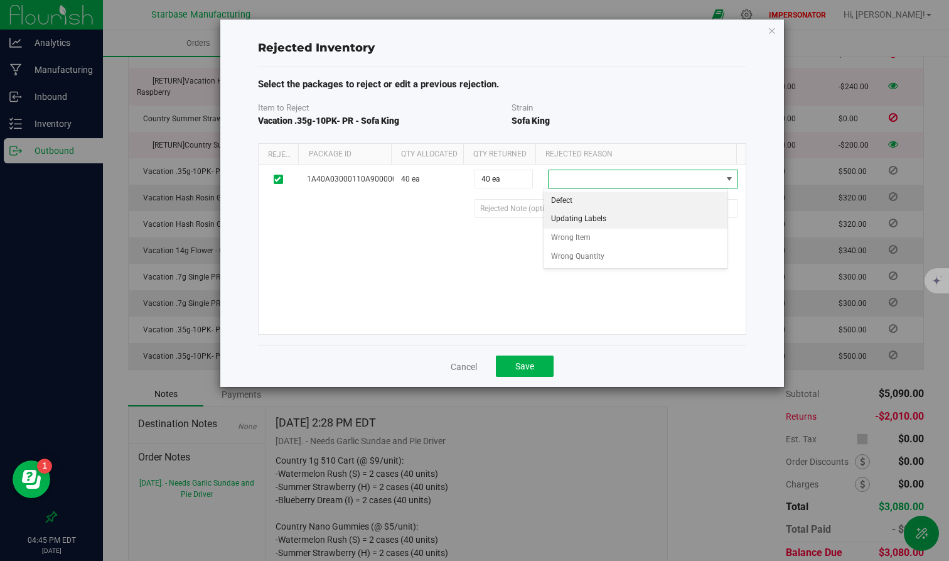
click at [582, 219] on li "Updating Labels" at bounding box center [636, 219] width 185 height 19
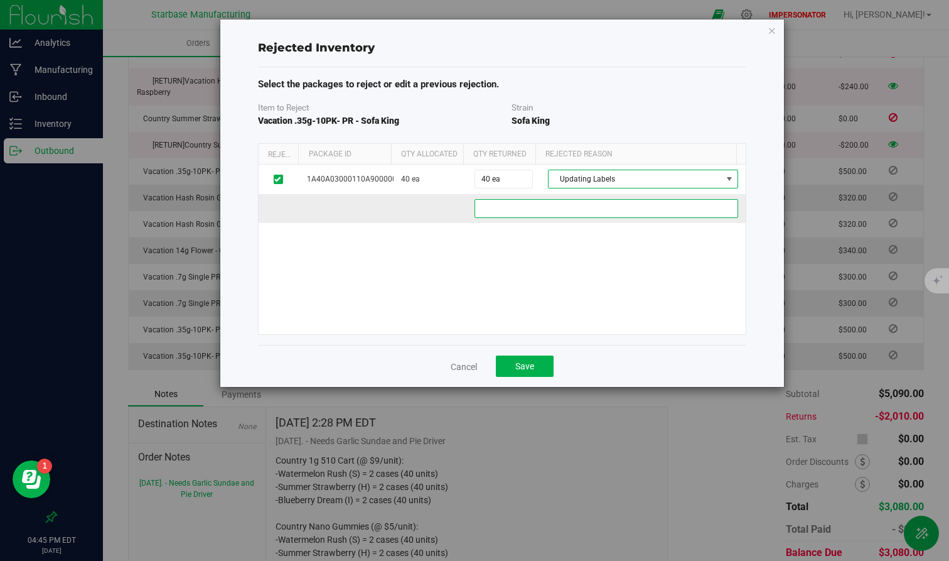
click at [557, 208] on 4bbf703b-df19-4954-a9ca-7f5778bff3d3 "text" at bounding box center [607, 208] width 264 height 19
paste 4bbf703b-df19-4954-a9ca-7f5778bff3d3 "Correcting labels for this store."
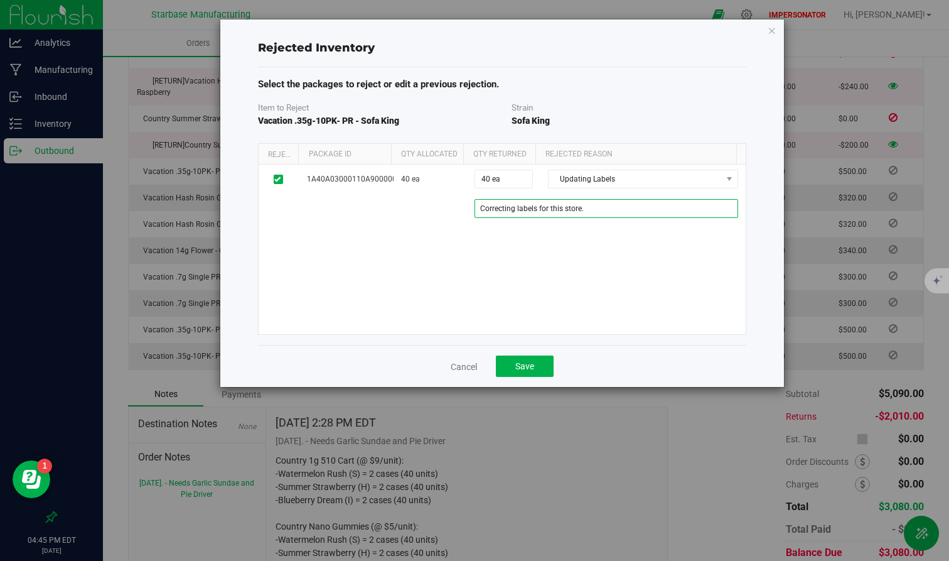
type 4bbf703b-df19-4954-a9ca-7f5778bff3d3 "Correcting labels for this store."
click at [599, 288] on div "1A40A03000110A9000001724 40 ea 40 ea 40 Updating Labels Defect Updating Labels …" at bounding box center [502, 248] width 487 height 169
click at [531, 372] on button "Save" at bounding box center [525, 365] width 58 height 21
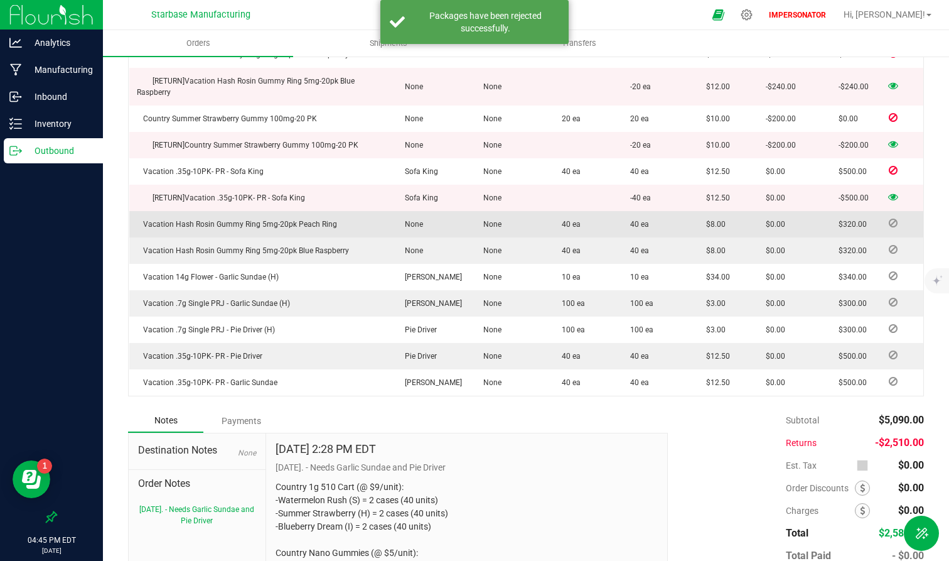
click at [852, 225] on icon at bounding box center [893, 223] width 9 height 8
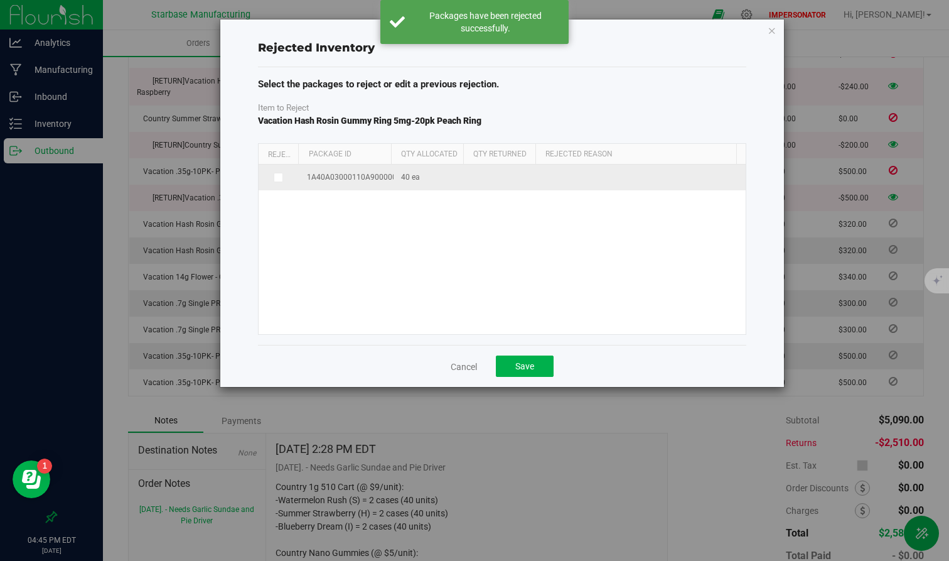
click at [267, 180] on label at bounding box center [279, 178] width 26 height 10
click at [0, 0] on input "checkbox" at bounding box center [0, 0] width 0 height 0
click at [609, 175] on span at bounding box center [635, 179] width 173 height 18
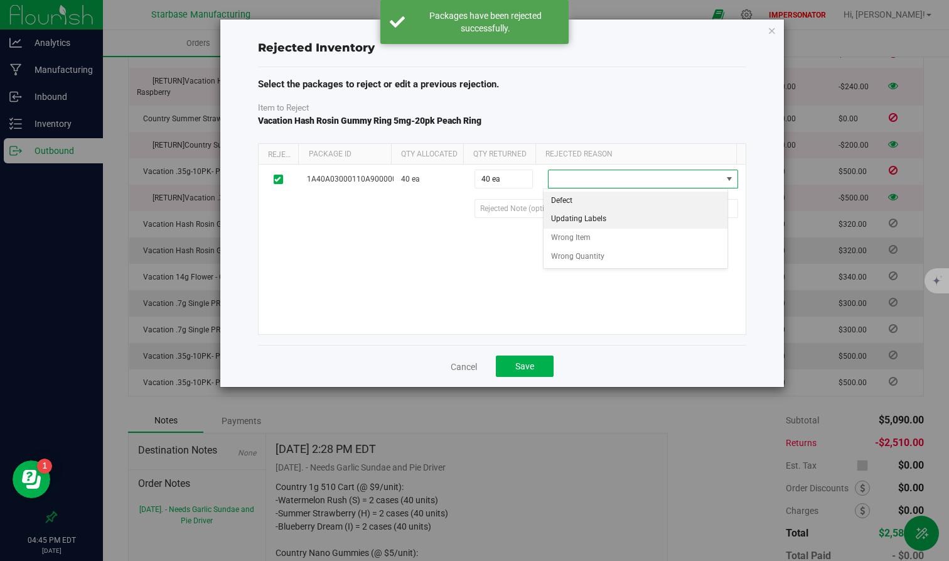
click at [590, 213] on li "Updating Labels" at bounding box center [636, 219] width 185 height 19
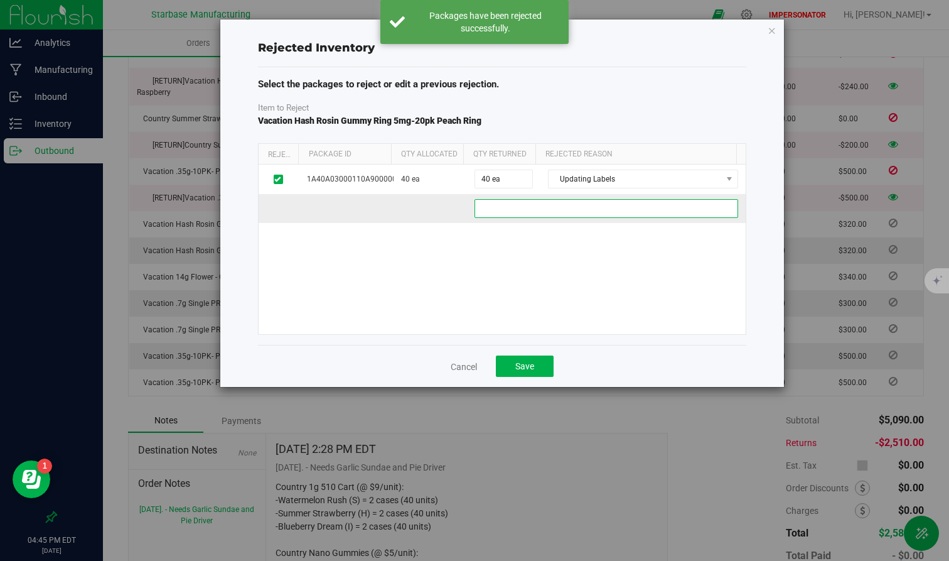
click at [570, 213] on e6f15c25-3bfc-4b83-ad36-6536b57442de "text" at bounding box center [607, 208] width 264 height 19
paste e6f15c25-3bfc-4b83-ad36-6536b57442de "Correcting labels for this store."
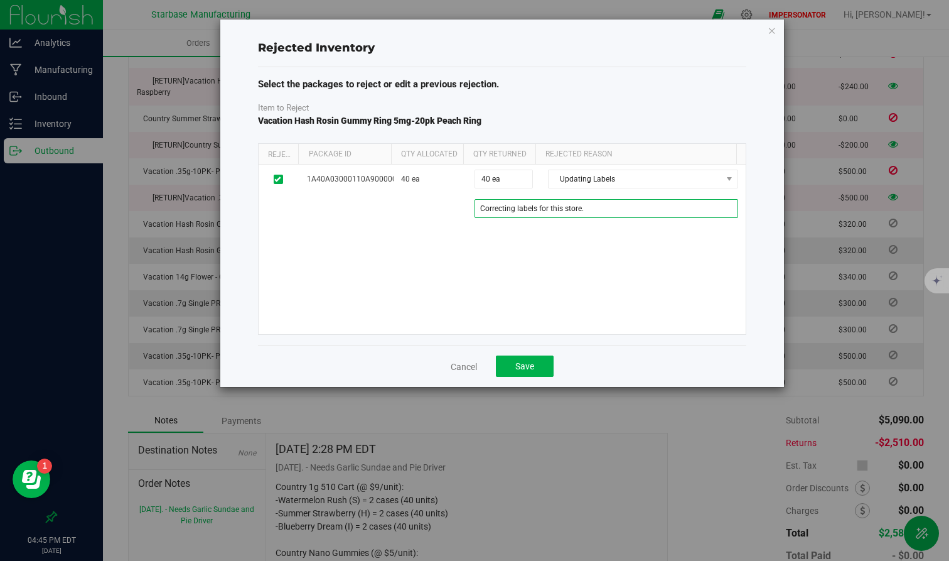
type e6f15c25-3bfc-4b83-ad36-6536b57442de "Correcting labels for this store."
click at [580, 272] on div "1A40A03000110A9000001725 40 ea 40 ea 40 Updating Labels Defect Updating Labels …" at bounding box center [502, 248] width 487 height 169
click at [522, 365] on span "Save" at bounding box center [524, 366] width 19 height 10
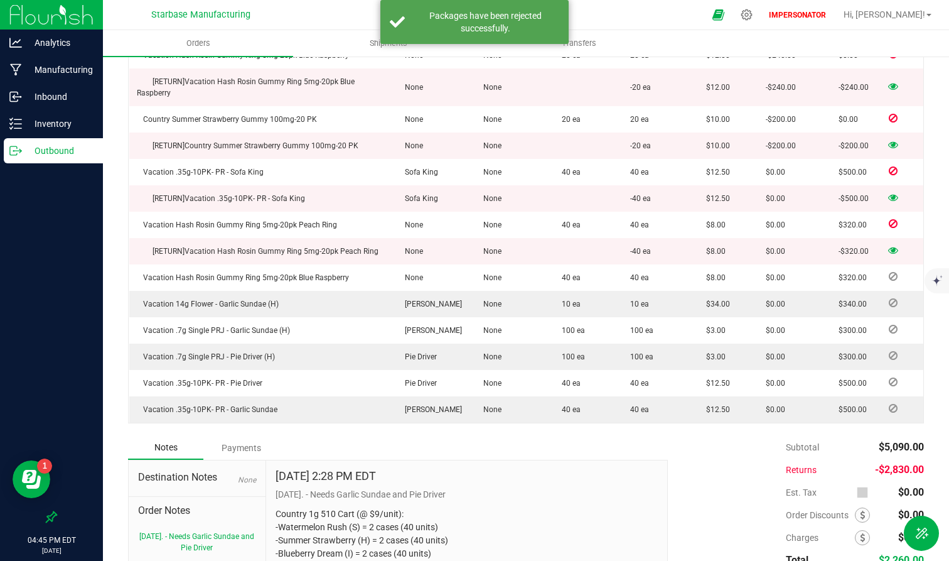
scroll to position [935, 0]
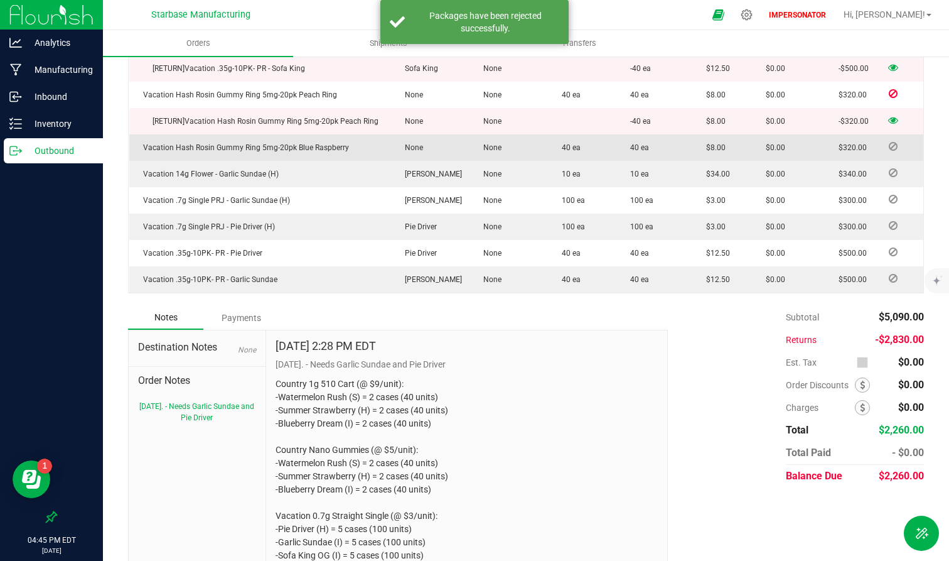
click at [852, 149] on icon at bounding box center [893, 146] width 9 height 8
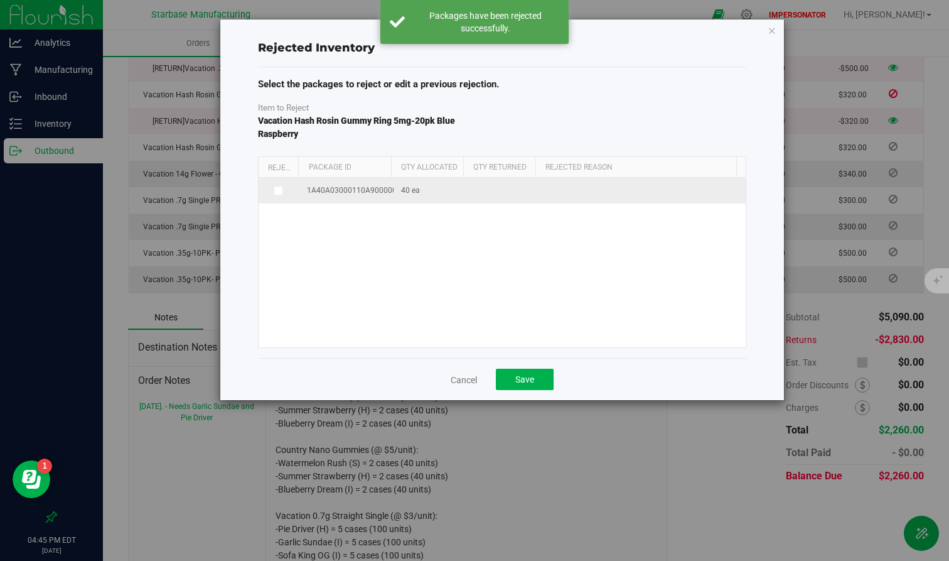
click at [281, 193] on span at bounding box center [279, 191] width 10 height 10
click at [0, 0] on input "checkbox" at bounding box center [0, 0] width 0 height 0
click at [584, 193] on span at bounding box center [635, 192] width 173 height 18
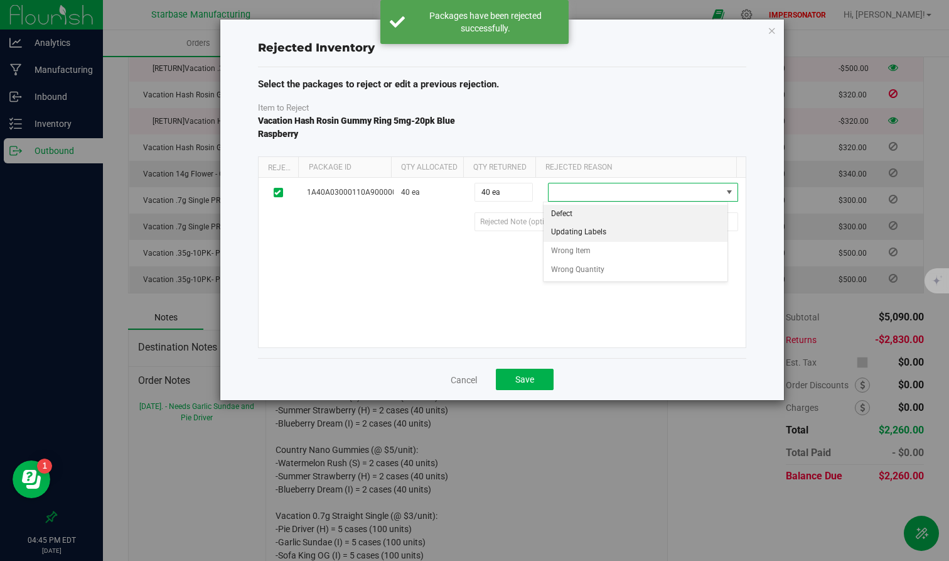
click at [581, 230] on li "Updating Labels" at bounding box center [636, 232] width 185 height 19
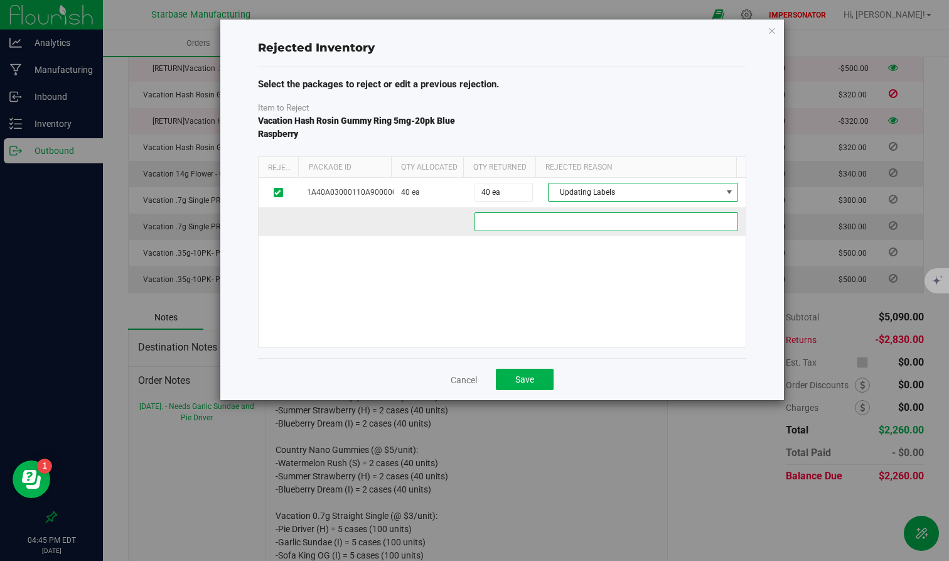
click at [543, 223] on a3de23e4-88b7-46e1-87d0-af8fc427e681 "text" at bounding box center [607, 221] width 264 height 19
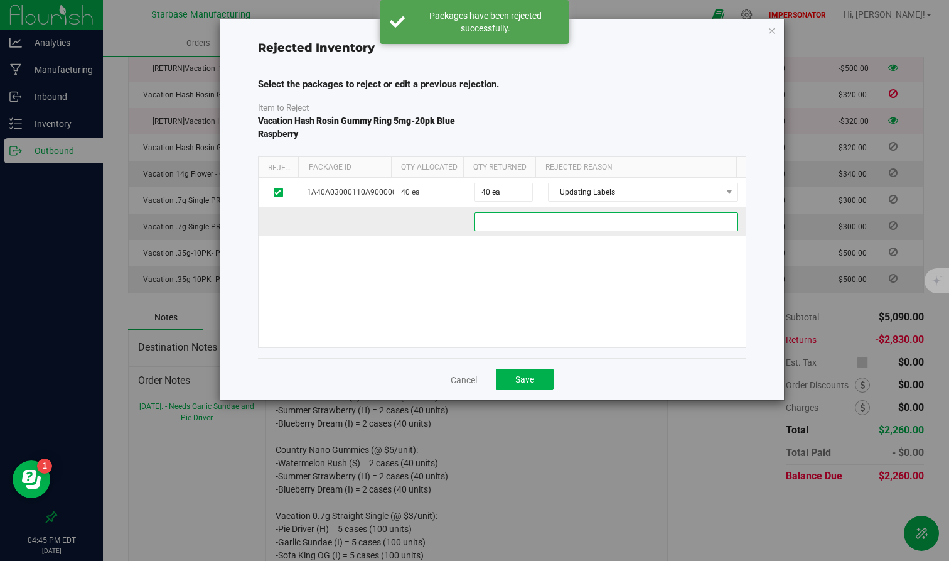
paste a3de23e4-88b7-46e1-87d0-af8fc427e681 "Correcting labels for this store."
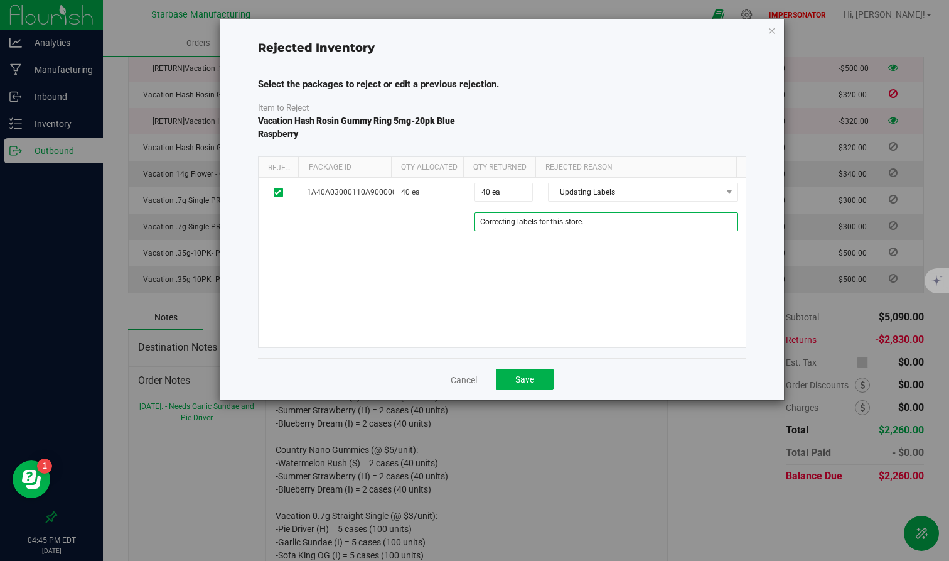
type a3de23e4-88b7-46e1-87d0-af8fc427e681 "Correcting labels for this store."
click at [551, 308] on div "1A40A03000110A9000001726 40 ea 40 ea 40 Updating Labels Defect Updating Labels …" at bounding box center [502, 262] width 487 height 169
click at [518, 386] on button "Save" at bounding box center [525, 378] width 58 height 21
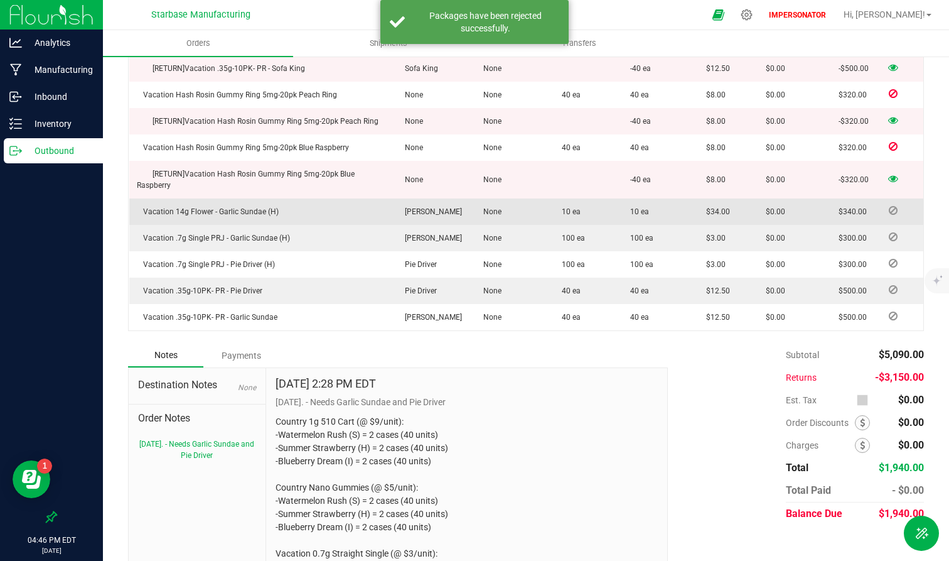
click at [852, 207] on icon at bounding box center [893, 211] width 9 height 8
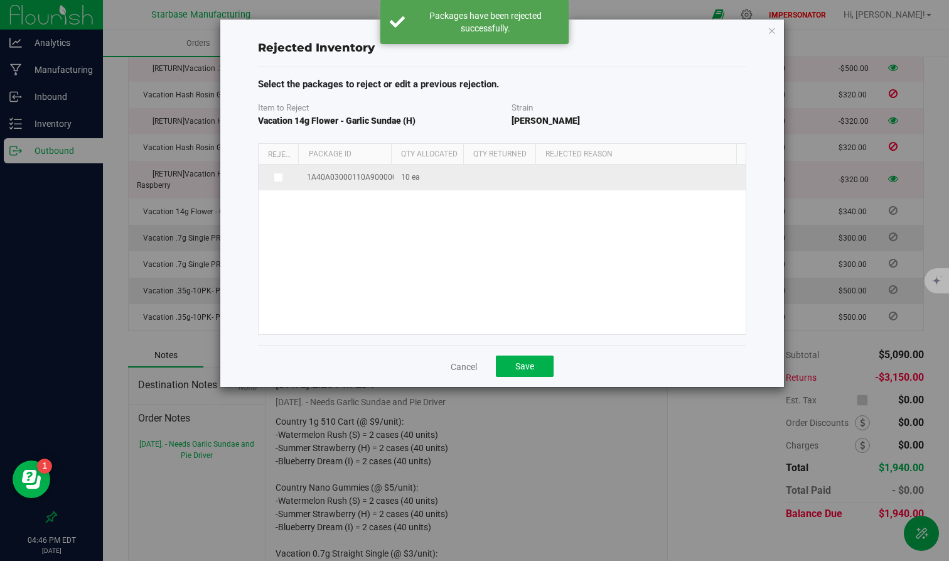
click at [276, 180] on span at bounding box center [279, 178] width 10 height 10
click at [0, 0] on input "checkbox" at bounding box center [0, 0] width 0 height 0
click at [564, 171] on span at bounding box center [635, 179] width 173 height 18
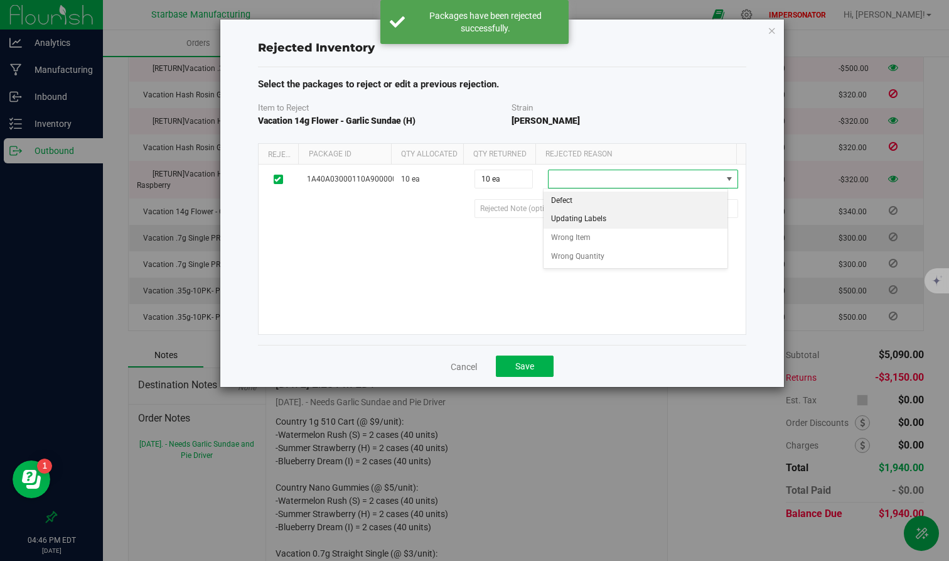
click at [564, 217] on li "Updating Labels" at bounding box center [636, 219] width 185 height 19
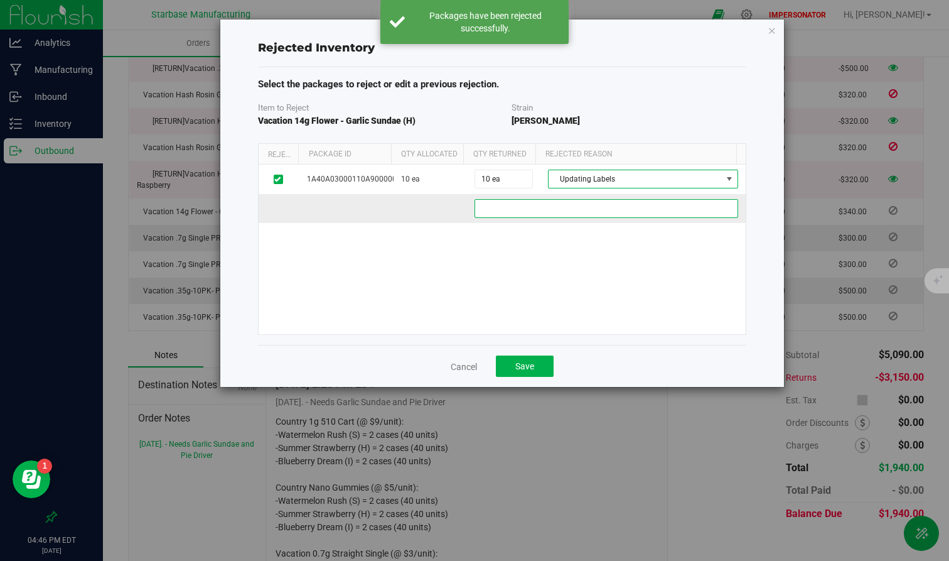
click at [533, 210] on 152532a4-7ab6-4ee4-a1f4-ef201de98e6d "text" at bounding box center [607, 208] width 264 height 19
paste 152532a4-7ab6-4ee4-a1f4-ef201de98e6d "Correcting labels for this store."
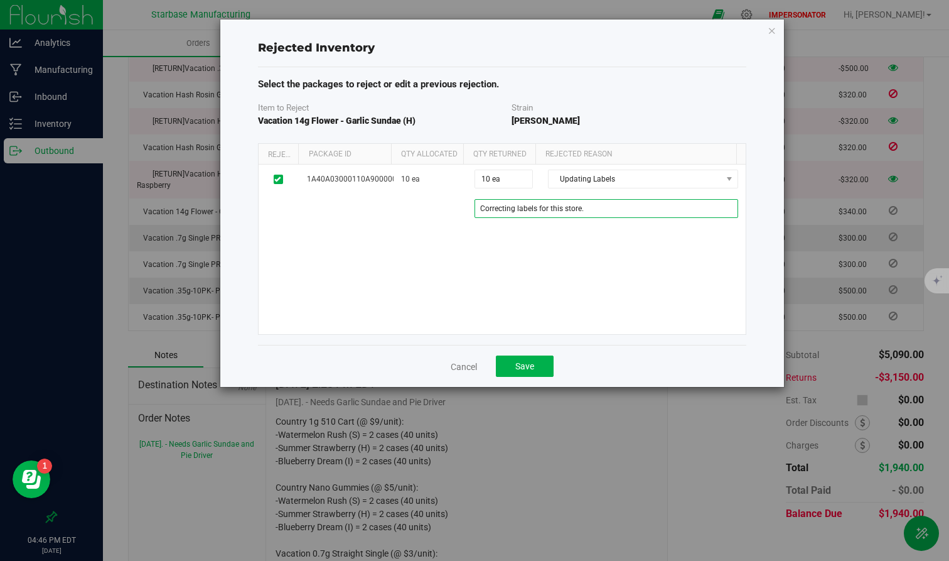
type 152532a4-7ab6-4ee4-a1f4-ef201de98e6d "Correcting labels for this store."
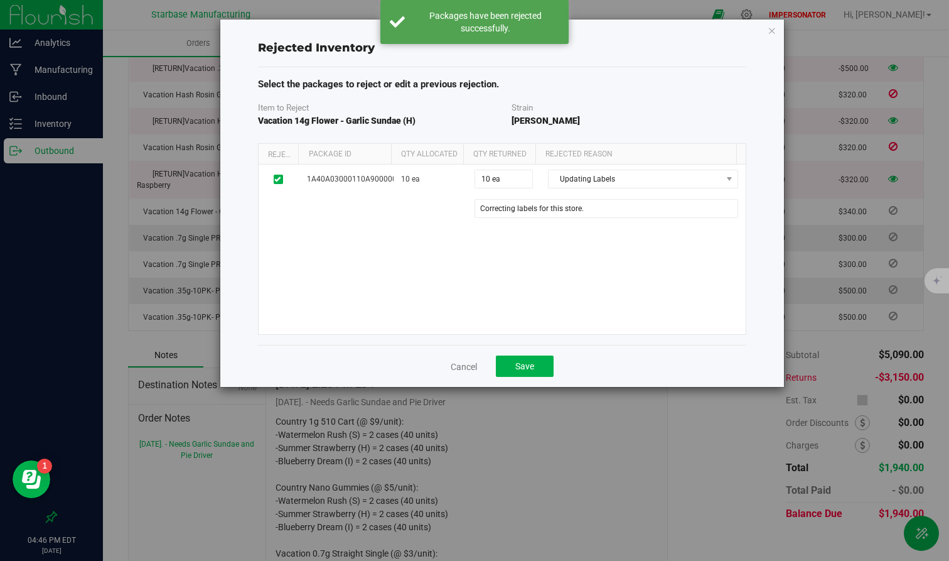
click at [532, 265] on div "1A40A03000110A9000001727 10 ea 10 ea 10 Updating Labels Defect Updating Labels …" at bounding box center [502, 248] width 487 height 169
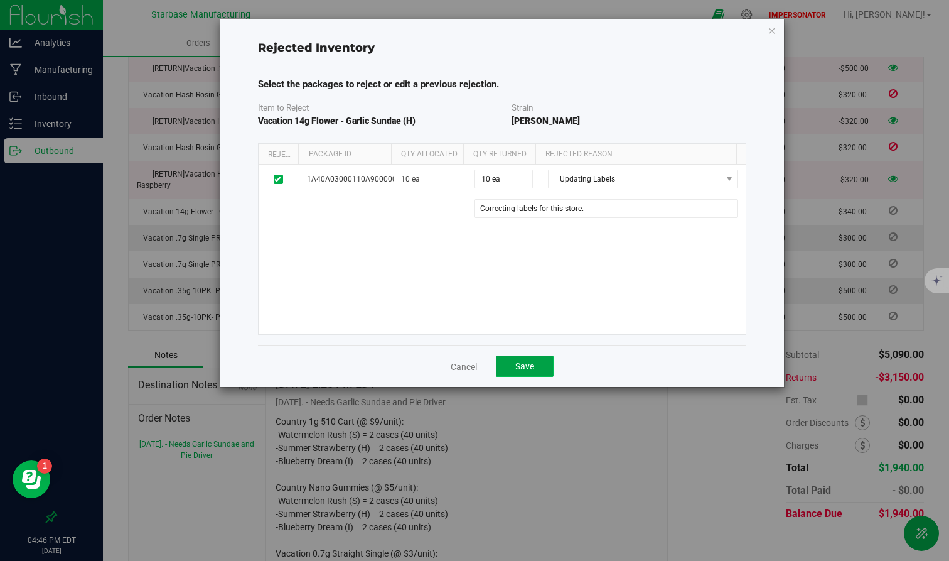
click at [525, 364] on span "Save" at bounding box center [524, 366] width 19 height 10
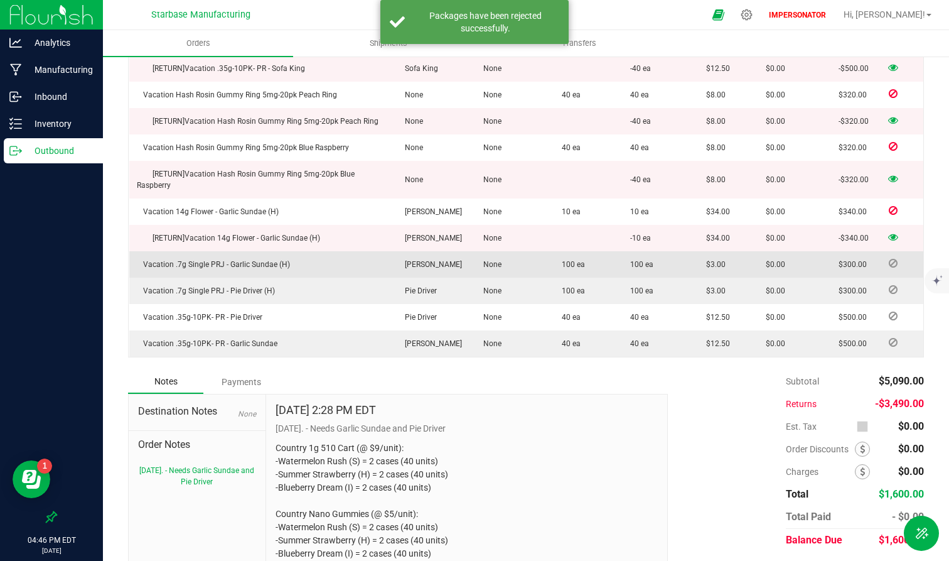
click at [852, 267] on icon at bounding box center [893, 263] width 9 height 8
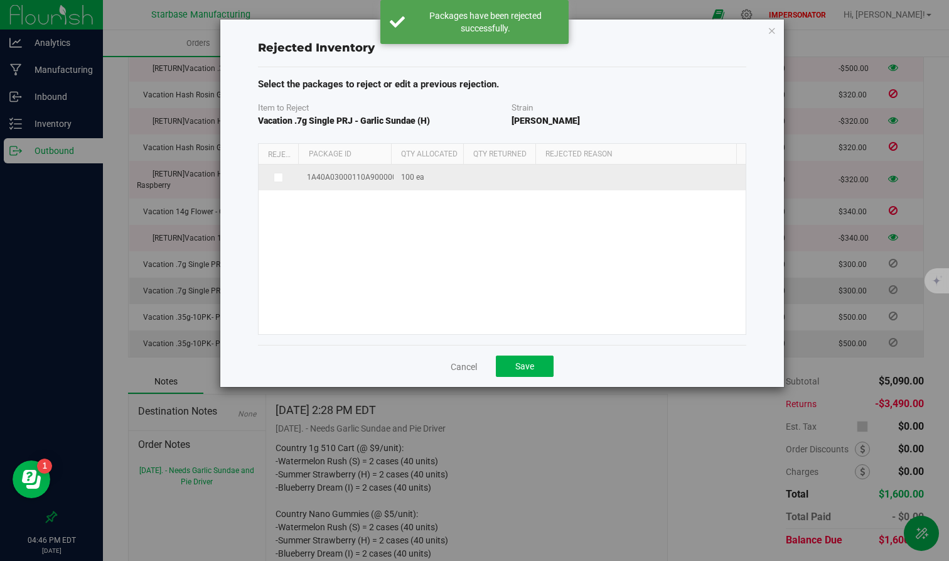
click at [276, 177] on icon at bounding box center [277, 177] width 6 height 0
click at [0, 0] on input "checkbox" at bounding box center [0, 0] width 0 height 0
click at [587, 173] on span at bounding box center [635, 179] width 173 height 18
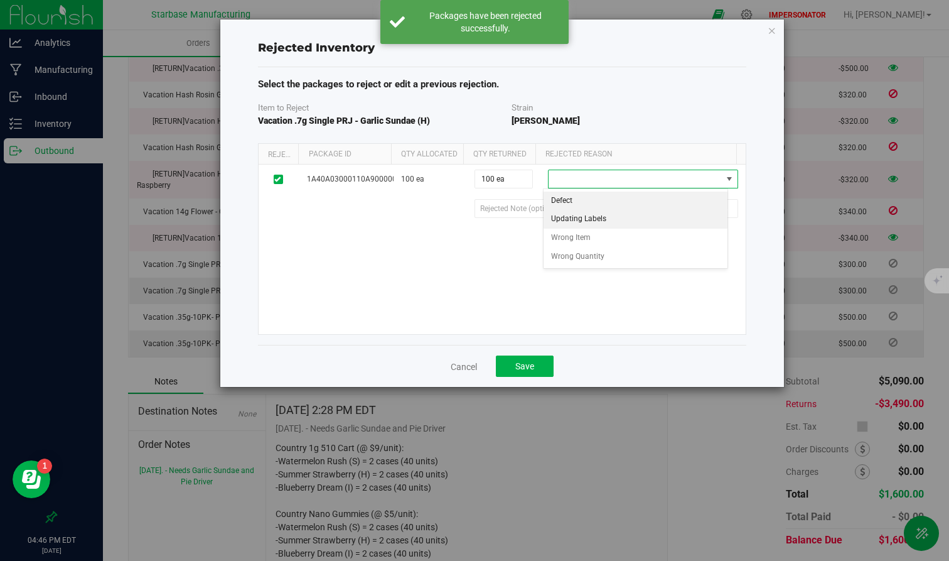
click at [581, 222] on li "Updating Labels" at bounding box center [636, 219] width 185 height 19
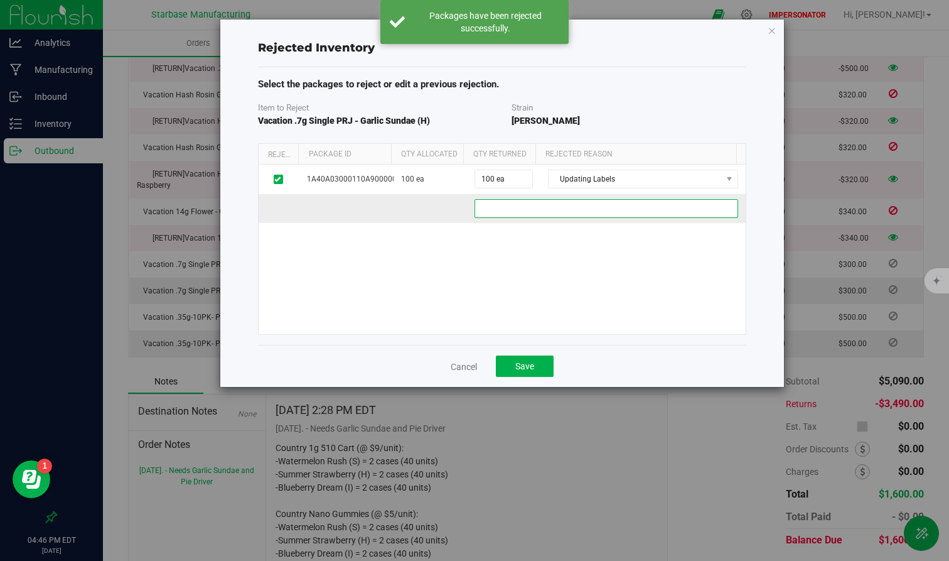
click at [529, 203] on bfcb6817-5300-4724-8c7b-6b7ba066ea2e "text" at bounding box center [607, 208] width 264 height 19
paste bfcb6817-5300-4724-8c7b-6b7ba066ea2e "Correcting labels for this store."
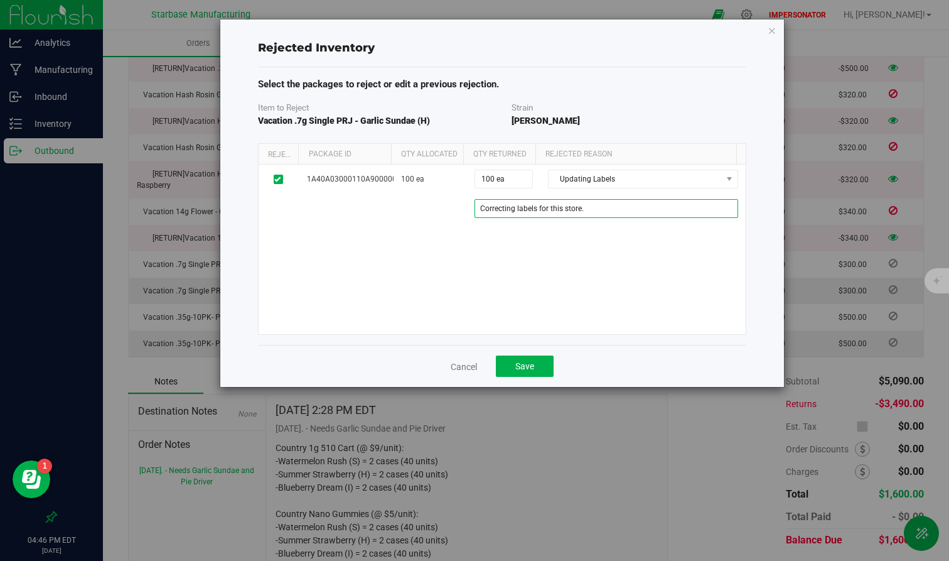
type bfcb6817-5300-4724-8c7b-6b7ba066ea2e "Correcting labels for this store."
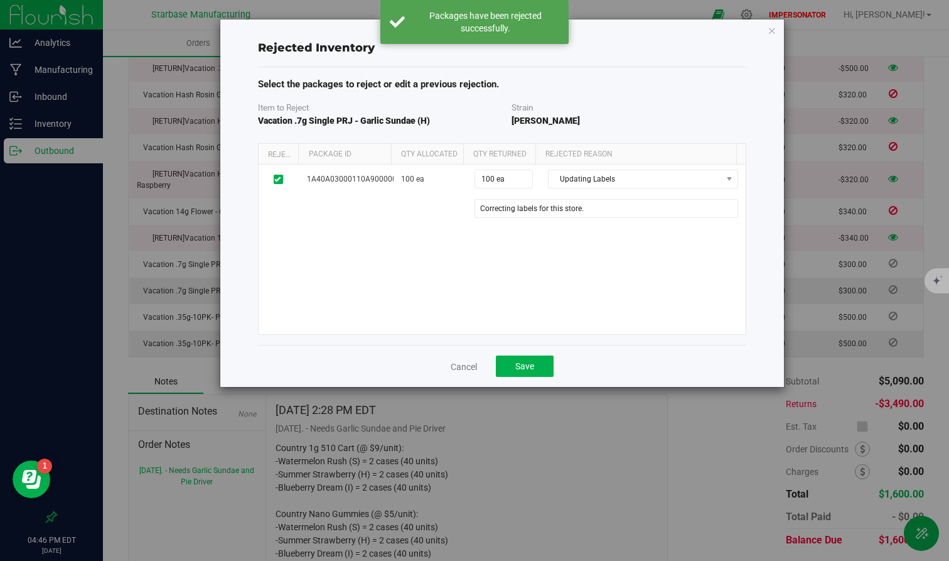
click at [542, 276] on div "1A40A03000110A9000001728 100 ea 100 ea 100 Updating Labels Defect Updating Labe…" at bounding box center [502, 248] width 487 height 169
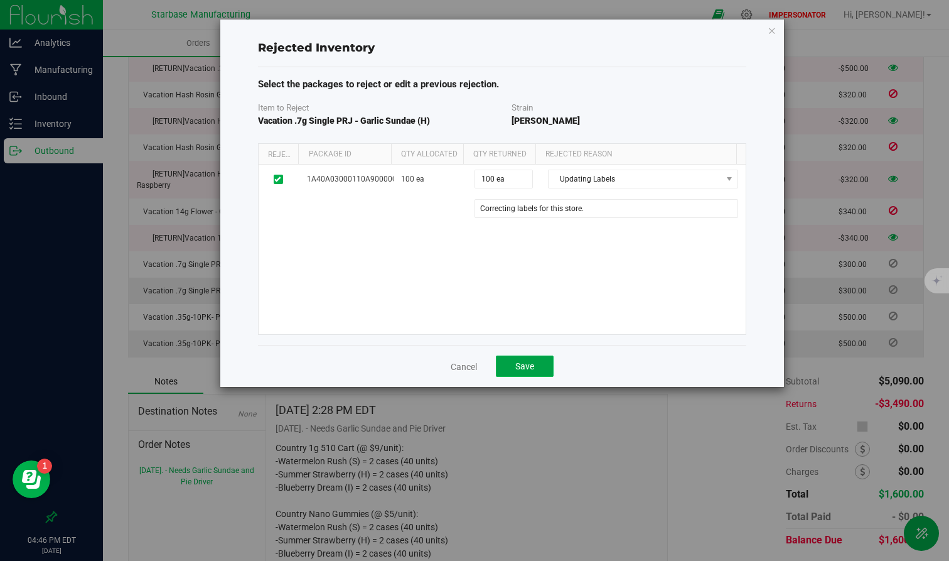
click at [527, 367] on span "Save" at bounding box center [524, 366] width 19 height 10
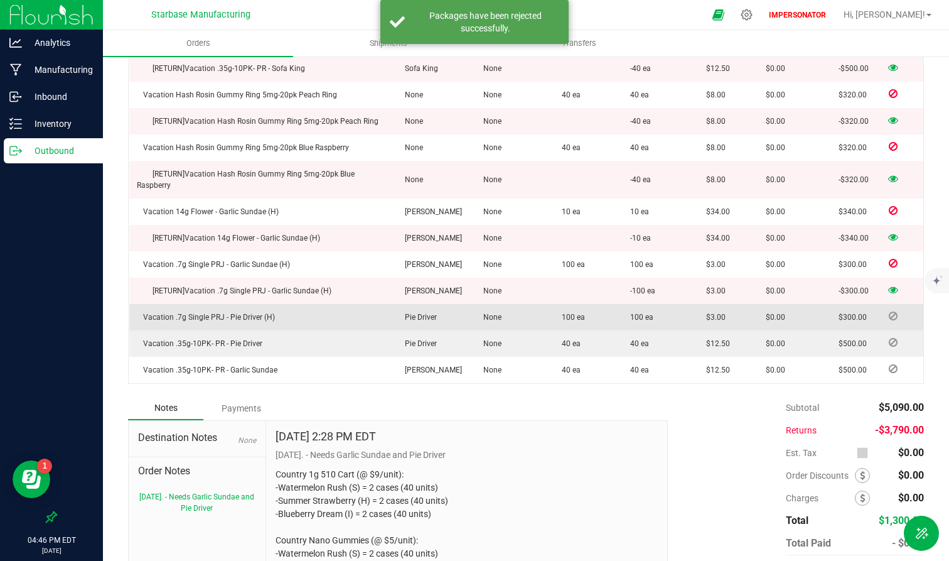
click at [852, 315] on icon at bounding box center [893, 316] width 9 height 8
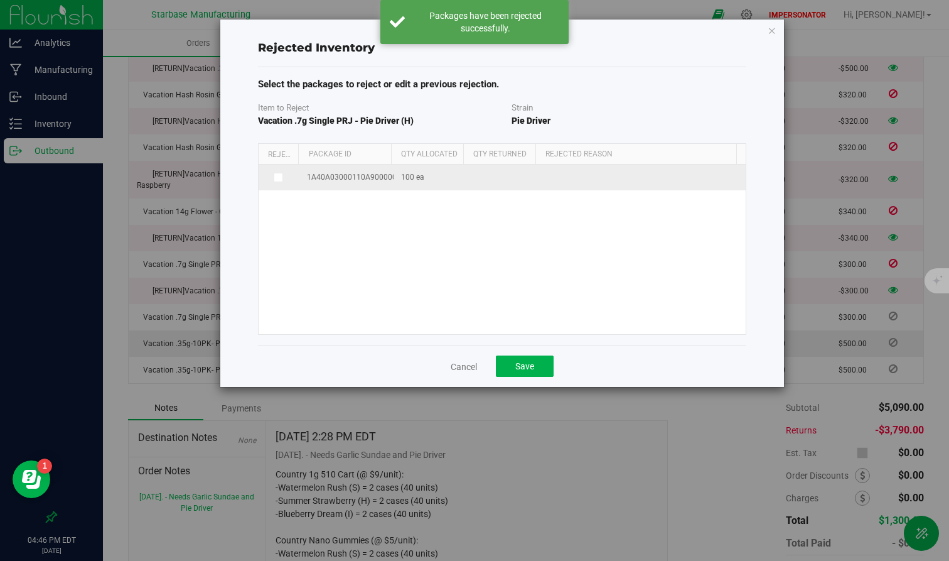
click at [277, 177] on icon at bounding box center [277, 177] width 6 height 0
click at [0, 0] on input "checkbox" at bounding box center [0, 0] width 0 height 0
click at [569, 181] on span at bounding box center [635, 179] width 173 height 18
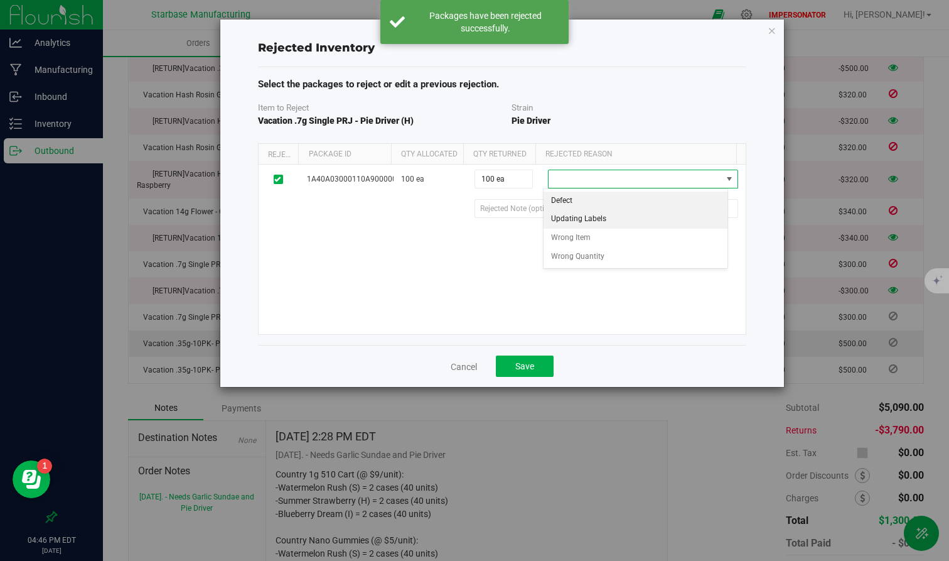
click at [569, 218] on li "Updating Labels" at bounding box center [636, 219] width 185 height 19
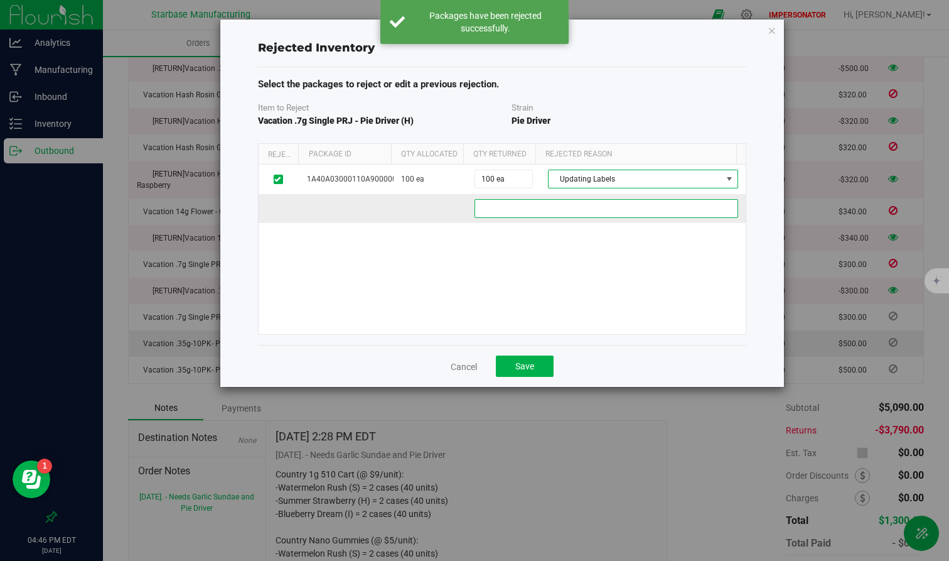
click at [540, 210] on 152e5b4a-0b18-498c-bdf2-2e29f3653c14 "text" at bounding box center [607, 208] width 264 height 19
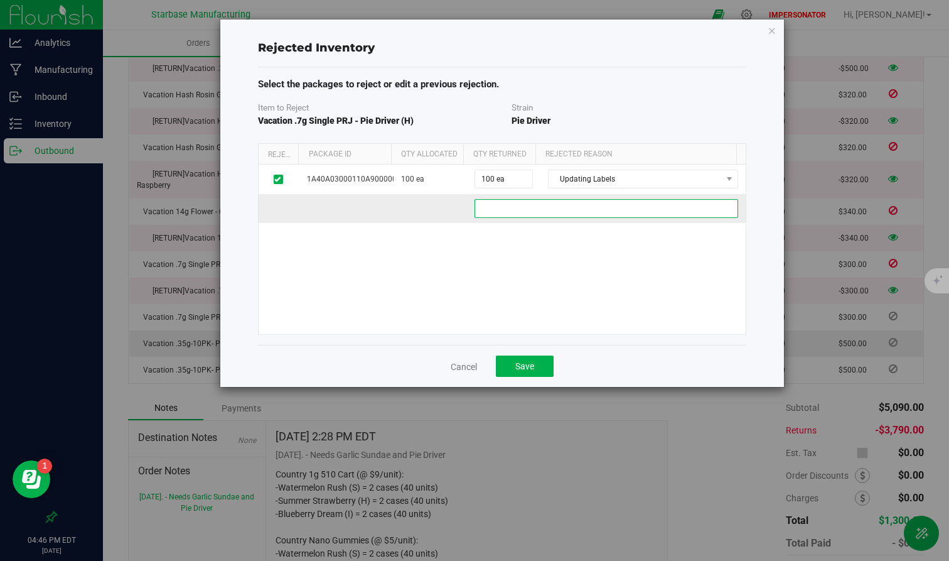
paste 152e5b4a-0b18-498c-bdf2-2e29f3653c14 "Correcting labels for this store."
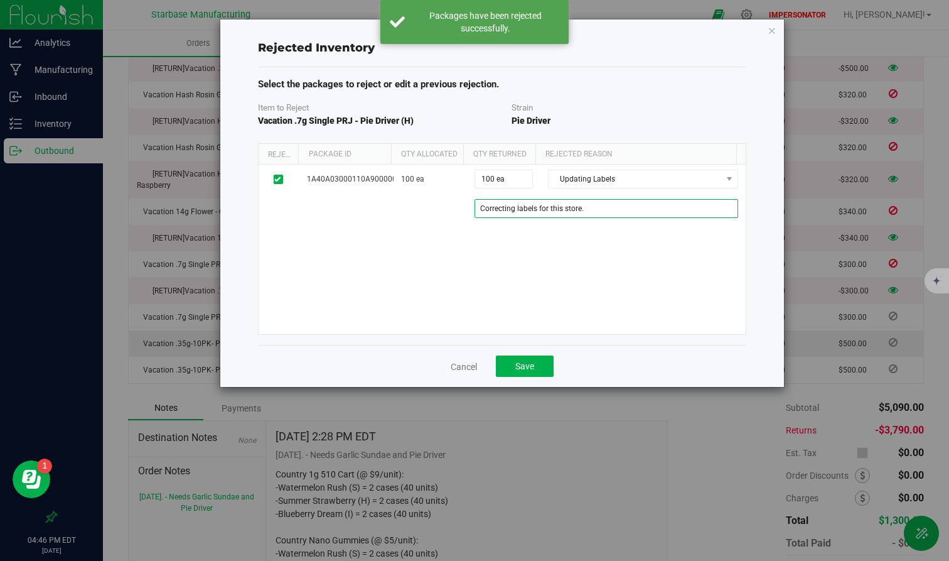
type 152e5b4a-0b18-498c-bdf2-2e29f3653c14 "Correcting labels for this store."
click at [561, 295] on div "1A40A03000110A9000001729 100 ea 100 ea 100 Updating Labels Defect Updating Labe…" at bounding box center [502, 248] width 487 height 169
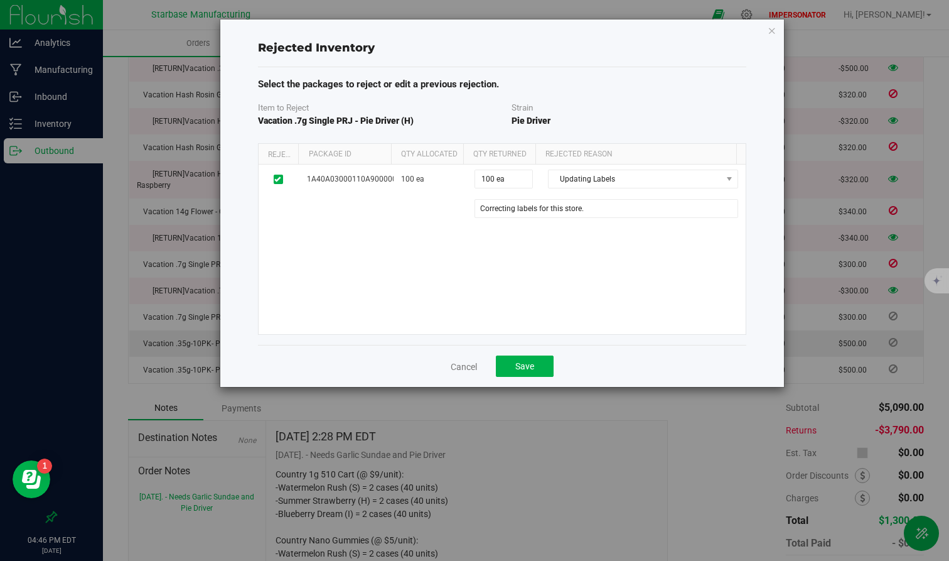
click at [522, 355] on div "Cancel Save" at bounding box center [502, 366] width 488 height 42
click at [525, 370] on span "Save" at bounding box center [524, 366] width 19 height 10
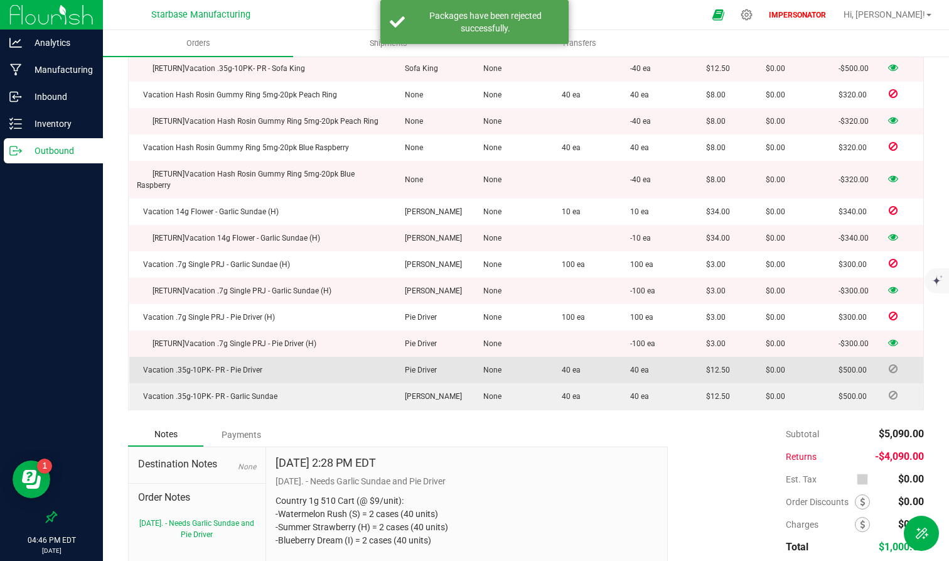
click at [852, 368] on icon at bounding box center [893, 369] width 9 height 8
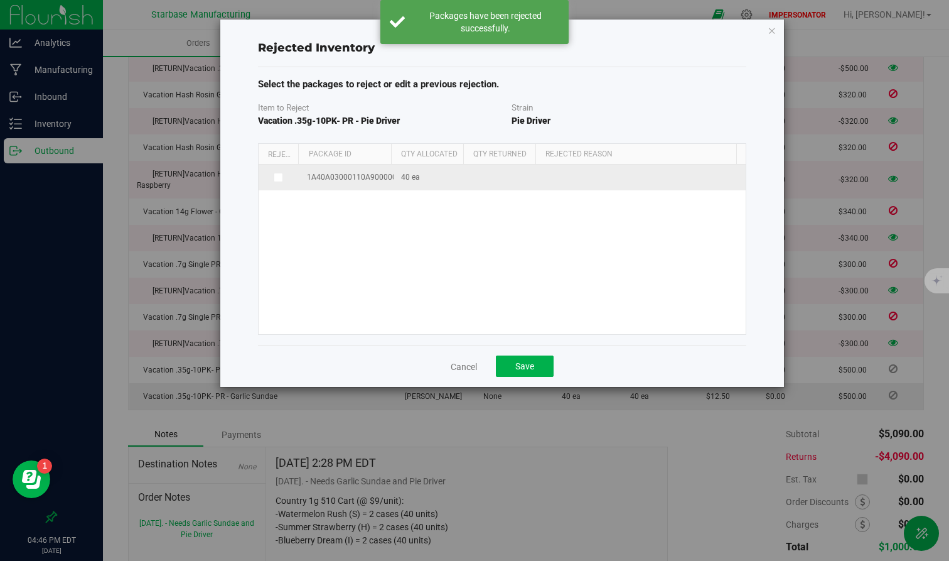
click at [276, 177] on icon at bounding box center [277, 177] width 6 height 0
click at [0, 0] on input "checkbox" at bounding box center [0, 0] width 0 height 0
click at [579, 171] on span at bounding box center [635, 179] width 173 height 18
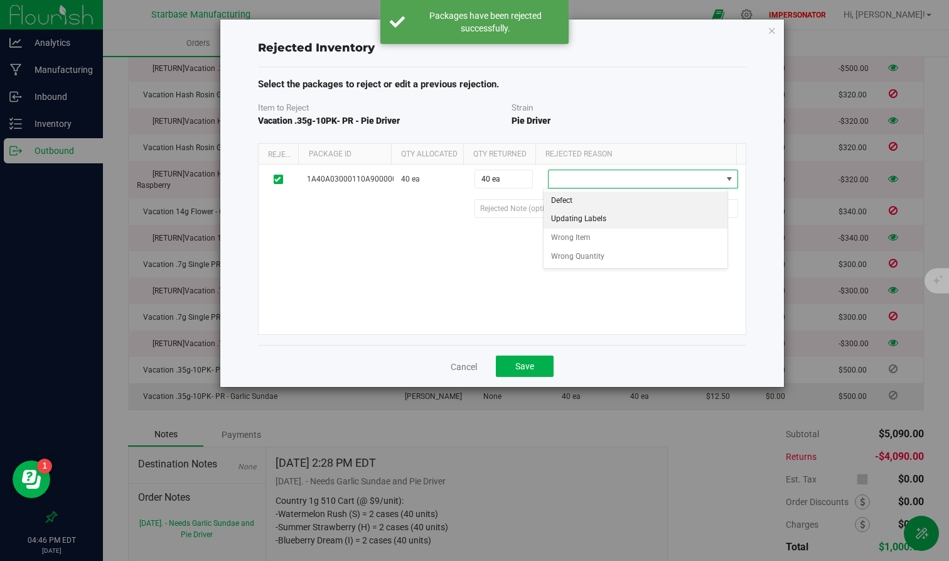
click at [580, 217] on li "Updating Labels" at bounding box center [636, 219] width 185 height 19
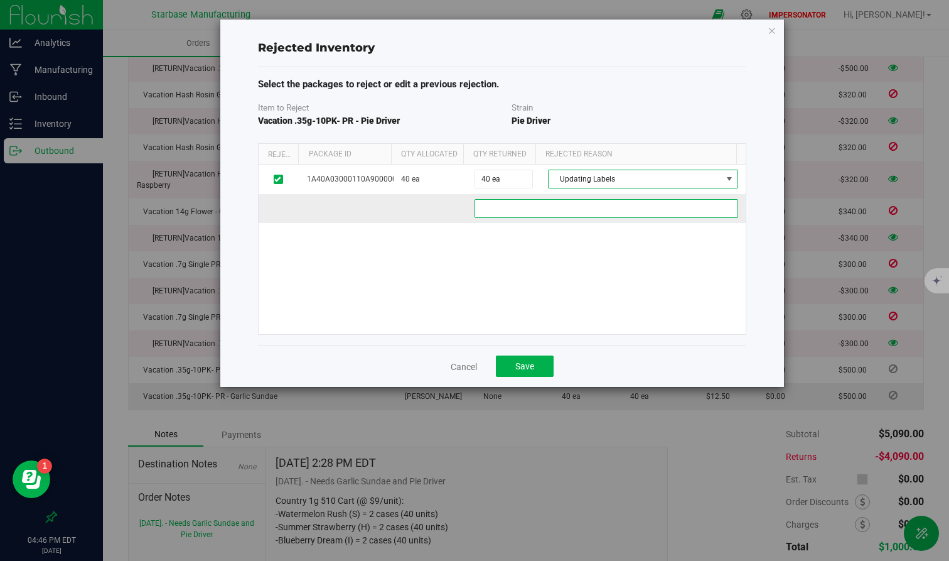
click at [548, 212] on af2e6894-b15d-424e-89fa-4268c6b14600 "text" at bounding box center [607, 208] width 264 height 19
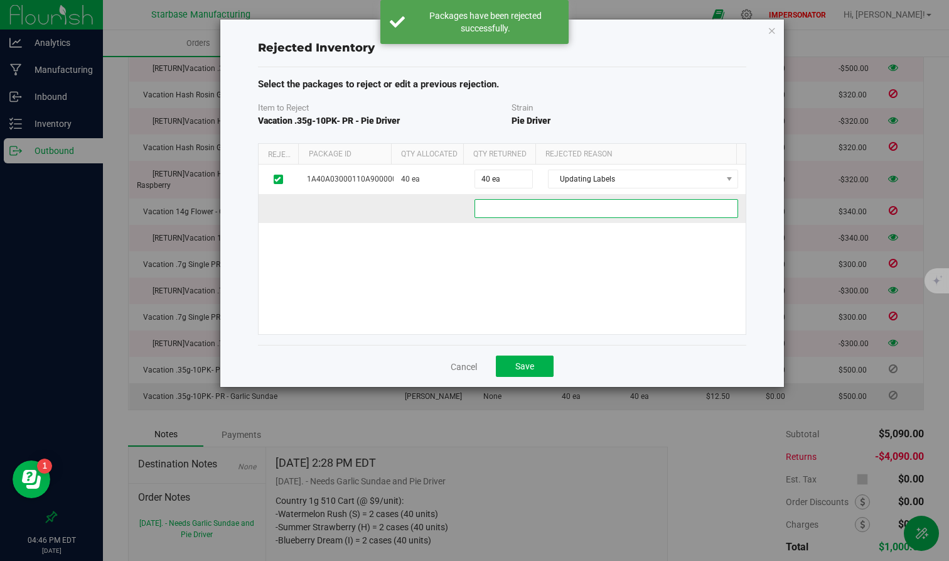
paste af2e6894-b15d-424e-89fa-4268c6b14600 "Correcting labels for this store."
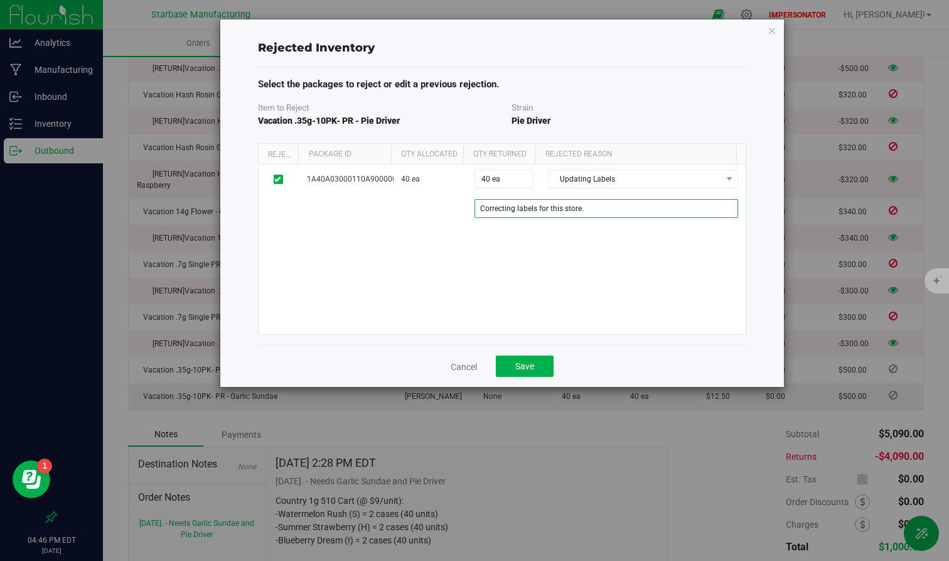
type af2e6894-b15d-424e-89fa-4268c6b14600 "Correcting labels for this store."
click at [579, 286] on div "1A40A03000110A9000001730 40 ea 40 ea 40 Updating Labels Defect Updating Labels …" at bounding box center [502, 248] width 487 height 169
click at [518, 364] on span "Save" at bounding box center [524, 366] width 19 height 10
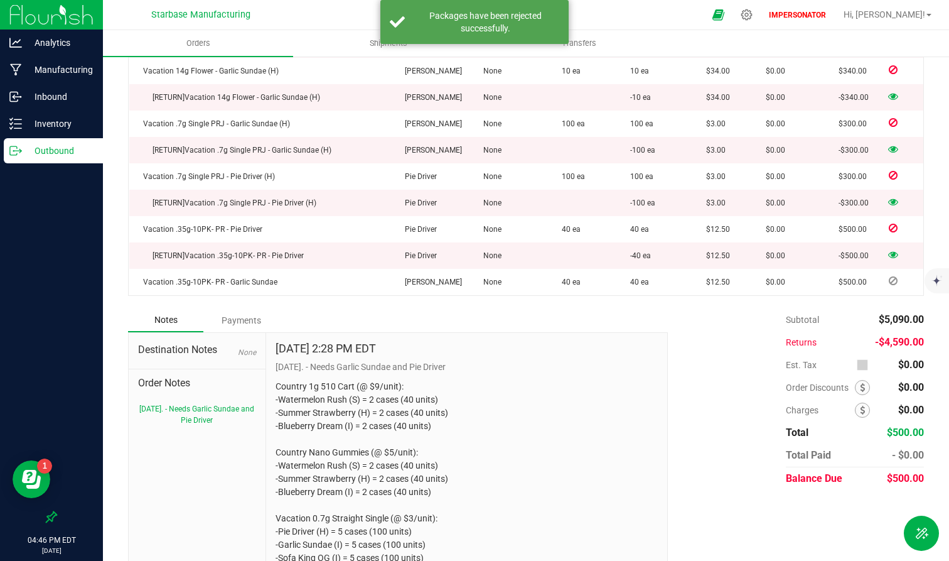
scroll to position [1079, 0]
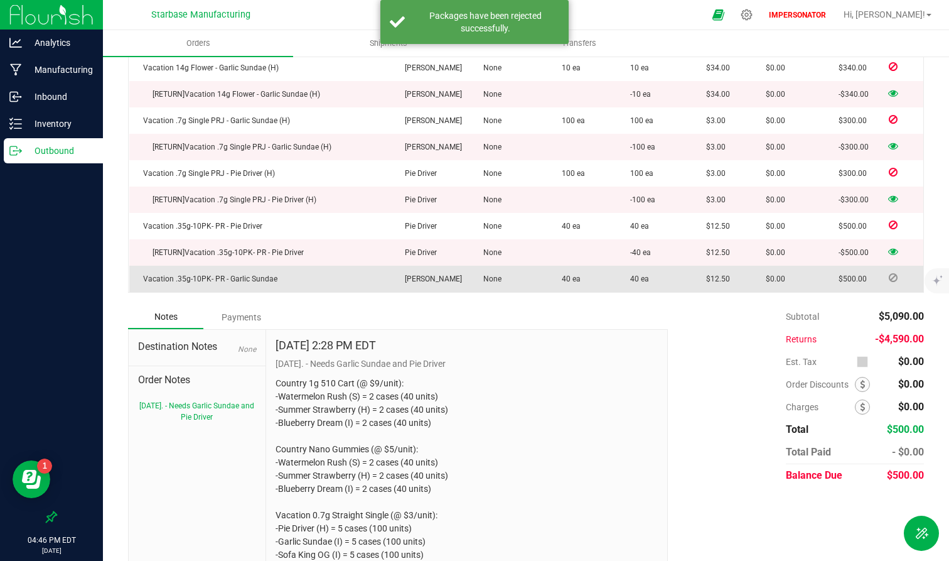
click at [852, 274] on icon at bounding box center [893, 278] width 9 height 8
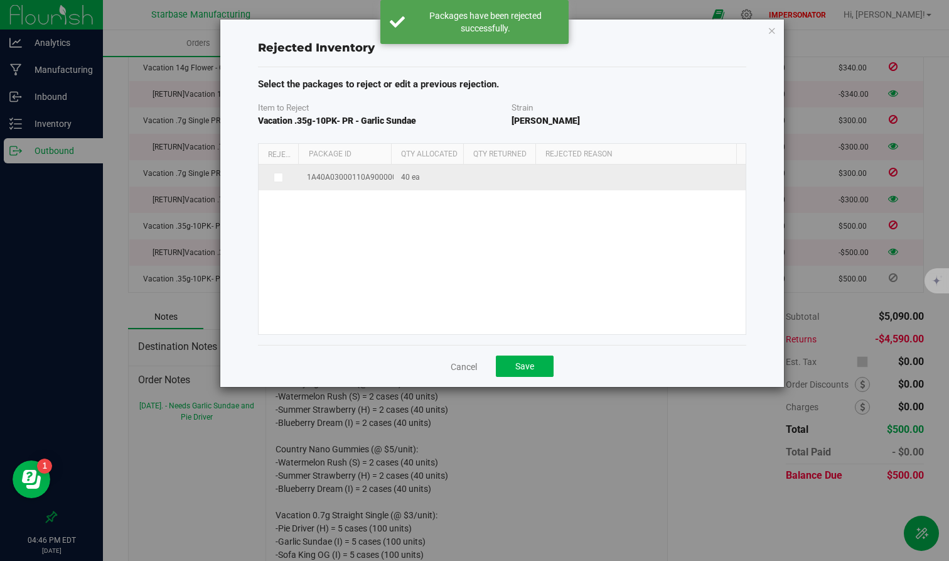
click at [272, 173] on label at bounding box center [279, 178] width 26 height 10
click at [0, 0] on input "checkbox" at bounding box center [0, 0] width 0 height 0
click at [643, 177] on span at bounding box center [635, 179] width 173 height 18
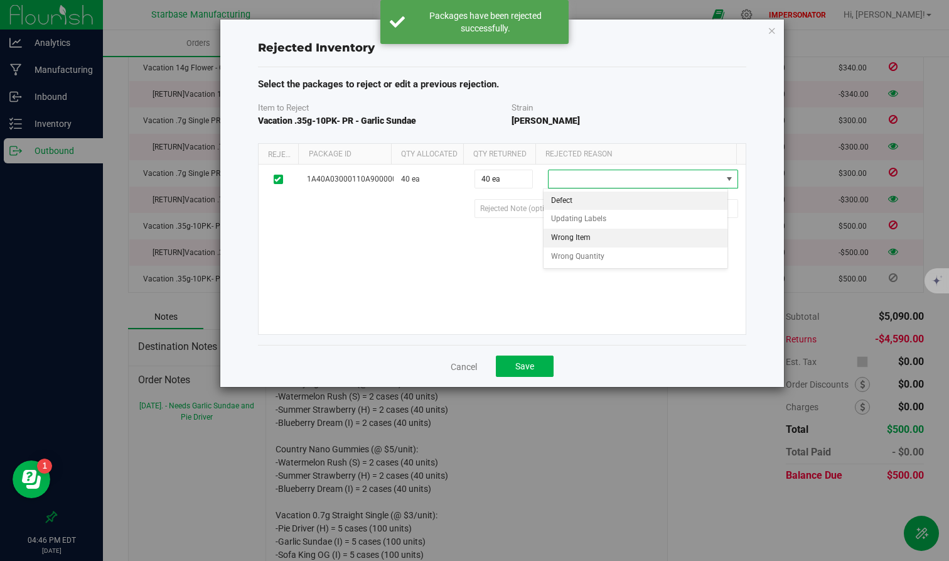
click at [606, 235] on li "Wrong Item" at bounding box center [636, 237] width 185 height 19
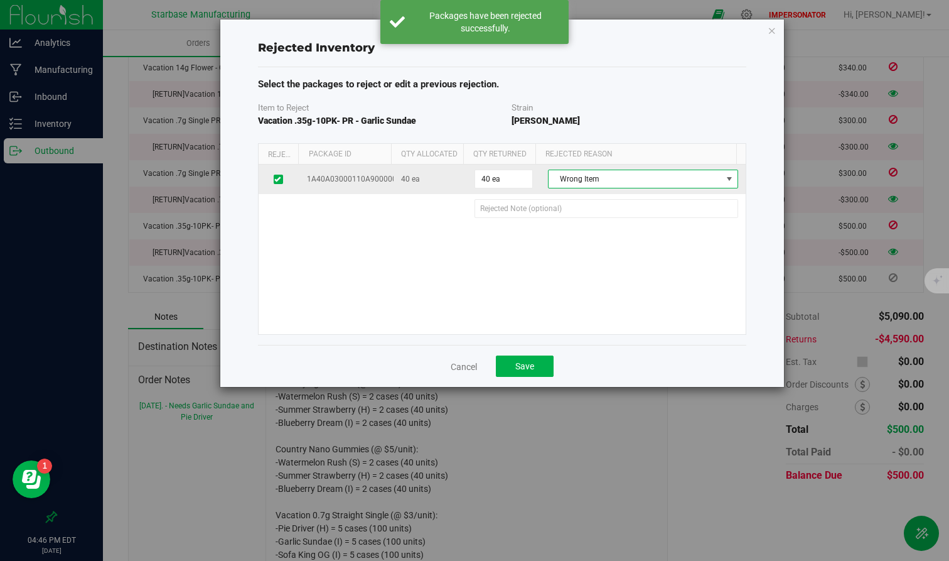
click at [623, 176] on span "Wrong Item" at bounding box center [635, 179] width 173 height 18
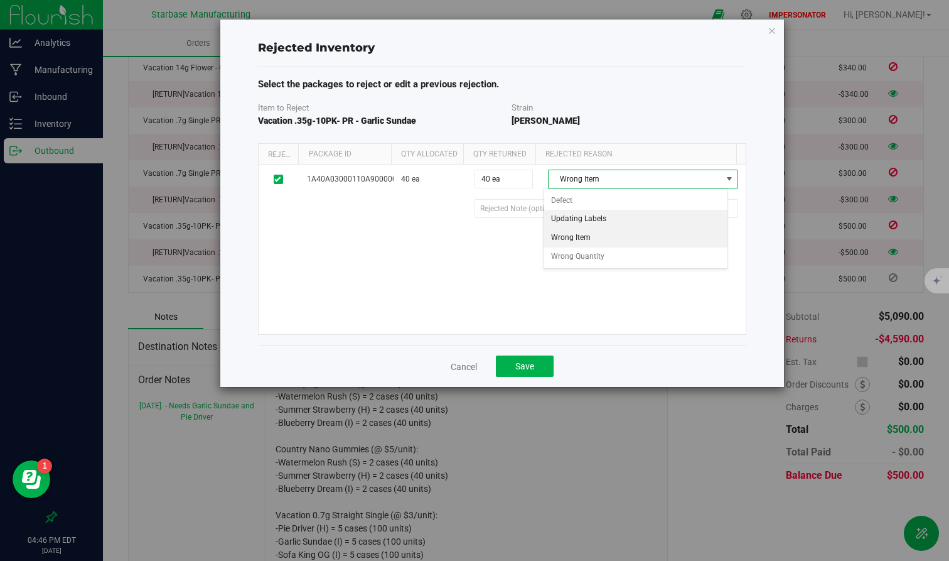
click at [611, 223] on li "Updating Labels" at bounding box center [636, 219] width 185 height 19
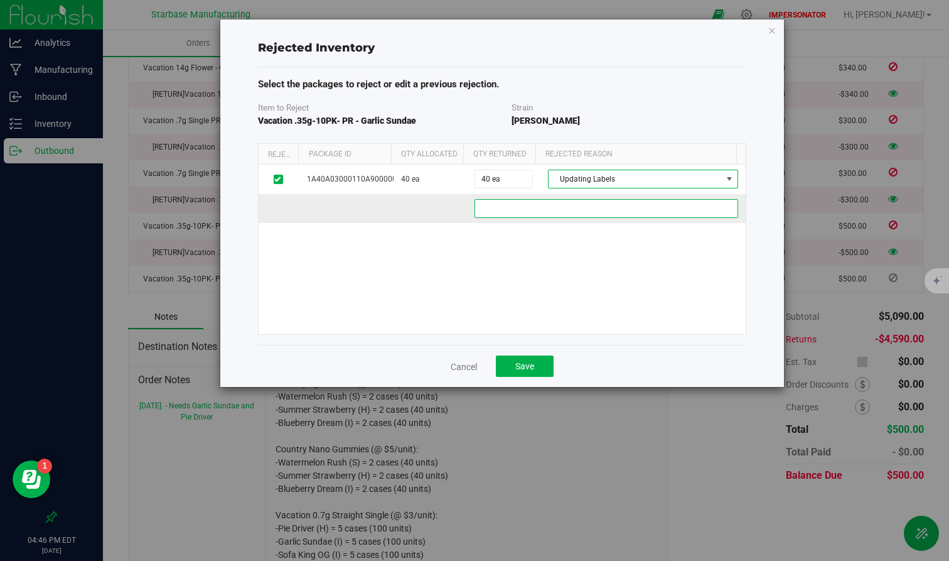
click at [577, 207] on acf66d04-c9ba-4041-97b5-056d821f608f "text" at bounding box center [607, 208] width 264 height 19
paste acf66d04-c9ba-4041-97b5-056d821f608f "Correcting labels for this store."
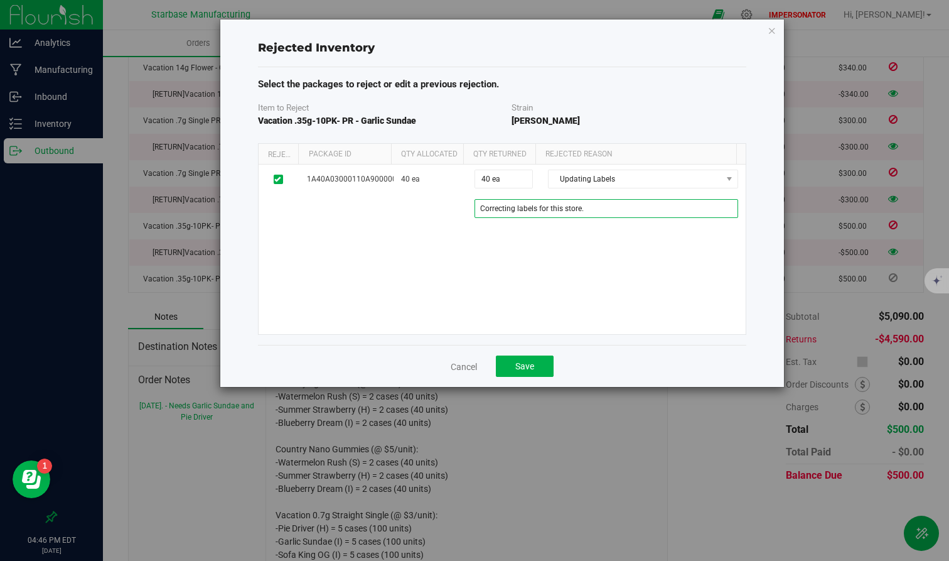
type acf66d04-c9ba-4041-97b5-056d821f608f "Correcting labels for this store."
click at [581, 279] on div "1A40A03000110A9000001731 40 ea 40 ea 40 Updating Labels Defect Updating Labels …" at bounding box center [502, 248] width 487 height 169
click at [534, 371] on button "Save" at bounding box center [525, 365] width 58 height 21
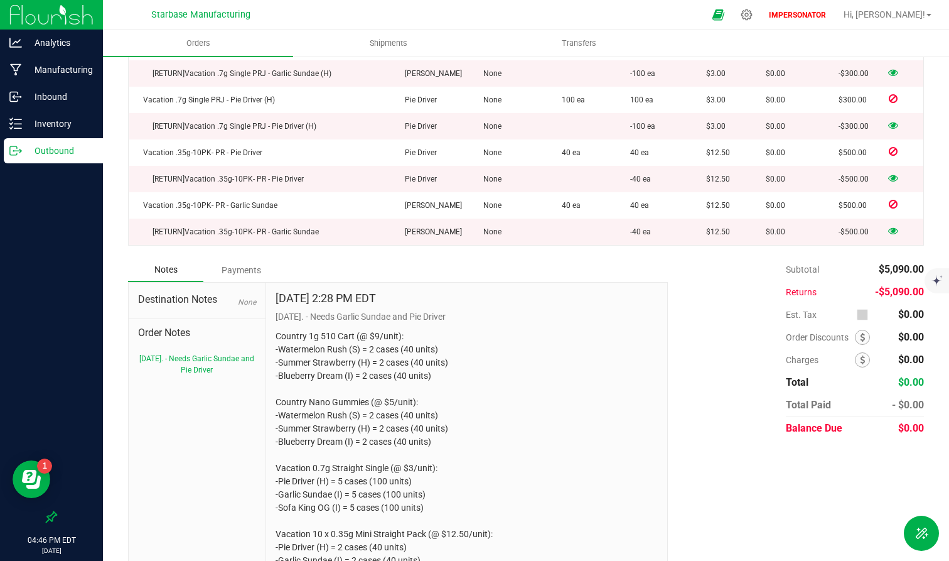
scroll to position [1287, 0]
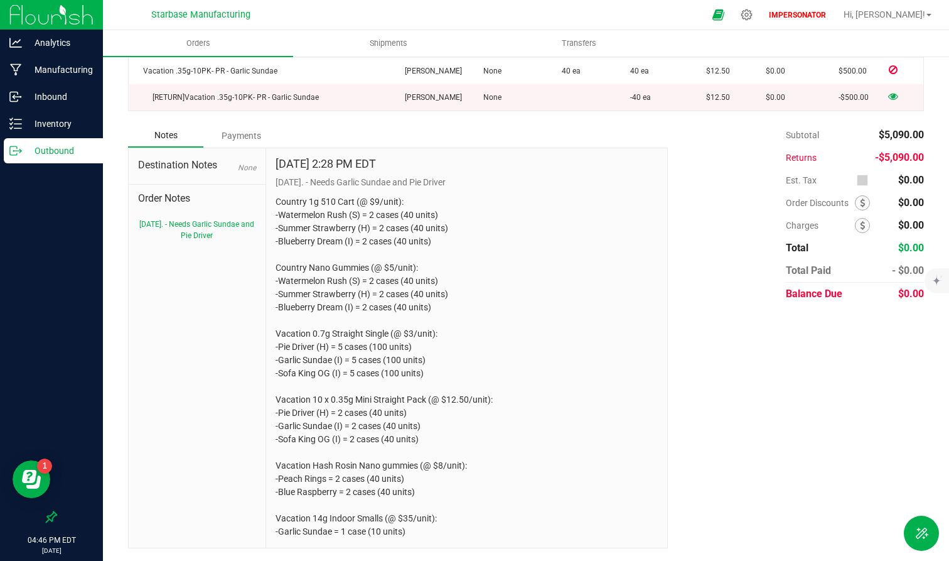
click at [852, 92] on icon at bounding box center [893, 96] width 10 height 8
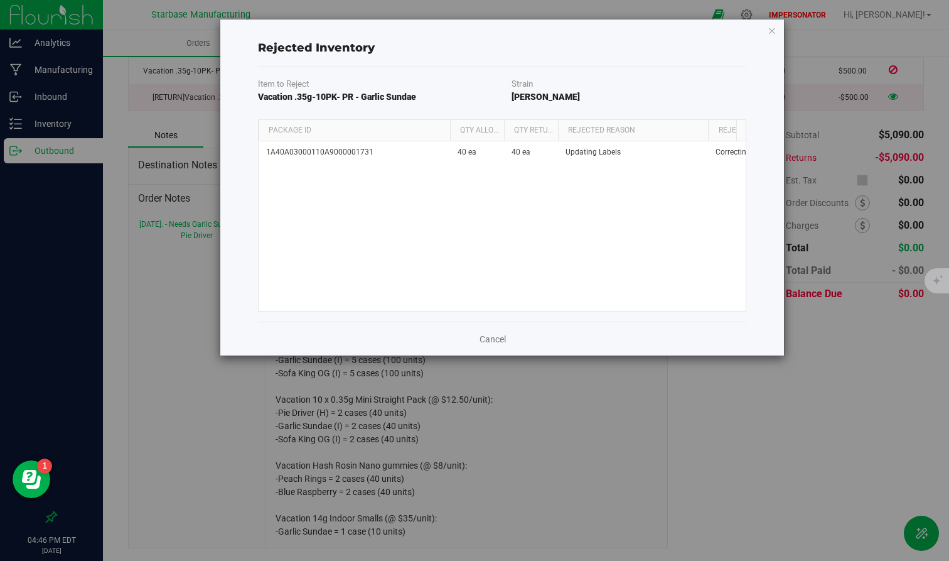
drag, startPoint x: 325, startPoint y: 129, endPoint x: 454, endPoint y: 139, distance: 129.7
click at [454, 139] on div "Package Id Qty Allocated Qty Returned Rejected Reason Rejection Note" at bounding box center [498, 130] width 478 height 21
drag, startPoint x: 371, startPoint y: 147, endPoint x: 257, endPoint y: 148, distance: 113.6
click at [258, 148] on div "Package Id Qty Allocated Qty Returned Rejected Reason Rejection Note 1A40A03000…" at bounding box center [502, 215] width 488 height 192
copy table "1A40A03000110A9000001731"
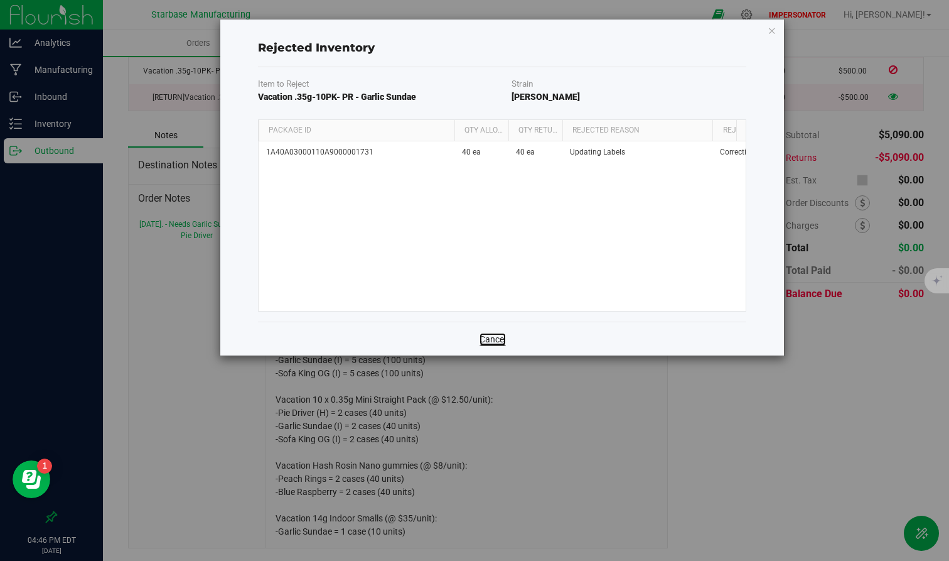
click at [482, 337] on link "Cancel" at bounding box center [493, 339] width 26 height 13
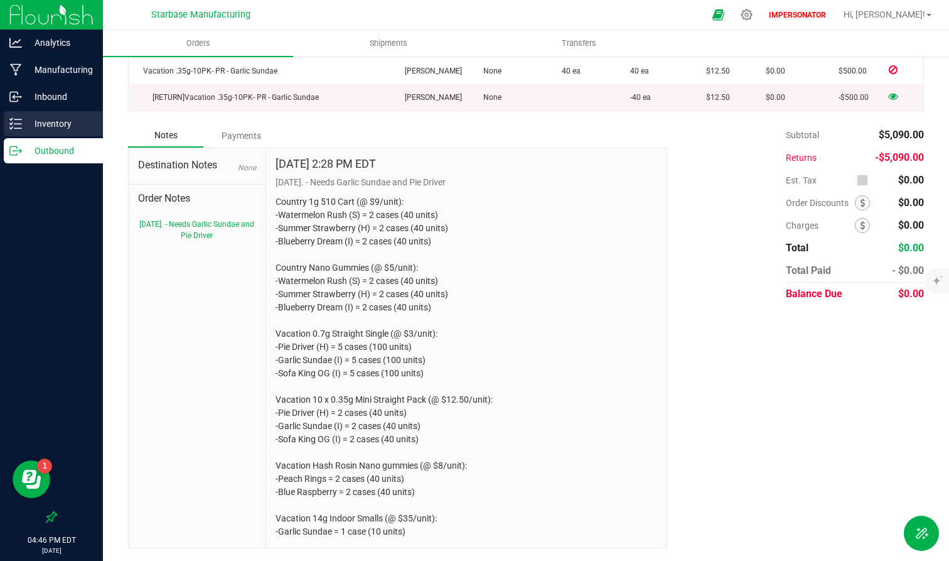
click at [83, 132] on div "Inventory" at bounding box center [53, 123] width 99 height 25
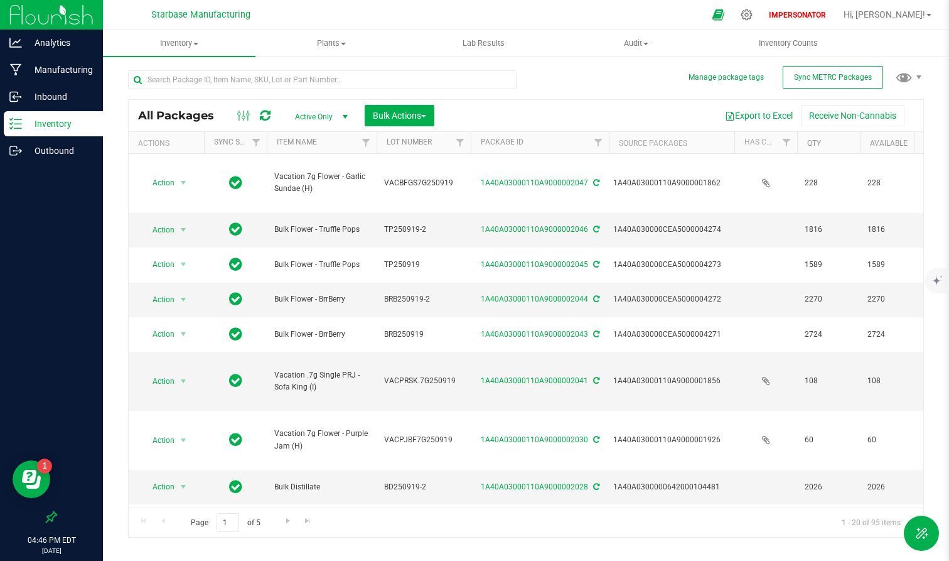
click at [265, 104] on div "All Packages Active Only Active Only Lab Samples Locked All External Internal B…" at bounding box center [526, 115] width 795 height 31
click at [264, 111] on icon at bounding box center [265, 115] width 11 height 13
click at [252, 80] on input "text" at bounding box center [322, 79] width 389 height 19
paste input "1A40A03000110A9000001731"
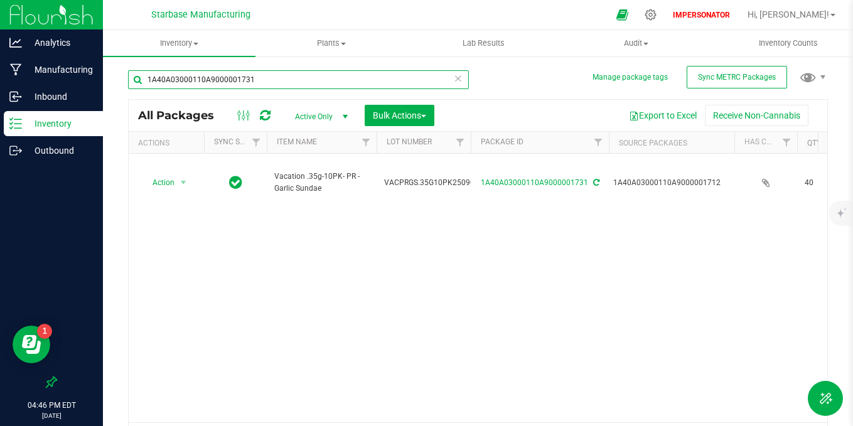
type input "1A40A03000110A9000001731"
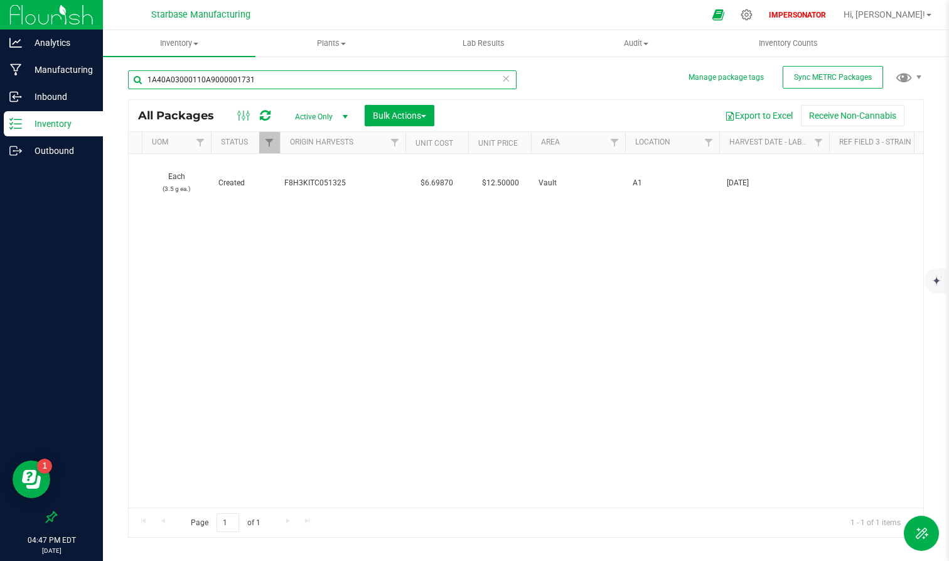
scroll to position [0, 945]
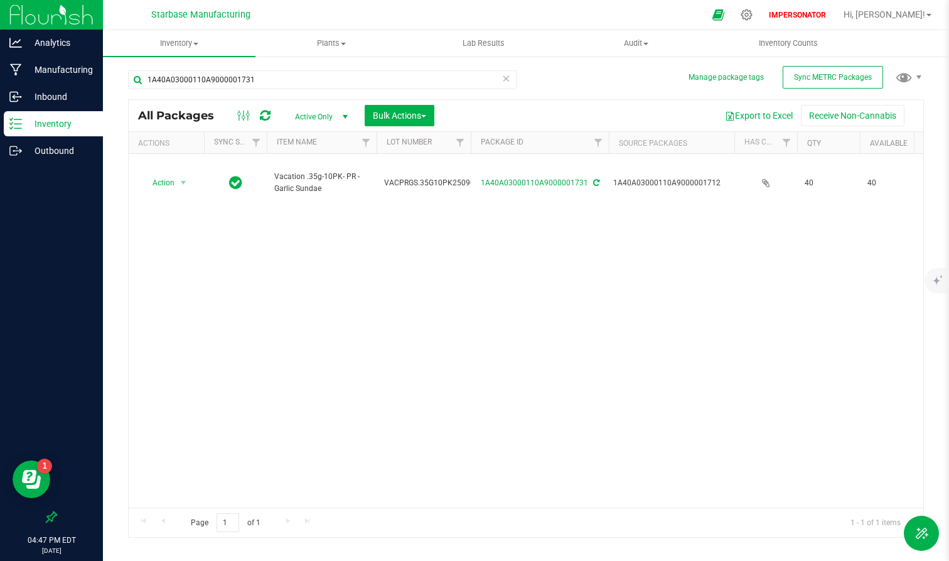
click at [505, 75] on icon at bounding box center [506, 77] width 9 height 15
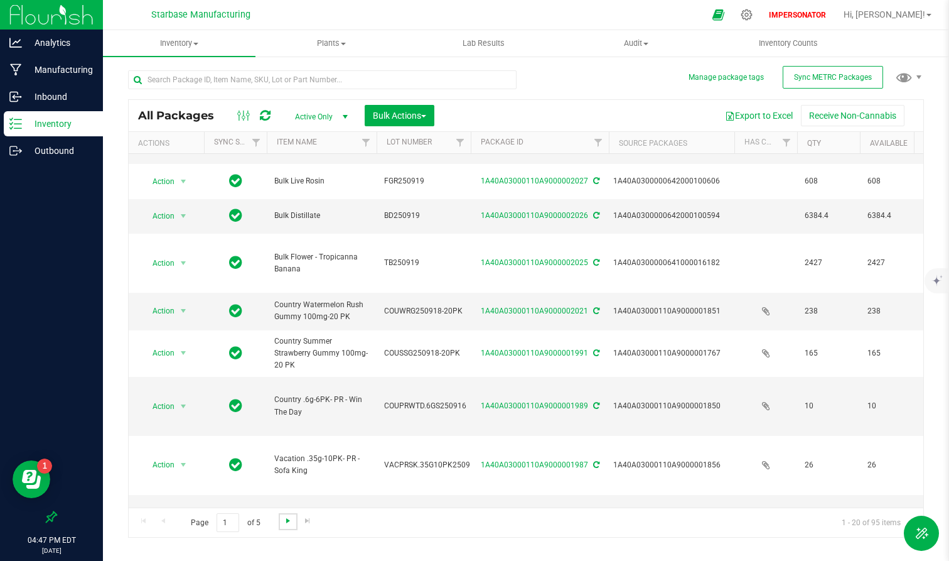
click at [286, 458] on span "Go to the next page" at bounding box center [288, 520] width 10 height 10
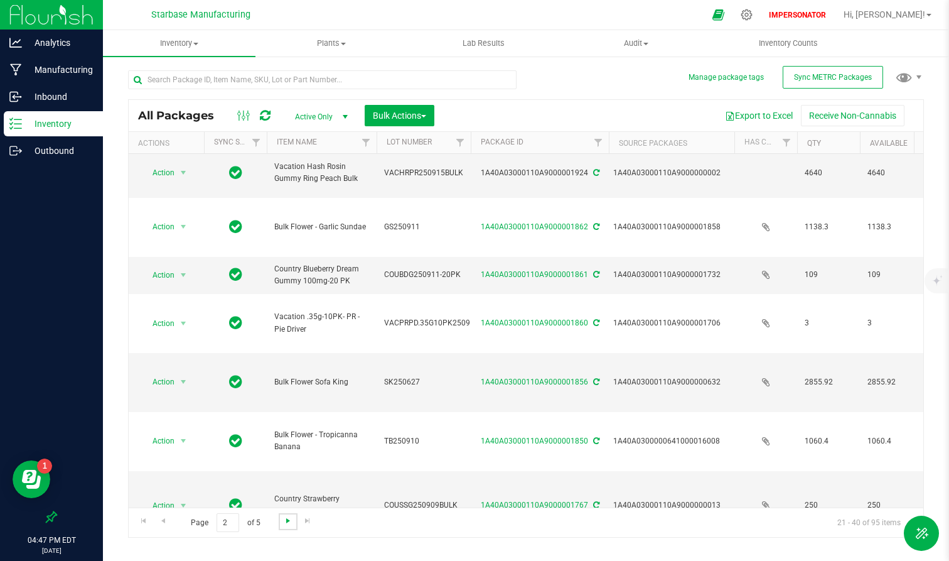
click at [288, 458] on span "Go to the next page" at bounding box center [288, 520] width 10 height 10
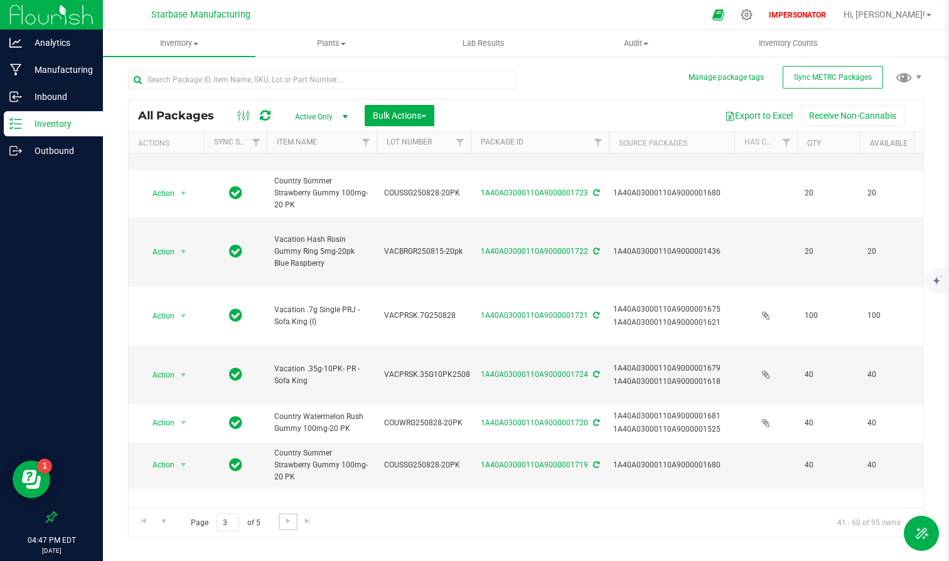
click at [852, 458] on div "Action Action Adjust qty Create package Edit attributes Global inventory Locate…" at bounding box center [526, 330] width 795 height 353
